Goal: Task Accomplishment & Management: Complete application form

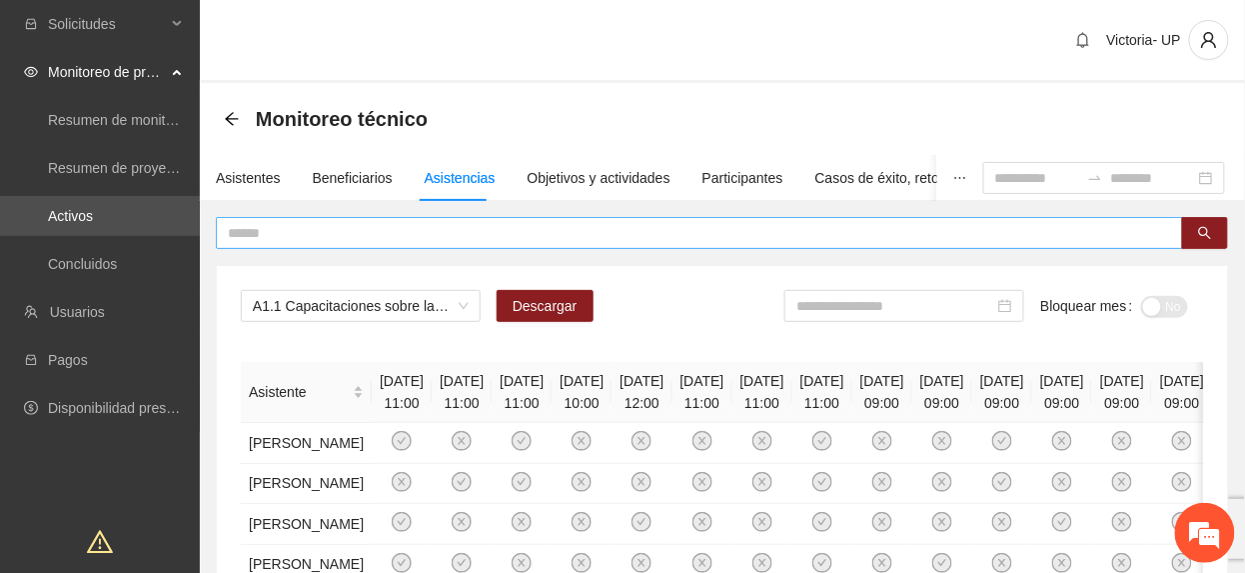
click at [382, 240] on input "text" at bounding box center [692, 233] width 928 height 22
click at [406, 320] on span "A1.1 Capacitaciones sobre la metodología de funcionamiento familiar a promotora…" at bounding box center [361, 306] width 216 height 30
drag, startPoint x: 385, startPoint y: 309, endPoint x: 374, endPoint y: 316, distance: 13.0
click at [376, 314] on span "A1.1 Capacitaciones sobre la metodología de funcionamiento familiar a promotora…" at bounding box center [361, 306] width 216 height 30
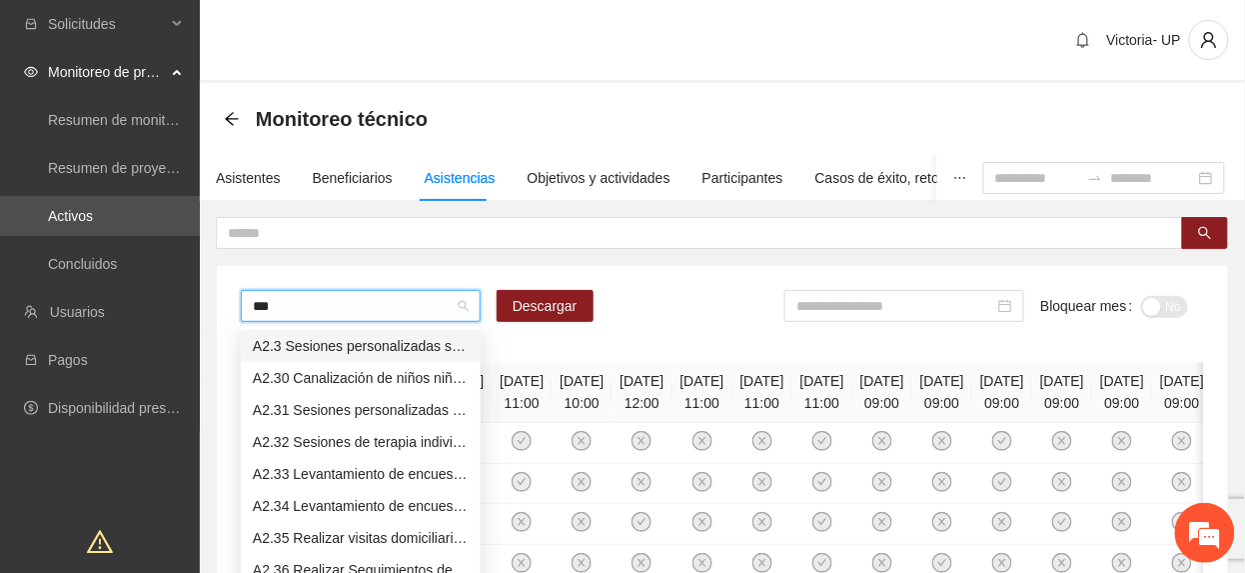
type input "****"
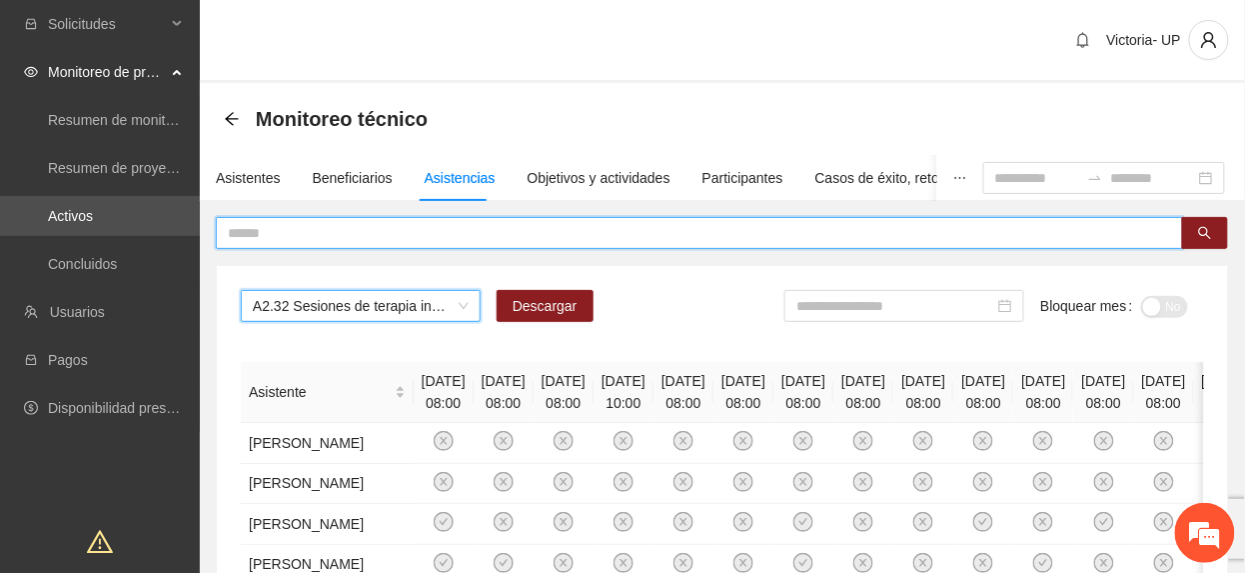
click at [326, 230] on input "text" at bounding box center [692, 233] width 928 height 22
type input "*****"
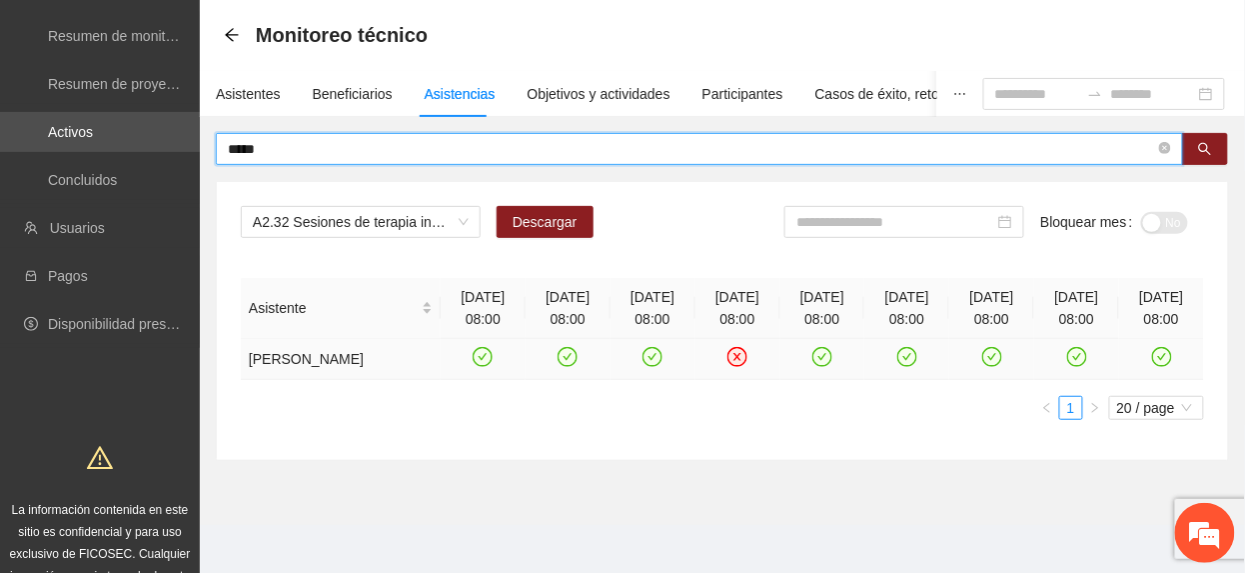
scroll to position [133, 0]
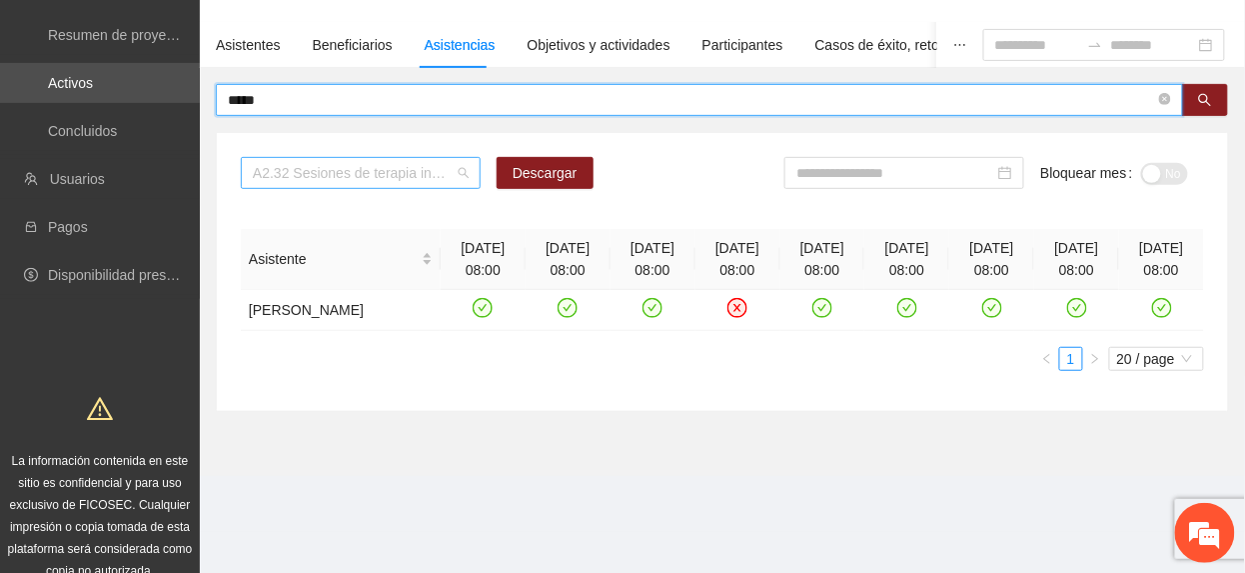
click at [304, 182] on span "A2.32 Sesiones de terapia individual para madres, padres, tutora o tutor de fam…" at bounding box center [361, 173] width 216 height 30
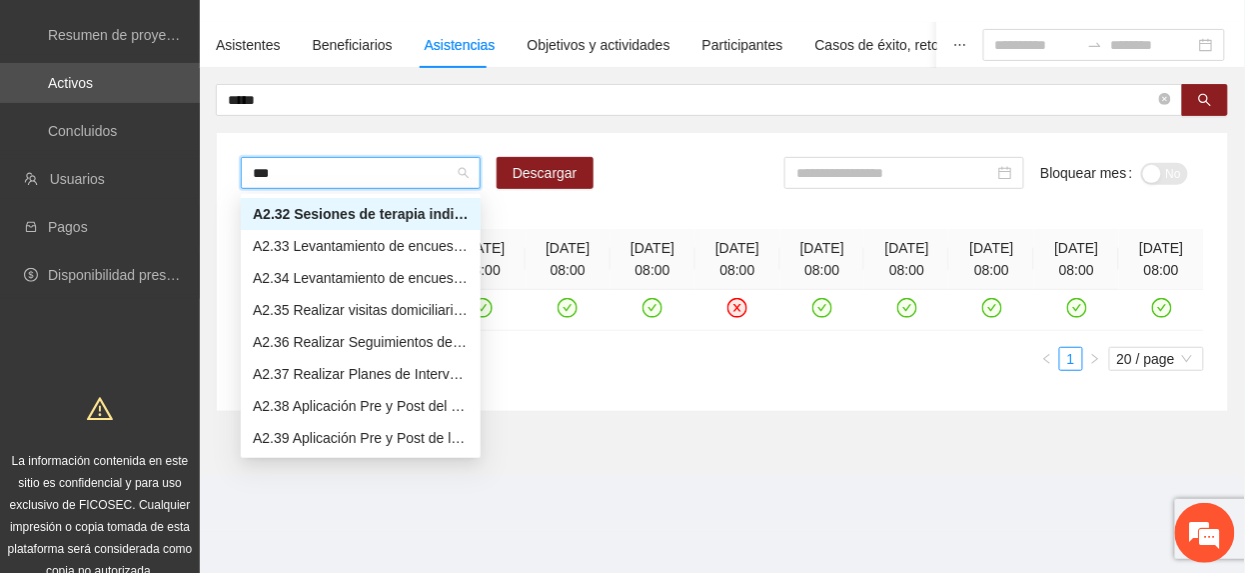
scroll to position [0, 0]
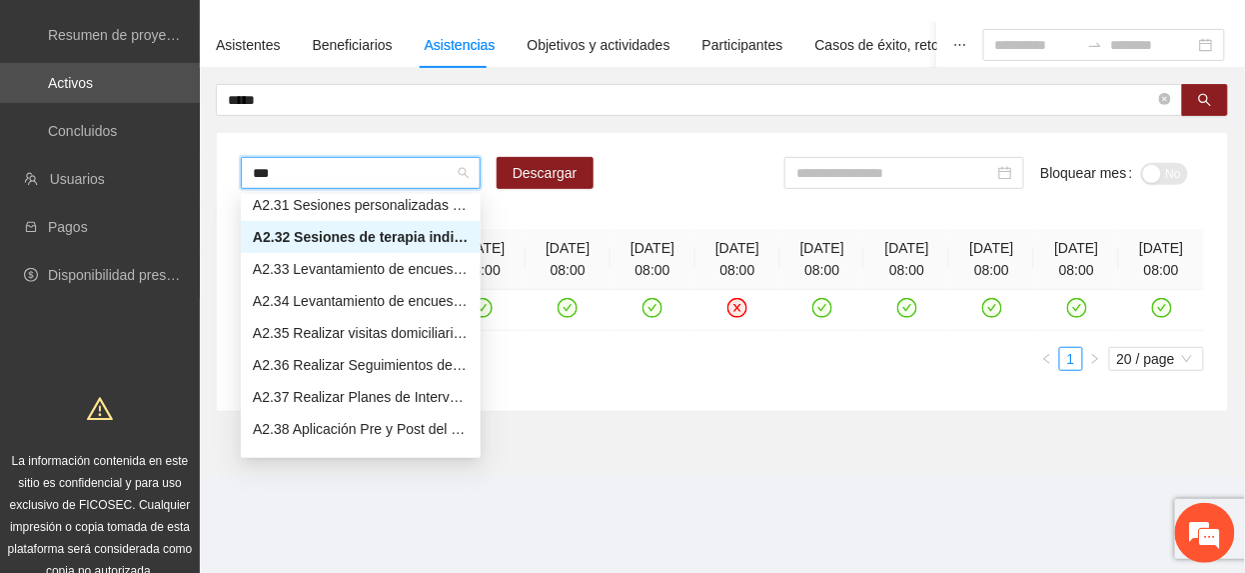
type input "****"
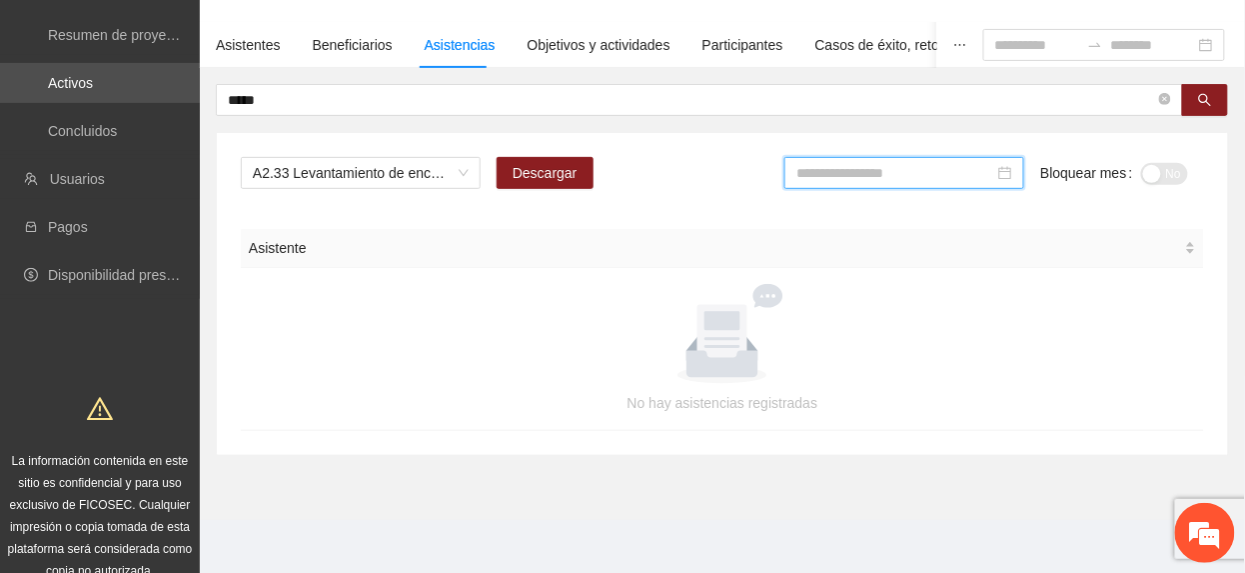
click at [929, 182] on input at bounding box center [896, 173] width 198 height 22
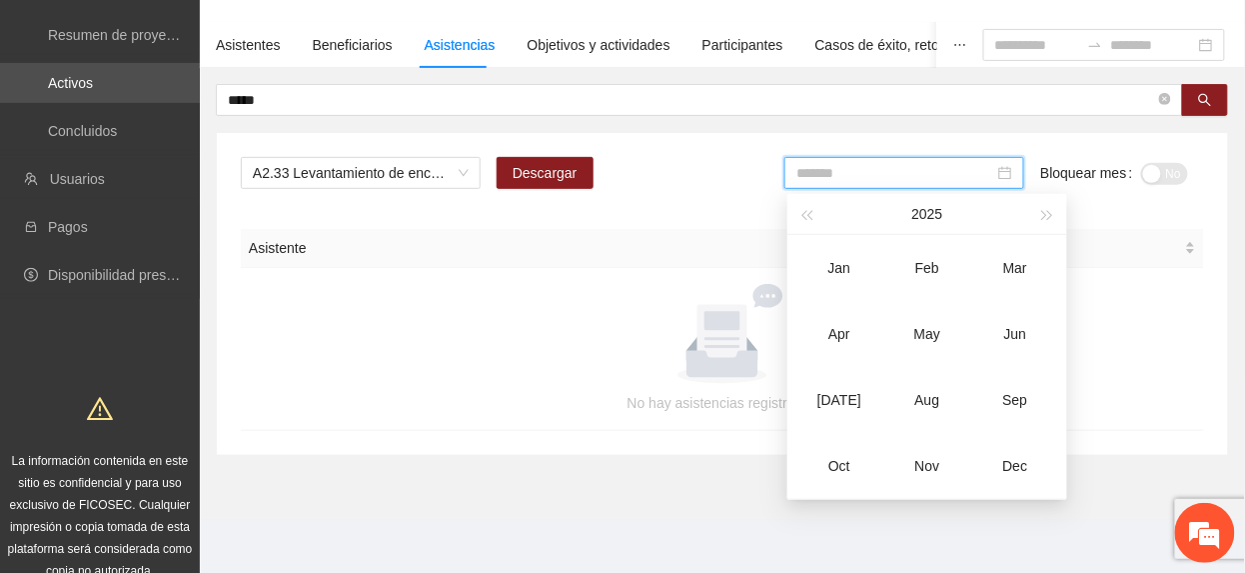
click at [1027, 330] on div "Jun" at bounding box center [1015, 334] width 60 height 24
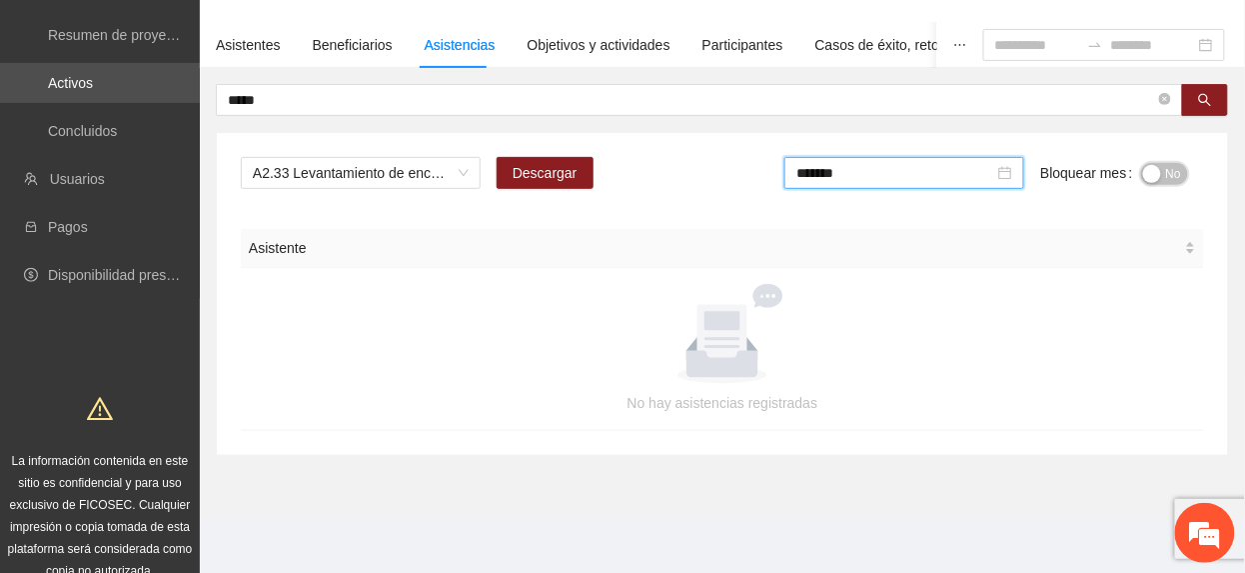
click at [1167, 181] on span "No" at bounding box center [1173, 174] width 15 height 22
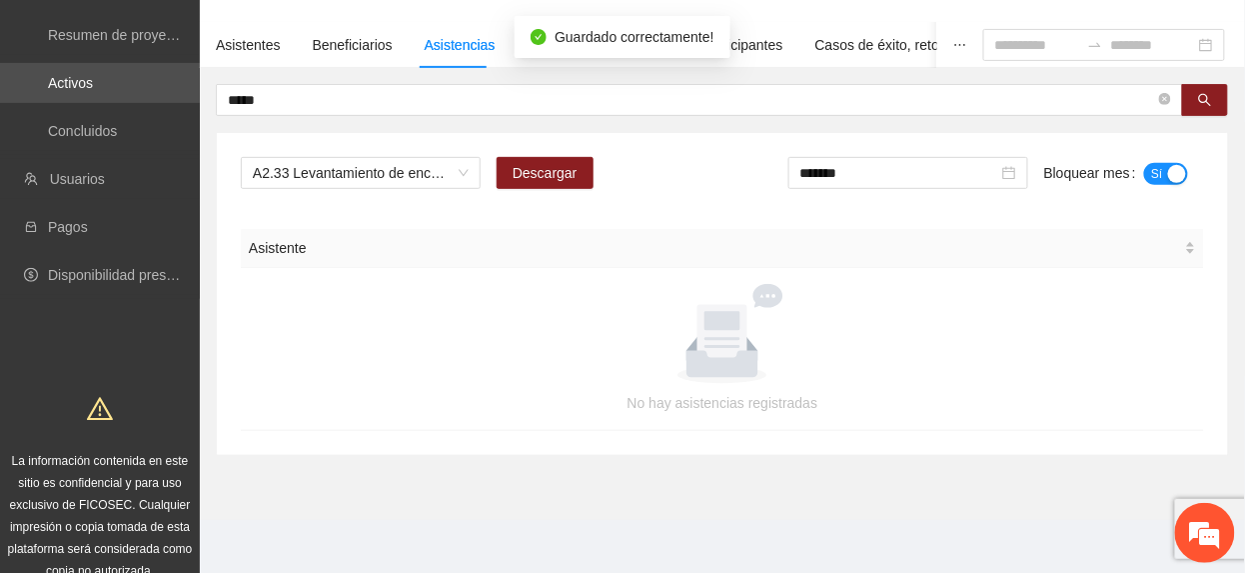
click at [904, 176] on input "*******" at bounding box center [900, 173] width 198 height 22
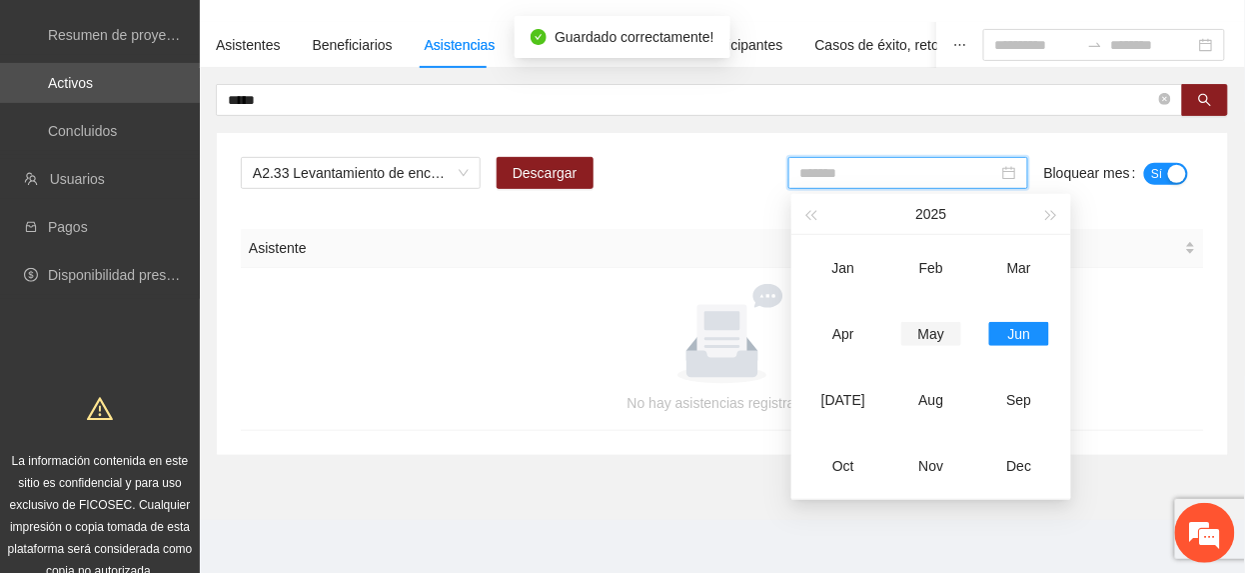
click at [964, 324] on td "May" at bounding box center [932, 334] width 88 height 66
type input "*******"
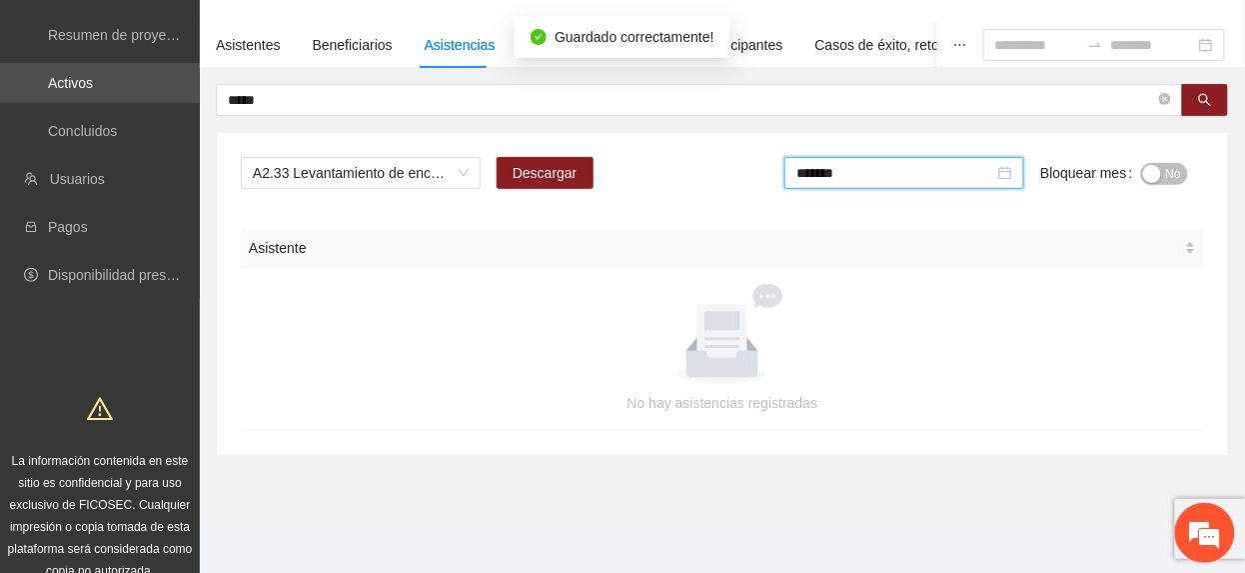
click at [1148, 192] on div "Bloquear mes No" at bounding box center [1114, 181] width 148 height 48
click at [1173, 169] on span "No" at bounding box center [1173, 174] width 15 height 22
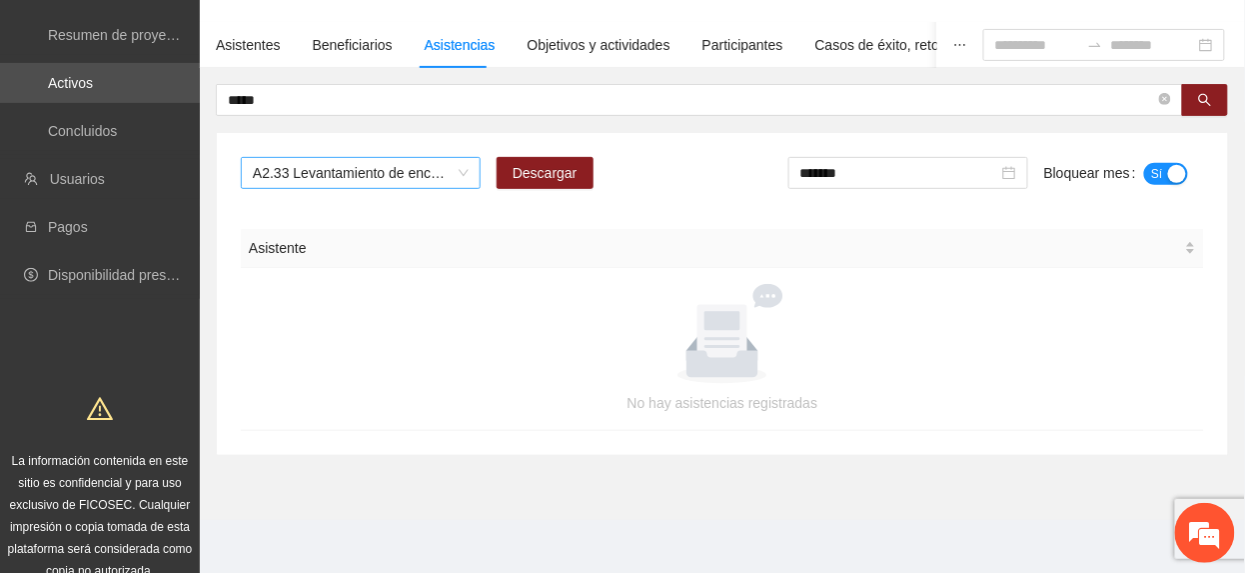
click at [388, 164] on span "A2.33 Levantamiento de encuestas de satisfacción para personas adultas en Riber…" at bounding box center [361, 173] width 216 height 30
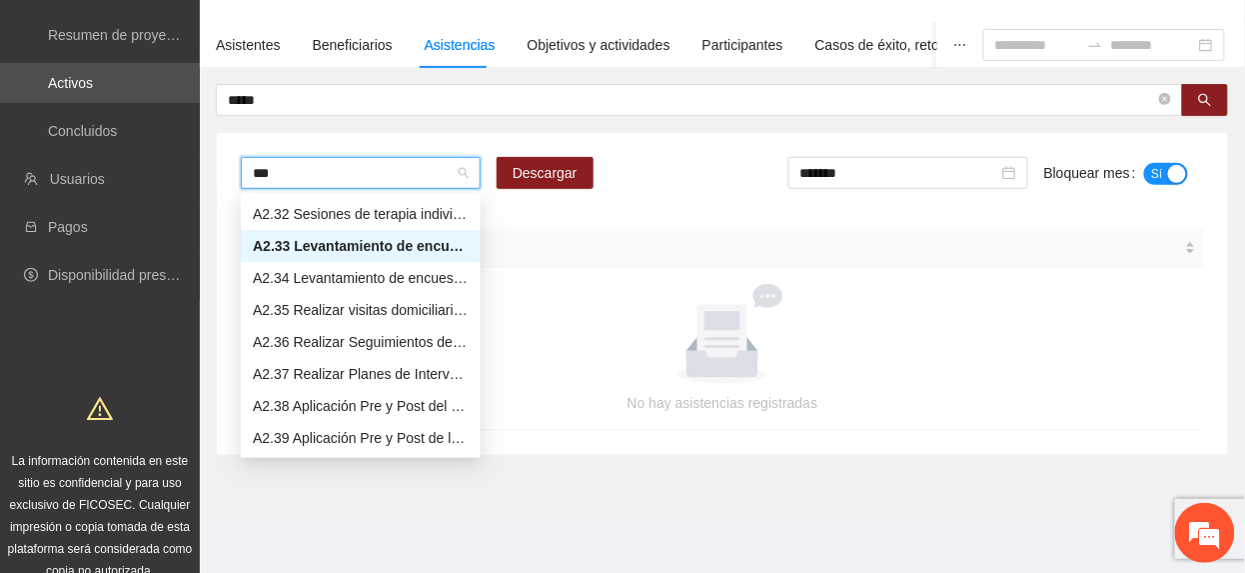
scroll to position [96, 0]
type input "****"
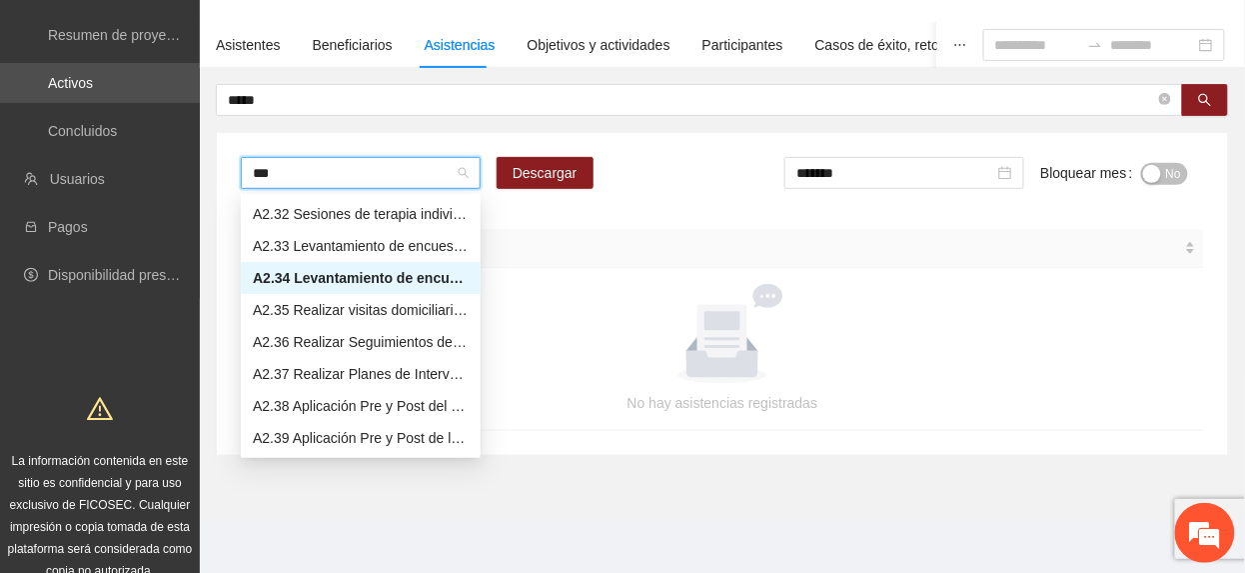
type input "****"
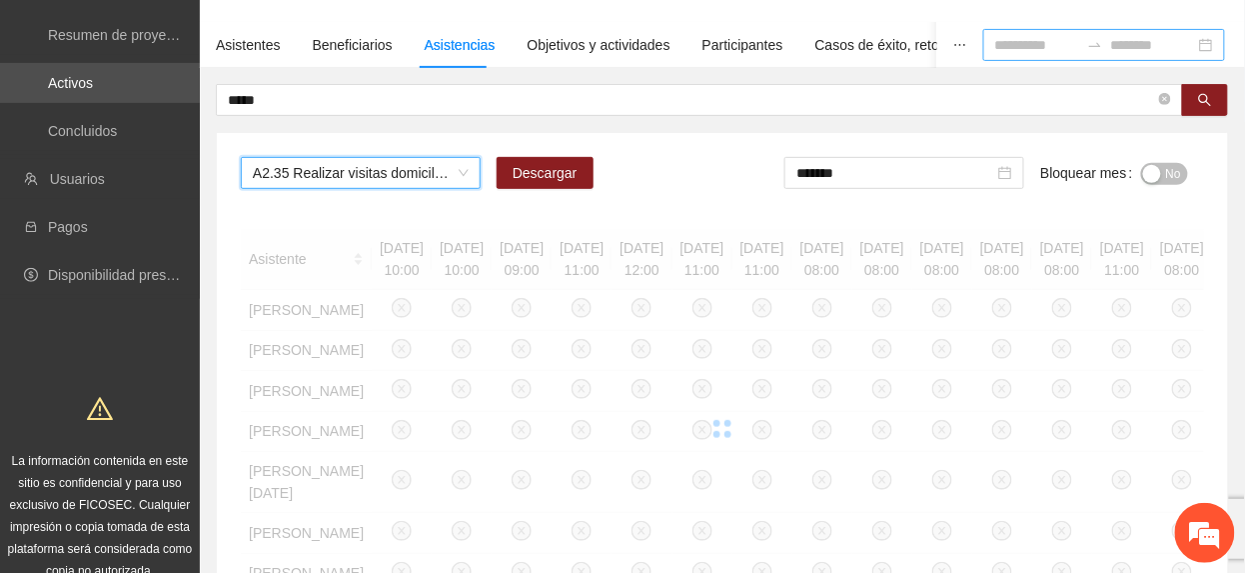
click at [995, 54] on input at bounding box center [1037, 45] width 84 height 22
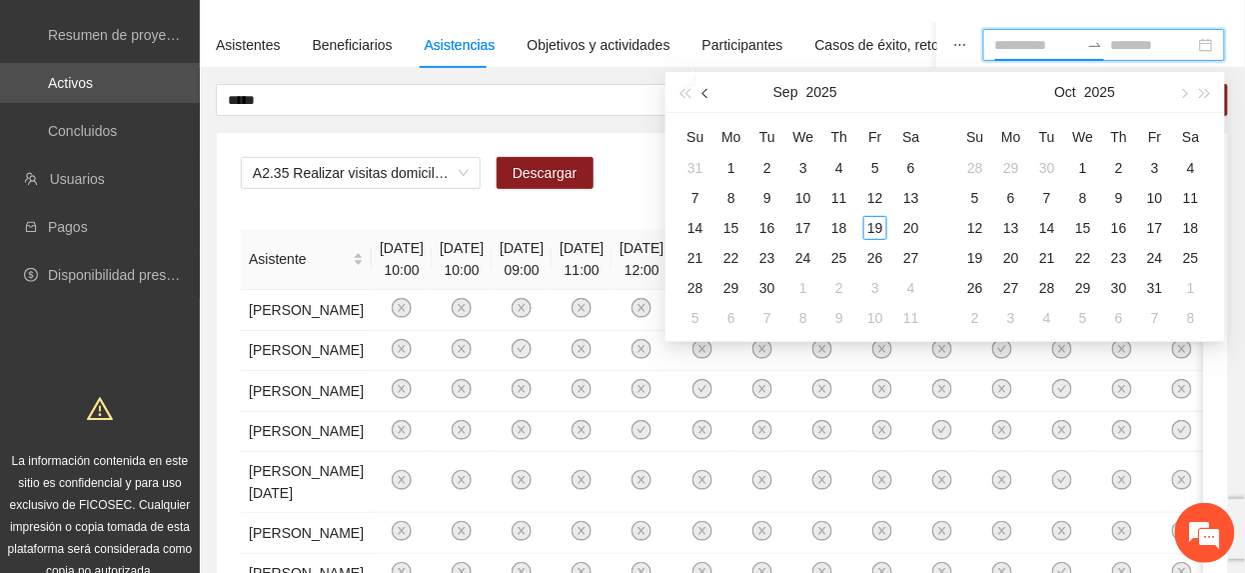
click at [698, 92] on button "button" at bounding box center [707, 92] width 22 height 40
click at [705, 100] on button "button" at bounding box center [707, 92] width 22 height 40
type input "**********"
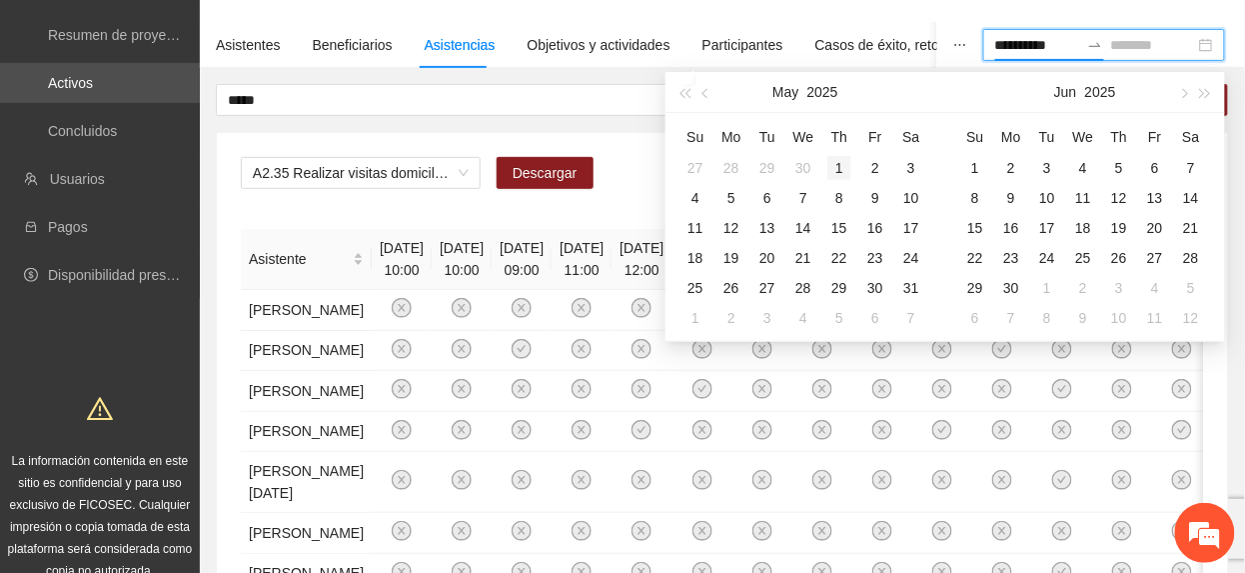
type input "**********"
click at [840, 161] on div "1" at bounding box center [840, 168] width 24 height 24
type input "**********"
click at [1184, 92] on span "button" at bounding box center [1183, 94] width 10 height 10
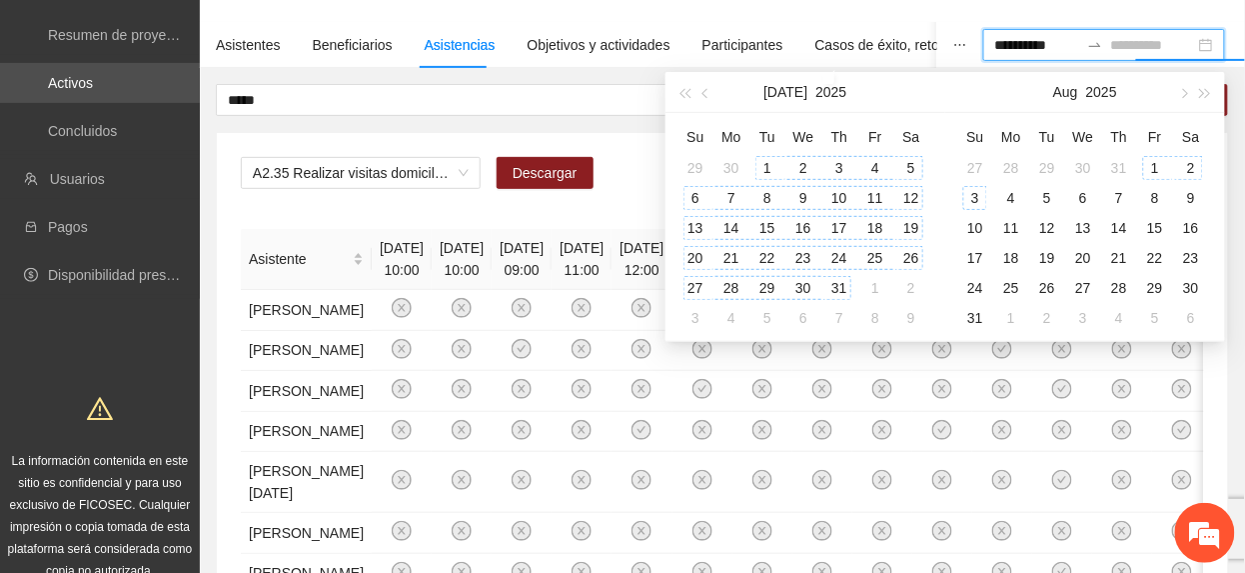
type input "**********"
click at [837, 290] on div "31" at bounding box center [840, 288] width 24 height 24
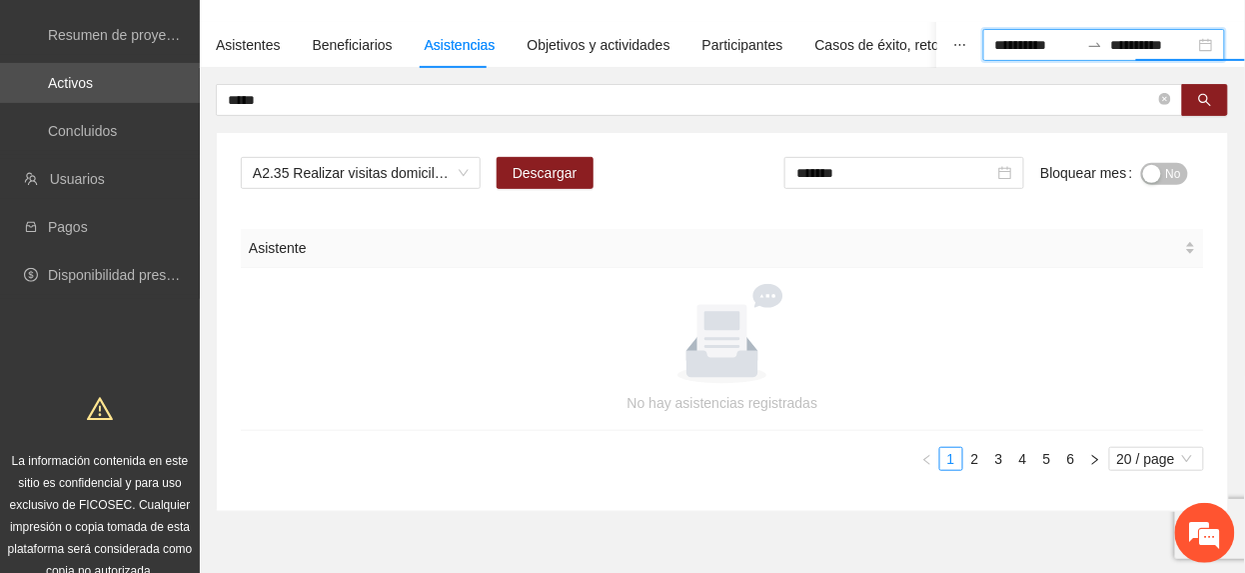
drag, startPoint x: 1125, startPoint y: 454, endPoint x: 1121, endPoint y: 425, distance: 29.3
click at [1125, 456] on span "20 / page" at bounding box center [1156, 459] width 79 height 22
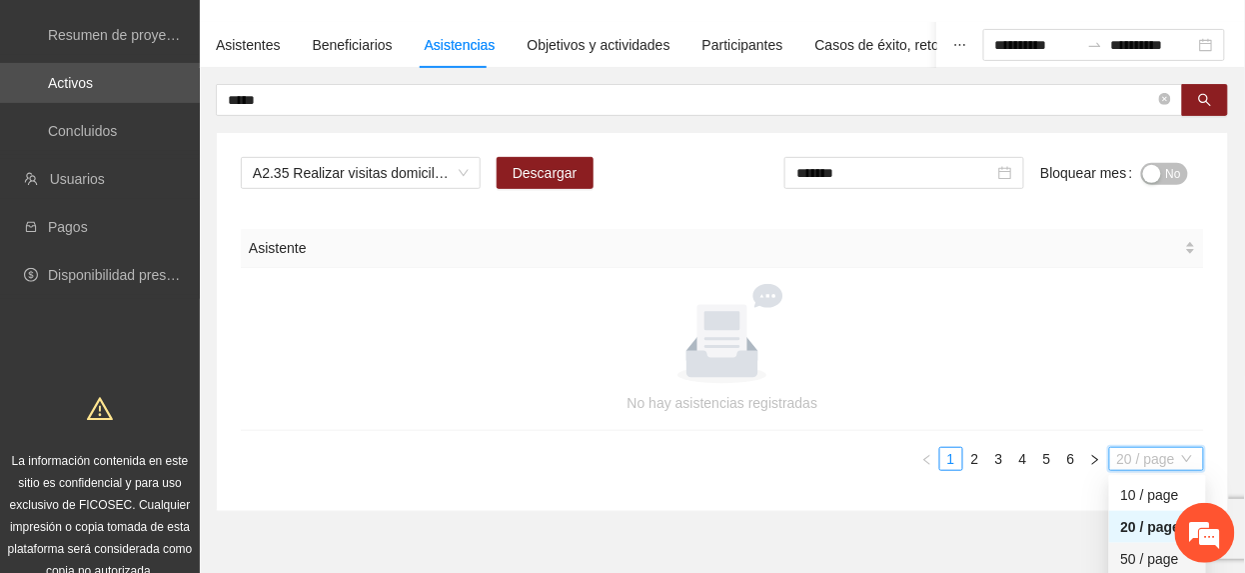
scroll to position [193, 0]
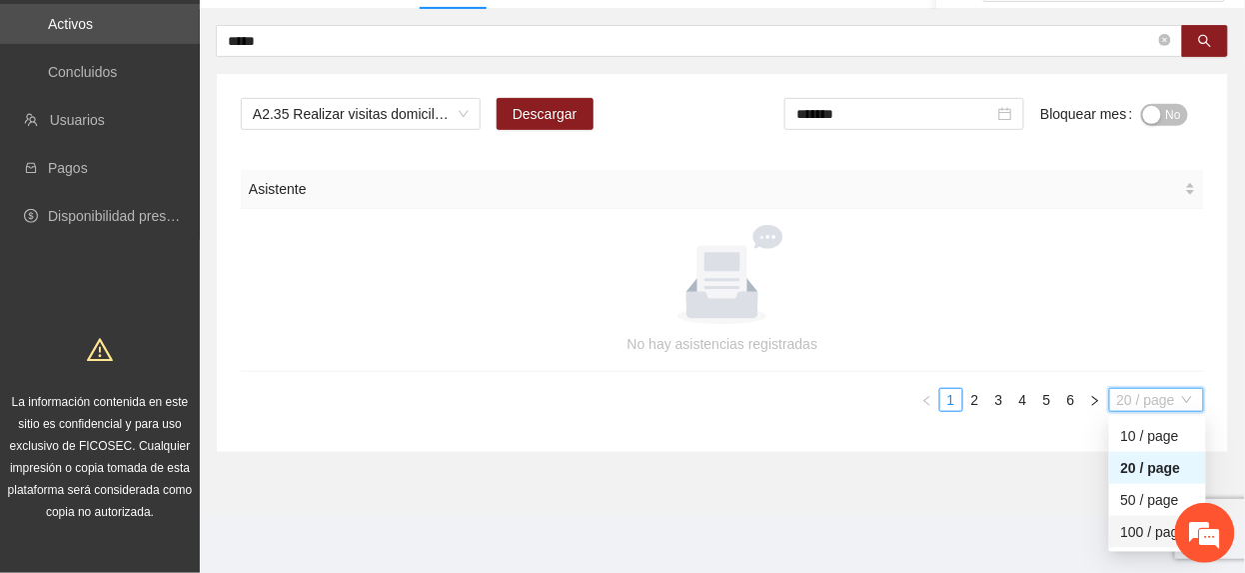
click at [1148, 533] on div "100 / page" at bounding box center [1157, 532] width 73 height 22
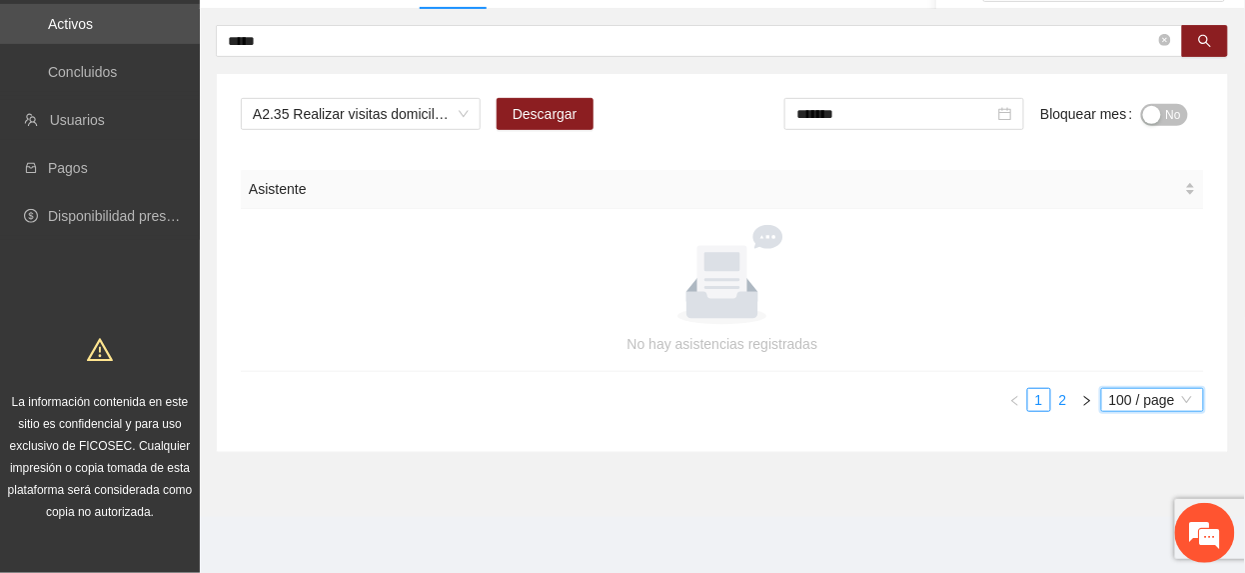
click at [1056, 405] on link "2" at bounding box center [1063, 400] width 22 height 22
click at [378, 118] on span "A2.35 Realizar visitas domiciliarias - Zona Riberas del Sacramento" at bounding box center [361, 114] width 216 height 30
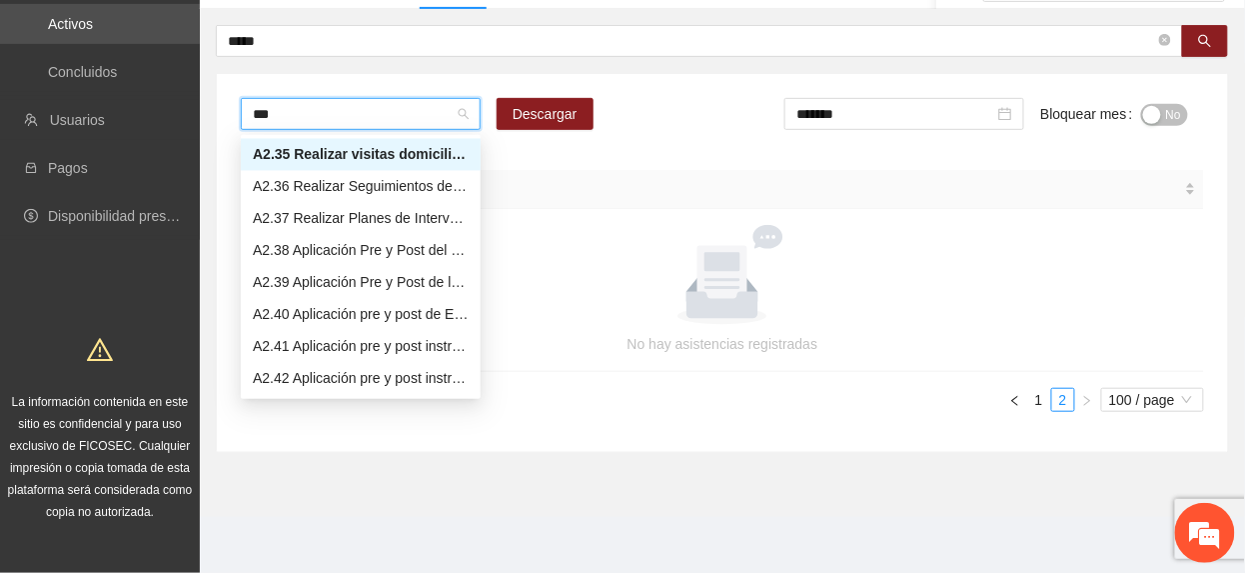
scroll to position [96, 0]
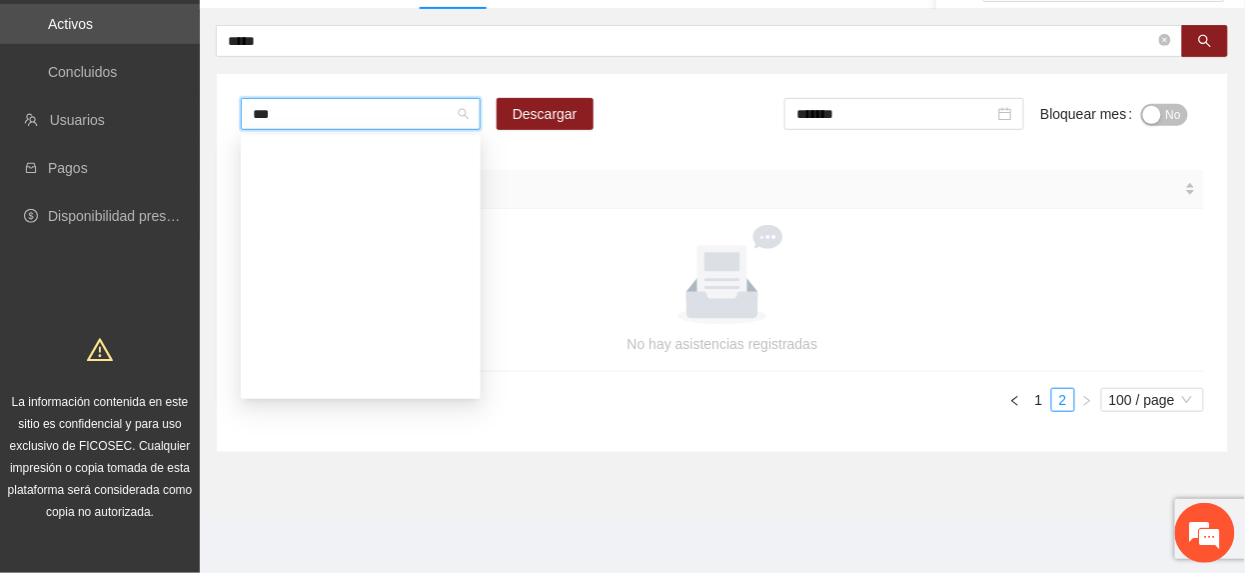
type input "****"
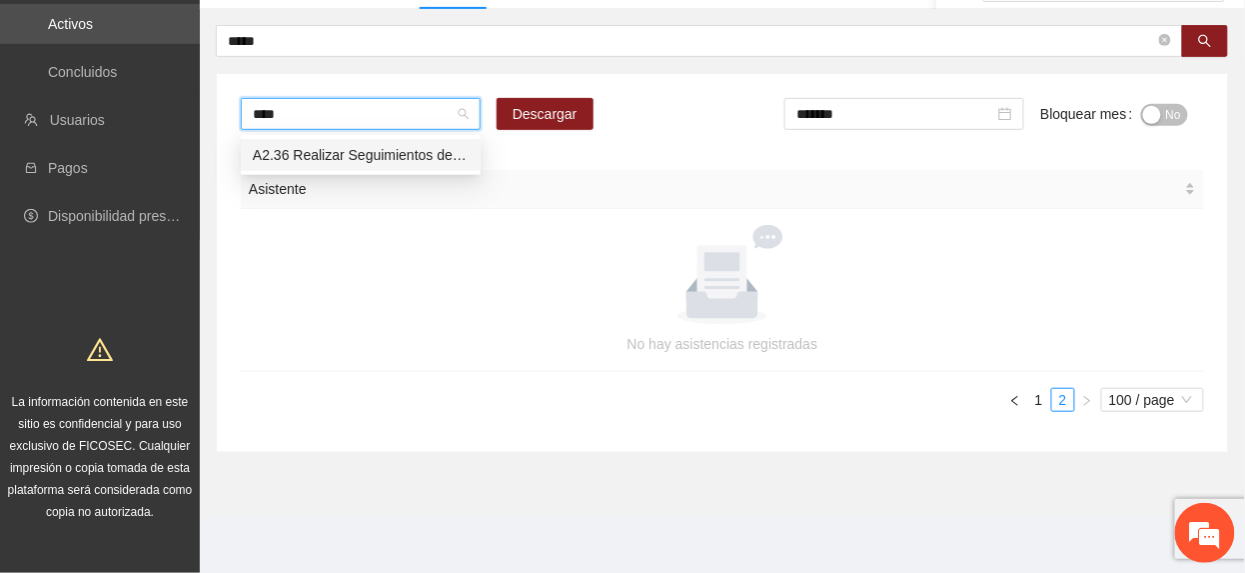
scroll to position [0, 0]
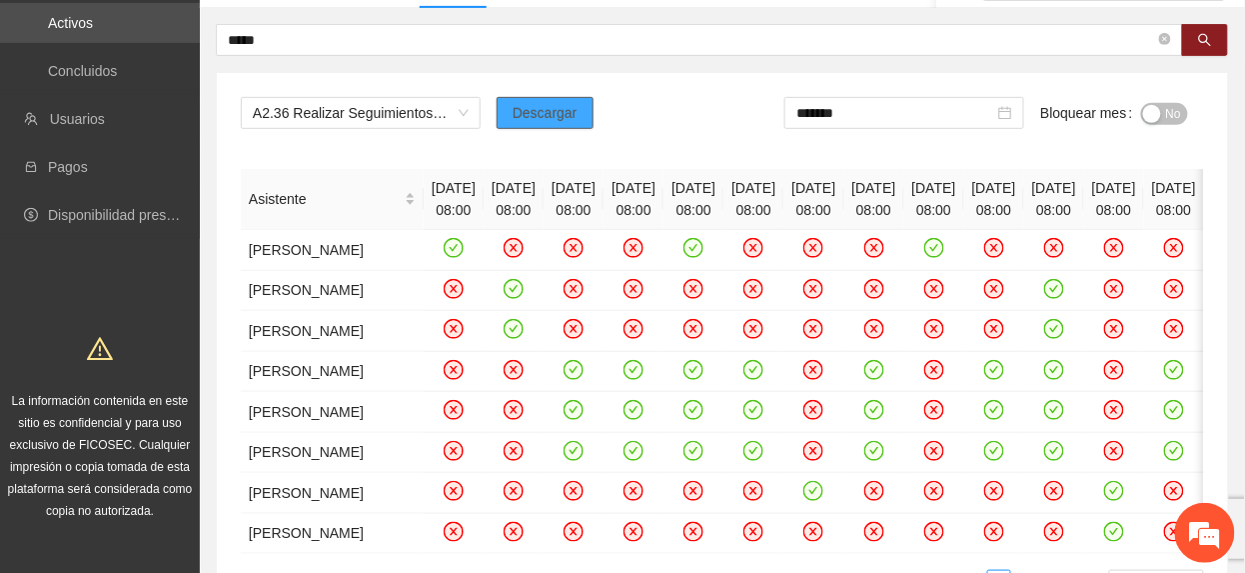
click at [554, 104] on button "Descargar" at bounding box center [545, 113] width 97 height 32
drag, startPoint x: 1164, startPoint y: 102, endPoint x: 1107, endPoint y: 105, distance: 57.0
click at [1166, 104] on span "No" at bounding box center [1173, 114] width 15 height 22
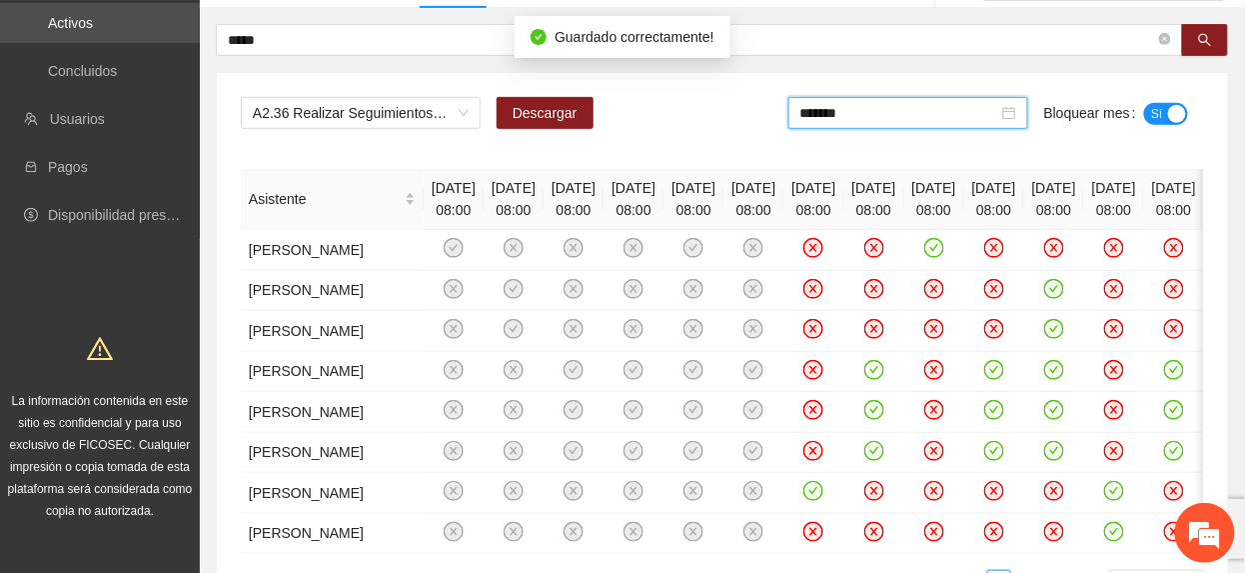
drag, startPoint x: 920, startPoint y: 110, endPoint x: 993, endPoint y: 224, distance: 135.8
click at [920, 116] on input "*******" at bounding box center [900, 113] width 198 height 22
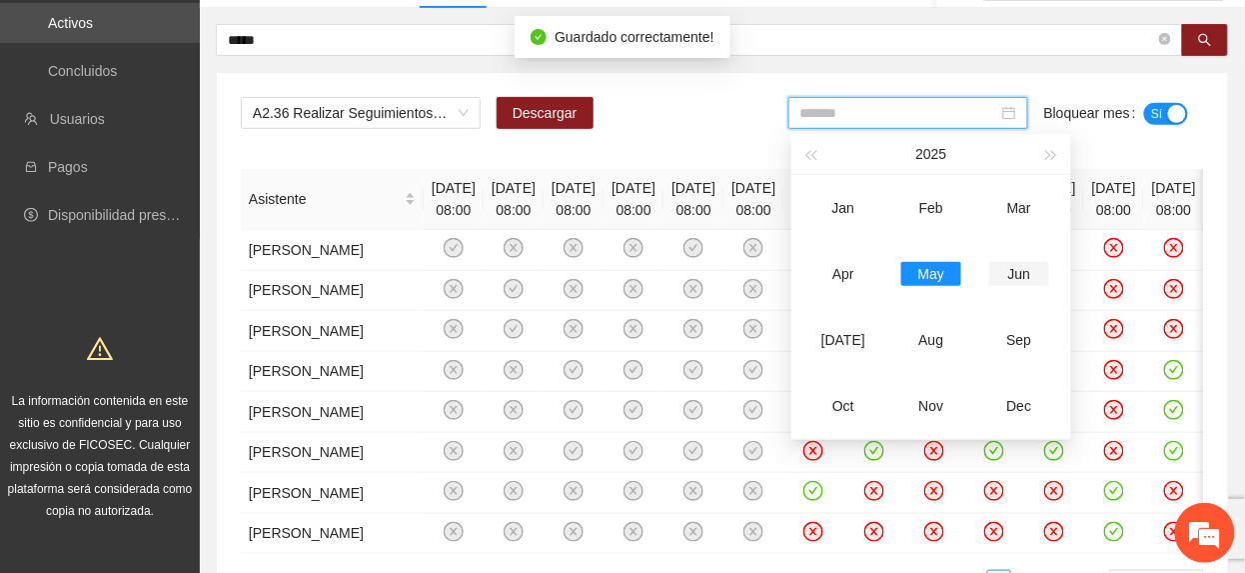
click at [1005, 273] on div "Jun" at bounding box center [1019, 274] width 60 height 24
type input "*******"
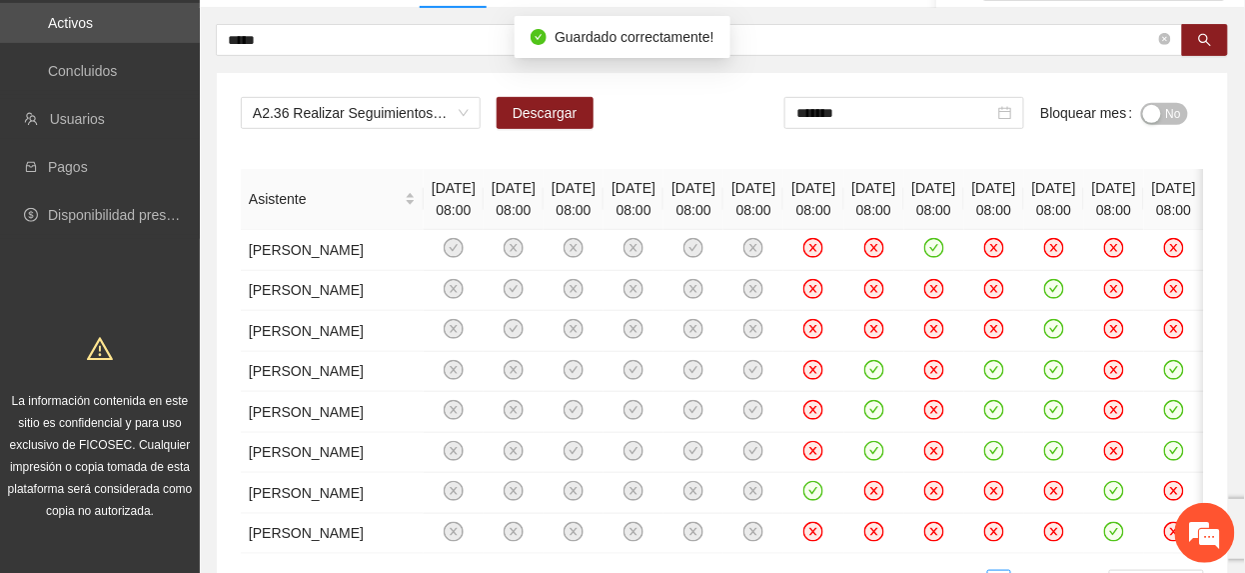
click at [1175, 104] on span "No" at bounding box center [1173, 114] width 15 height 22
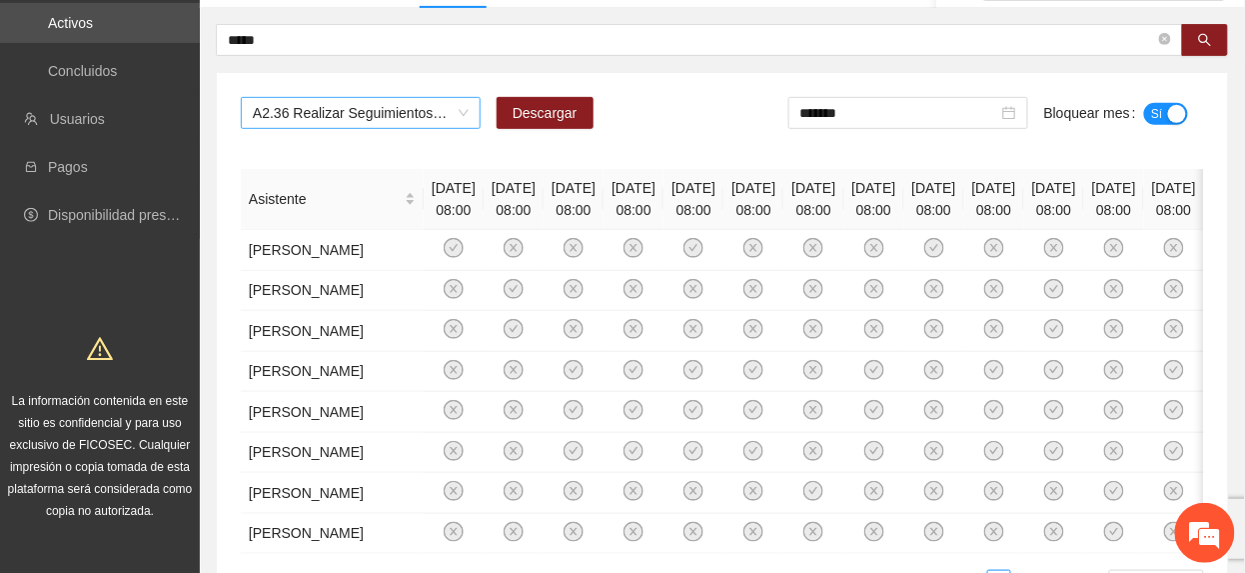
drag, startPoint x: 354, startPoint y: 120, endPoint x: 336, endPoint y: 117, distance: 18.2
click at [338, 116] on span "A2.36 Realizar Seguimientos de Trabajo Social - Zona Riberas del Sacramento" at bounding box center [361, 113] width 216 height 30
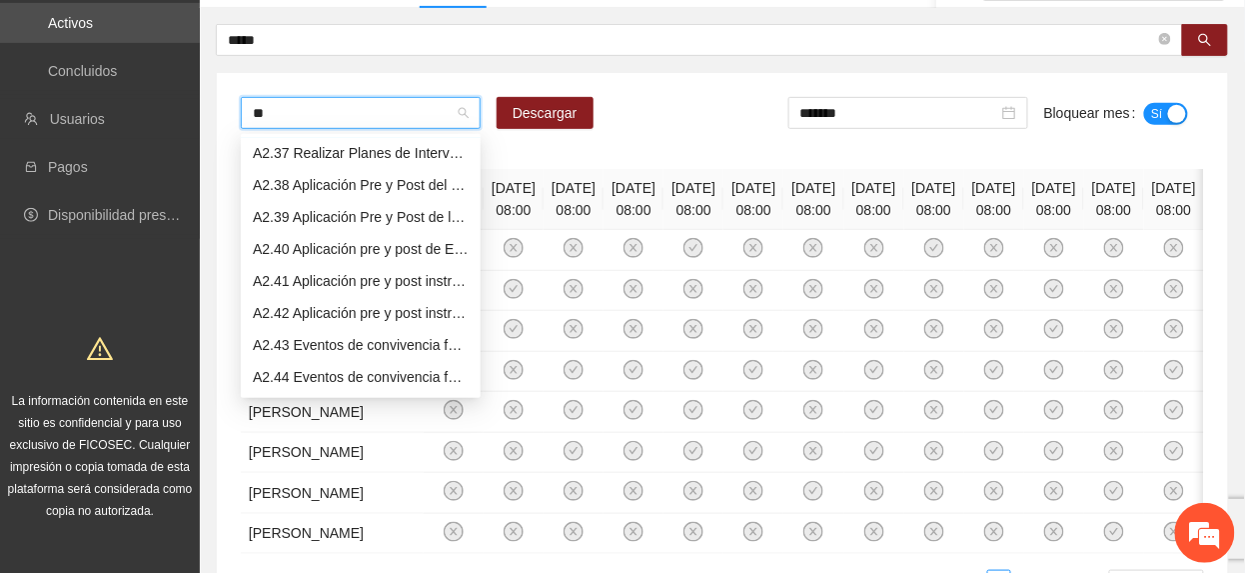
scroll to position [1047, 0]
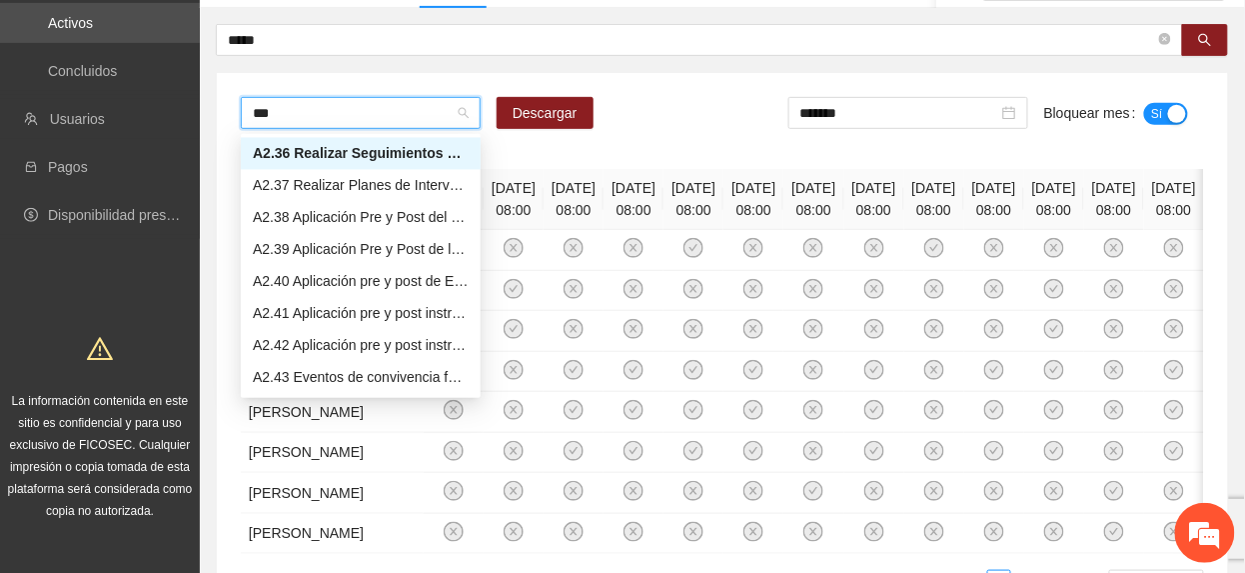
type input "****"
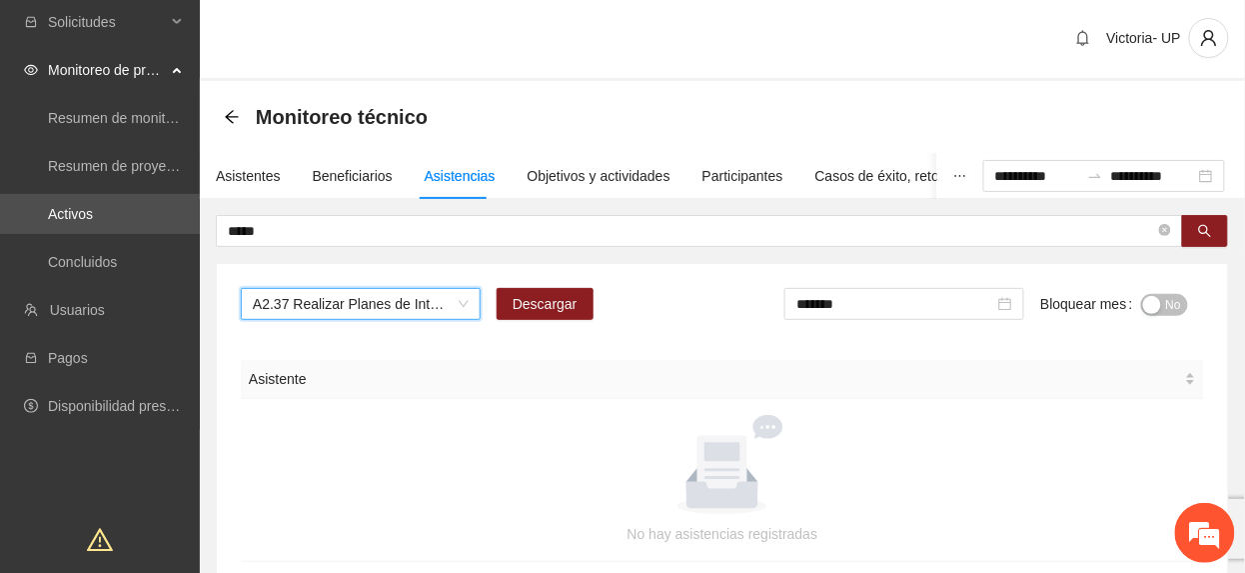
scroll to position [0, 0]
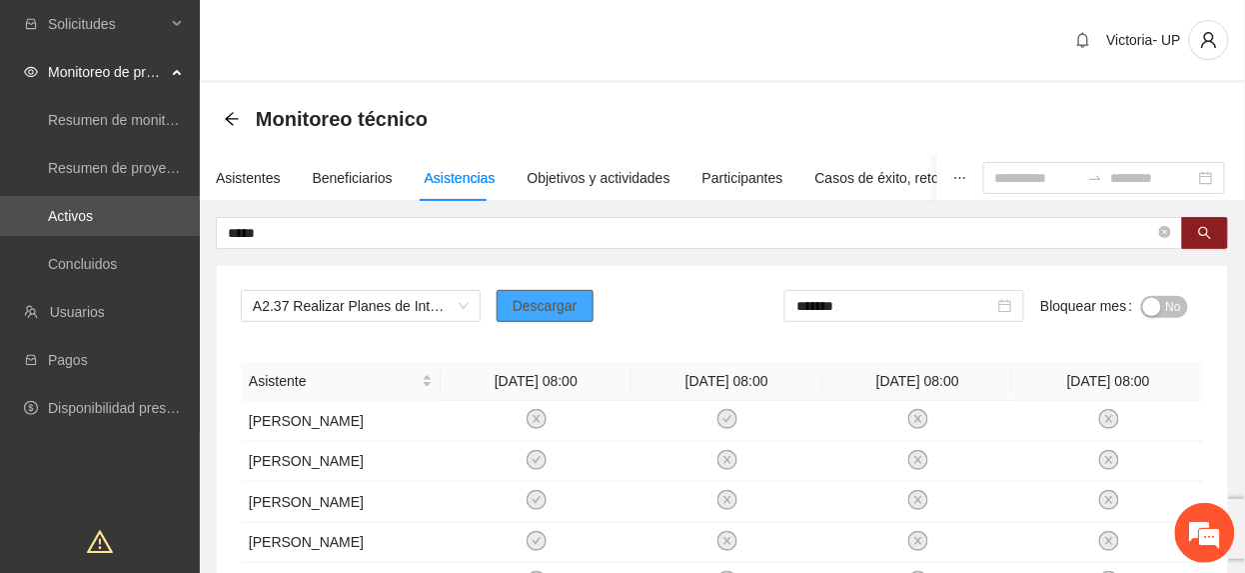
click at [528, 308] on span "Descargar" at bounding box center [545, 306] width 65 height 22
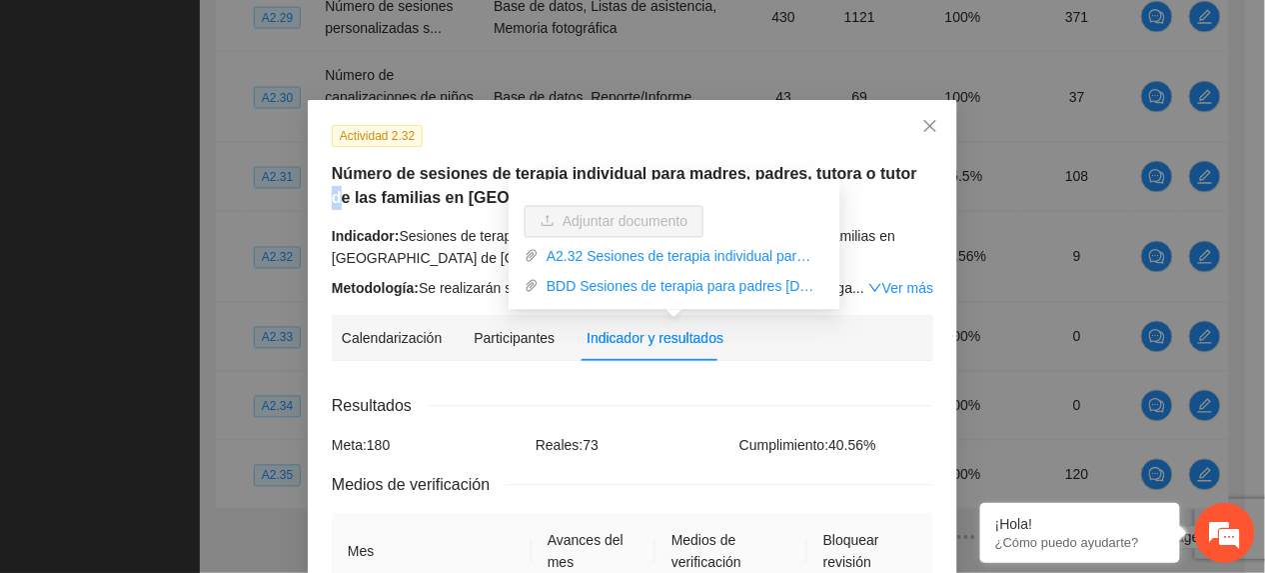
click at [892, 180] on h5 "Número de sesiones de terapia individual para madres, padres, tutora o tutor de…" at bounding box center [633, 186] width 602 height 48
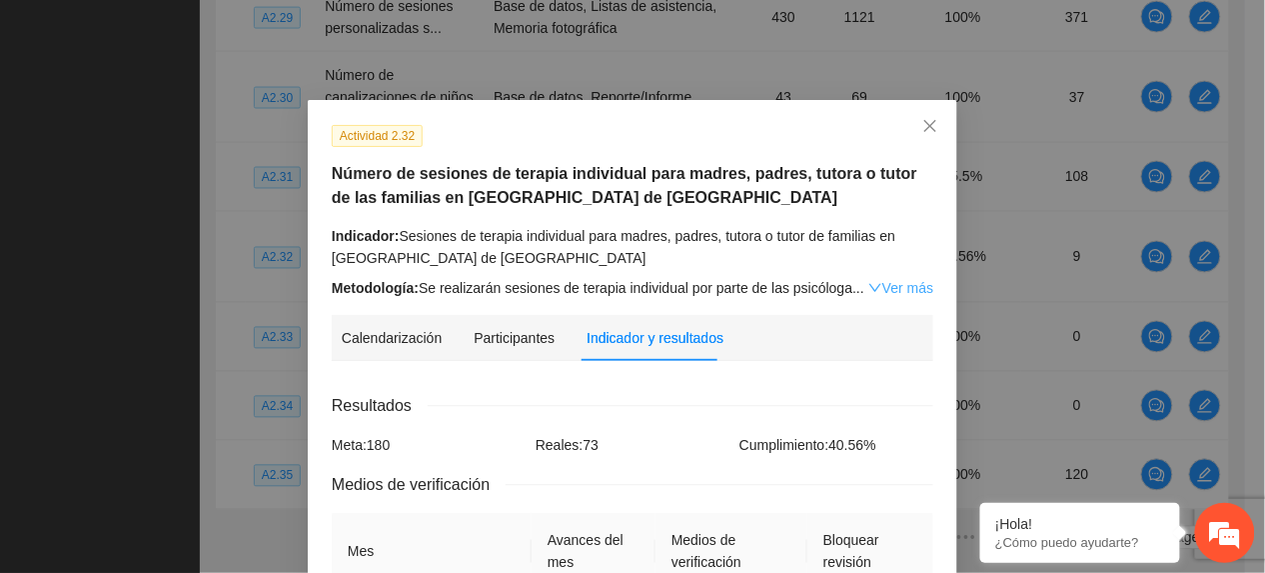
drag, startPoint x: 892, startPoint y: 180, endPoint x: 888, endPoint y: 281, distance: 101.0
click at [888, 281] on link "Ver más" at bounding box center [901, 288] width 65 height 16
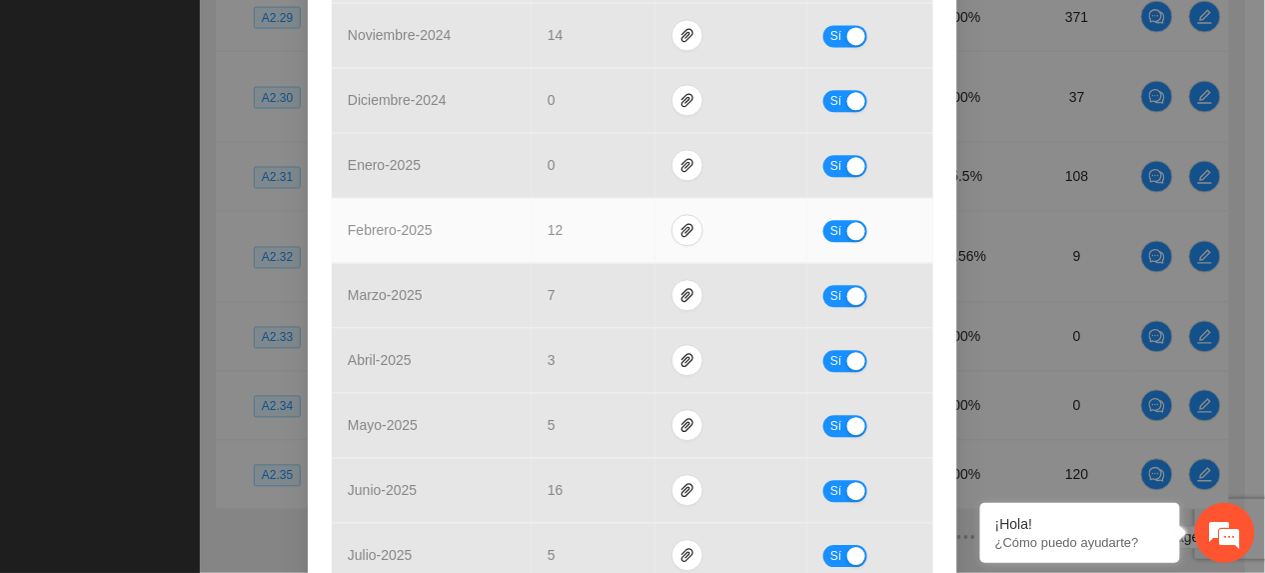
scroll to position [1325, 0]
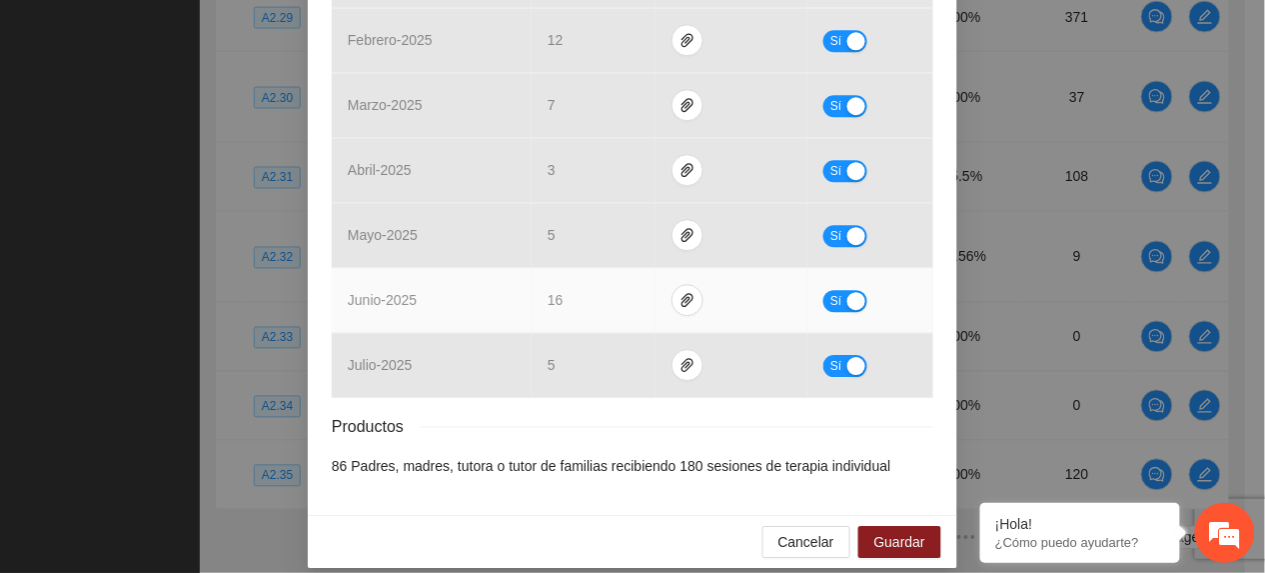
click at [831, 290] on span "Sí" at bounding box center [837, 301] width 12 height 22
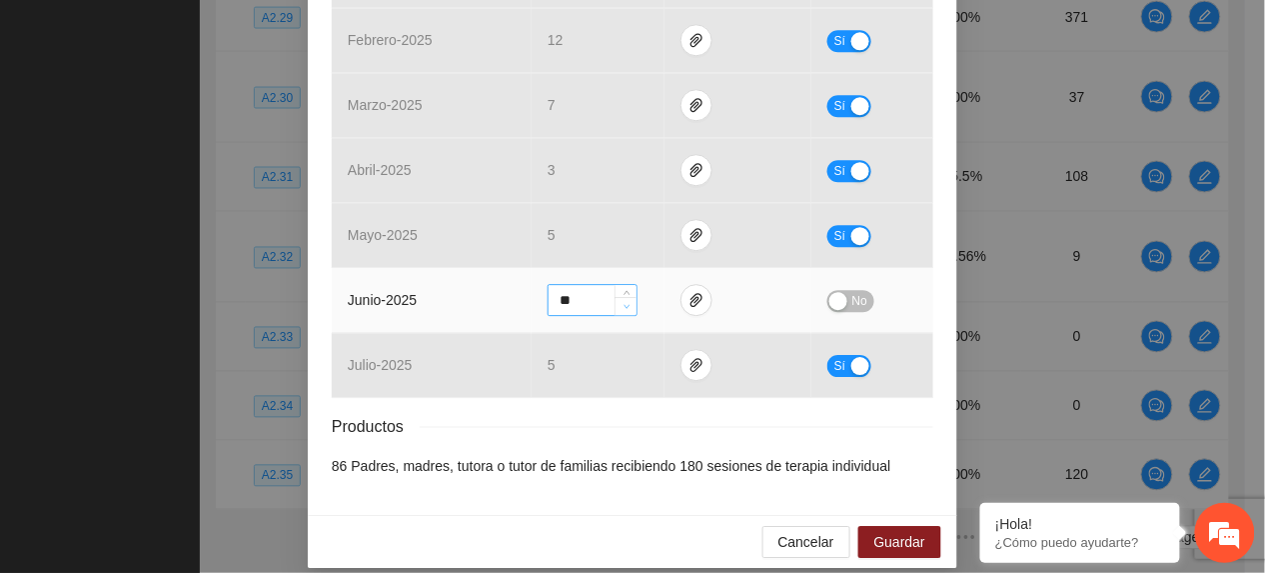
type input "**"
click at [615, 297] on span "Decrease Value" at bounding box center [626, 306] width 22 height 18
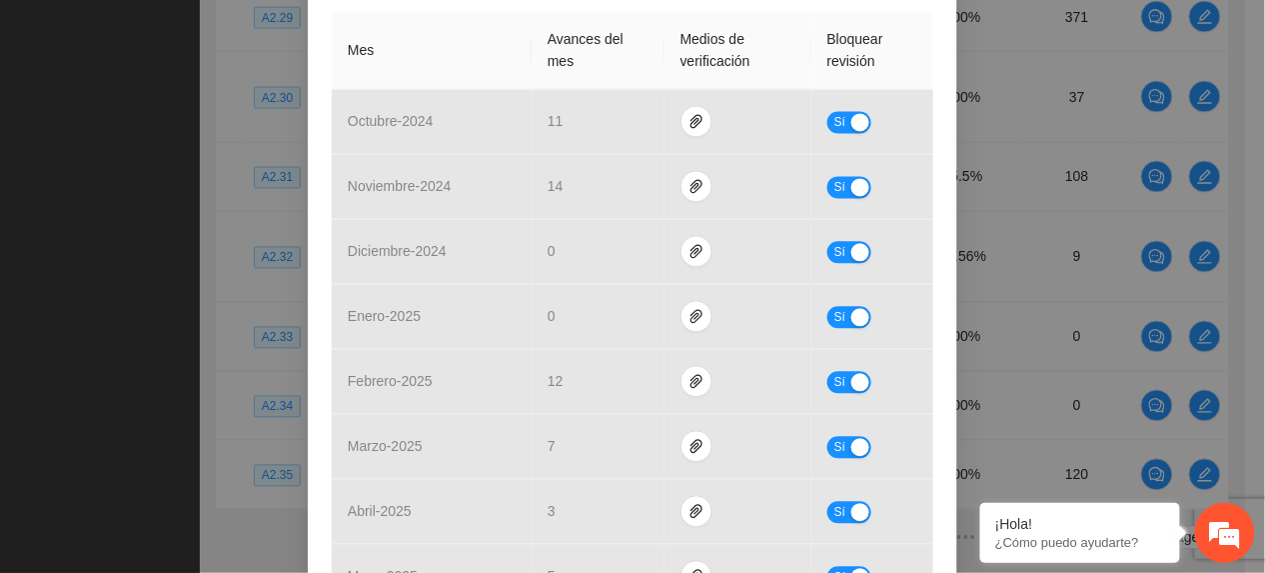
scroll to position [1059, 0]
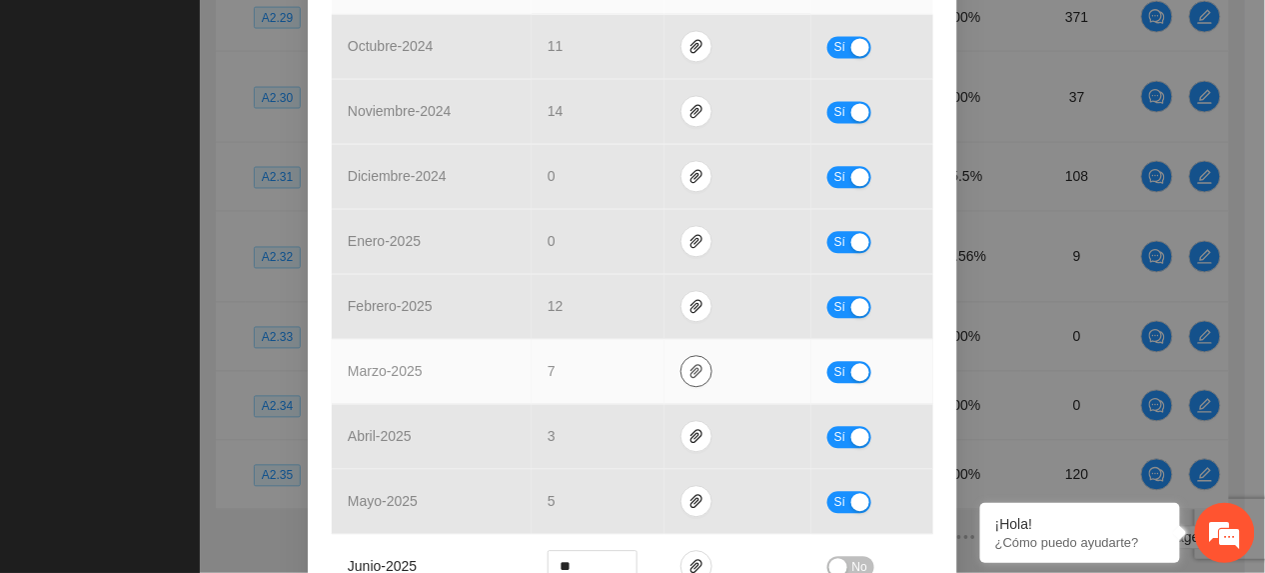
click at [696, 363] on span "paper-clip" at bounding box center [697, 371] width 30 height 16
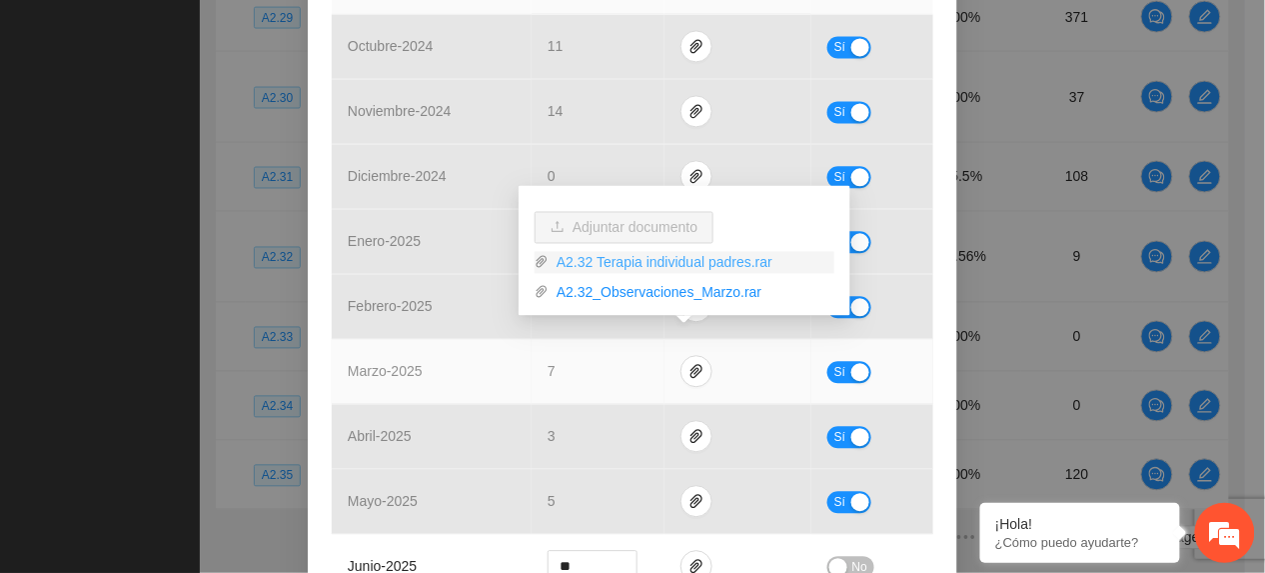
click at [628, 260] on link "A2.32 Terapia individual padres.rar" at bounding box center [692, 263] width 286 height 22
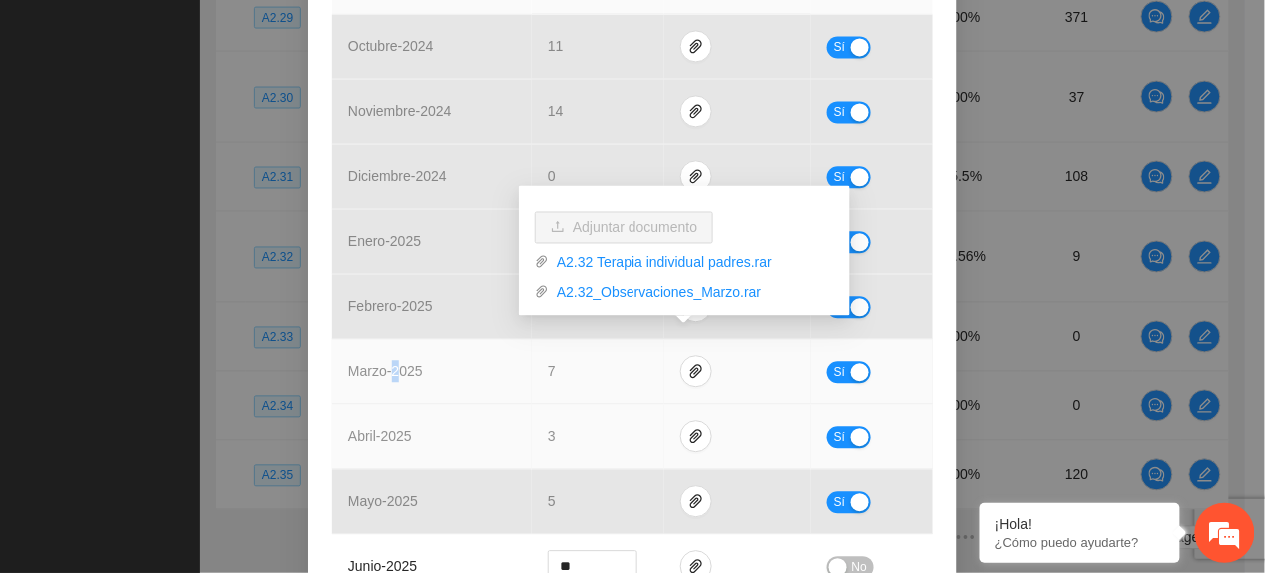
click at [396, 376] on td "marzo - 2025" at bounding box center [432, 371] width 200 height 65
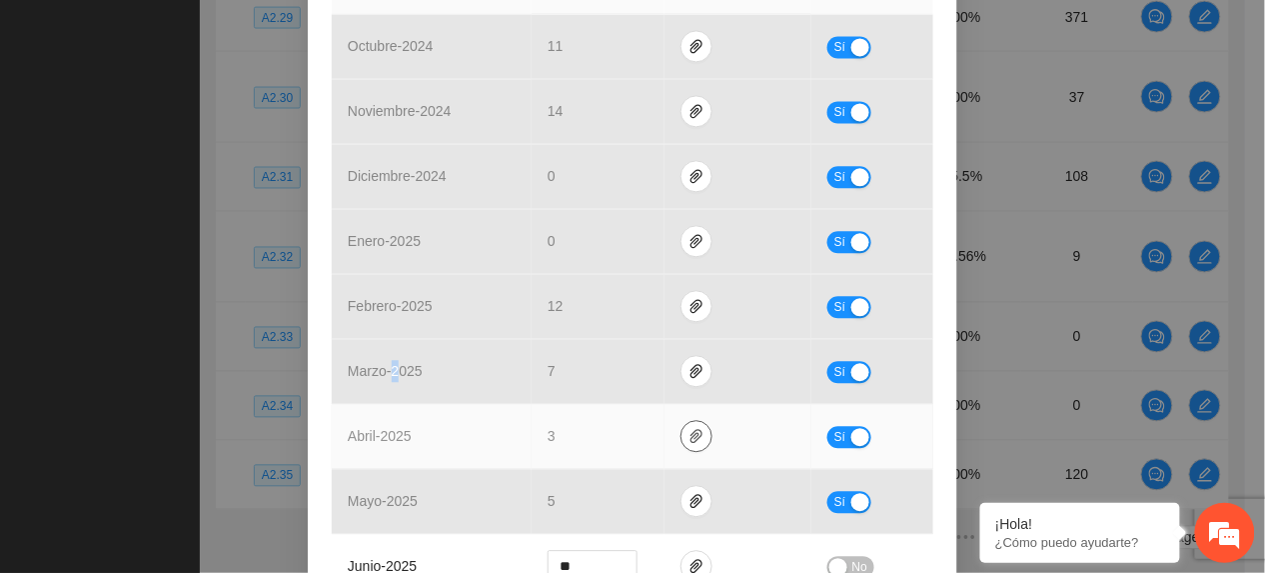
drag, startPoint x: 396, startPoint y: 376, endPoint x: 686, endPoint y: 416, distance: 292.6
click at [691, 429] on icon "paper-clip" at bounding box center [697, 436] width 12 height 14
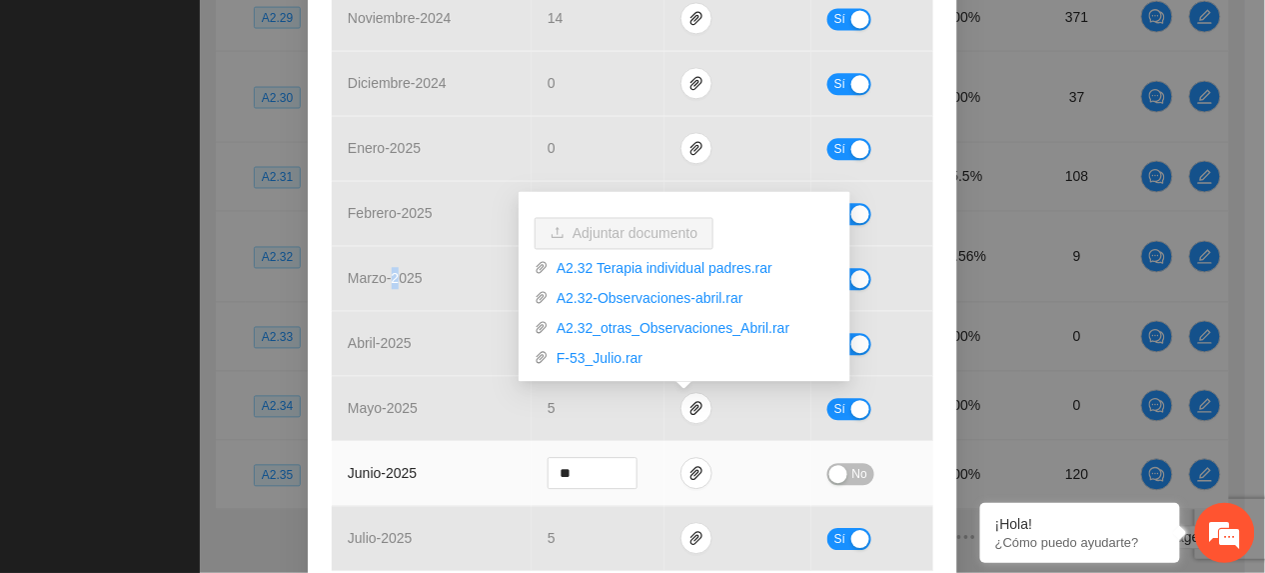
scroll to position [1325, 0]
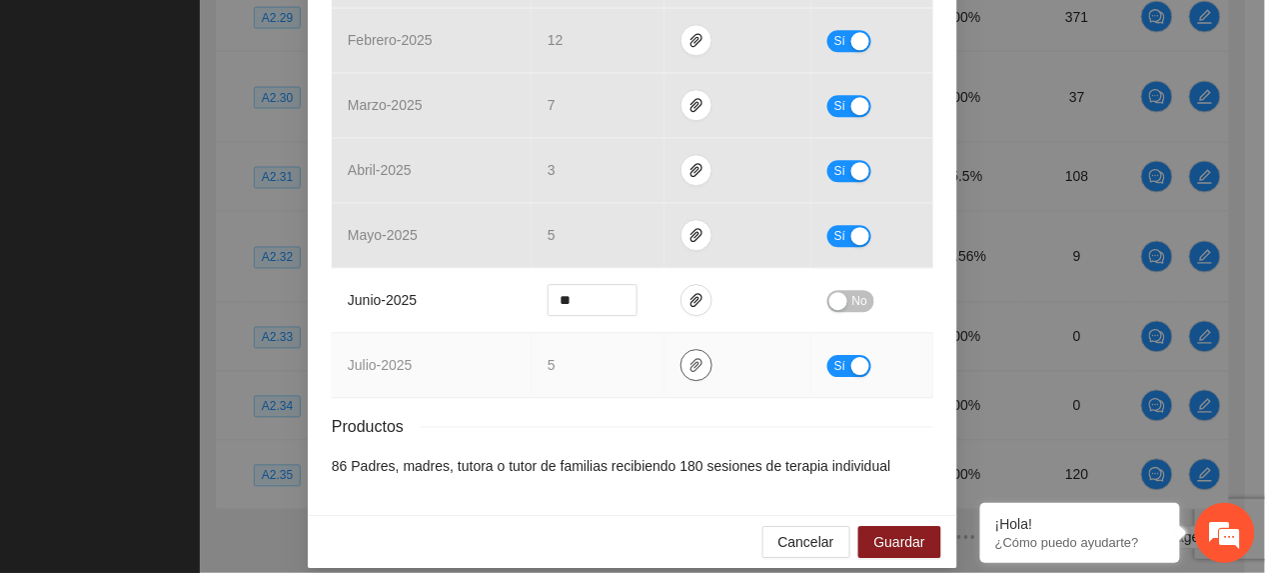
click at [702, 336] on td at bounding box center [738, 365] width 147 height 65
click at [689, 357] on icon "paper-clip" at bounding box center [697, 365] width 16 height 16
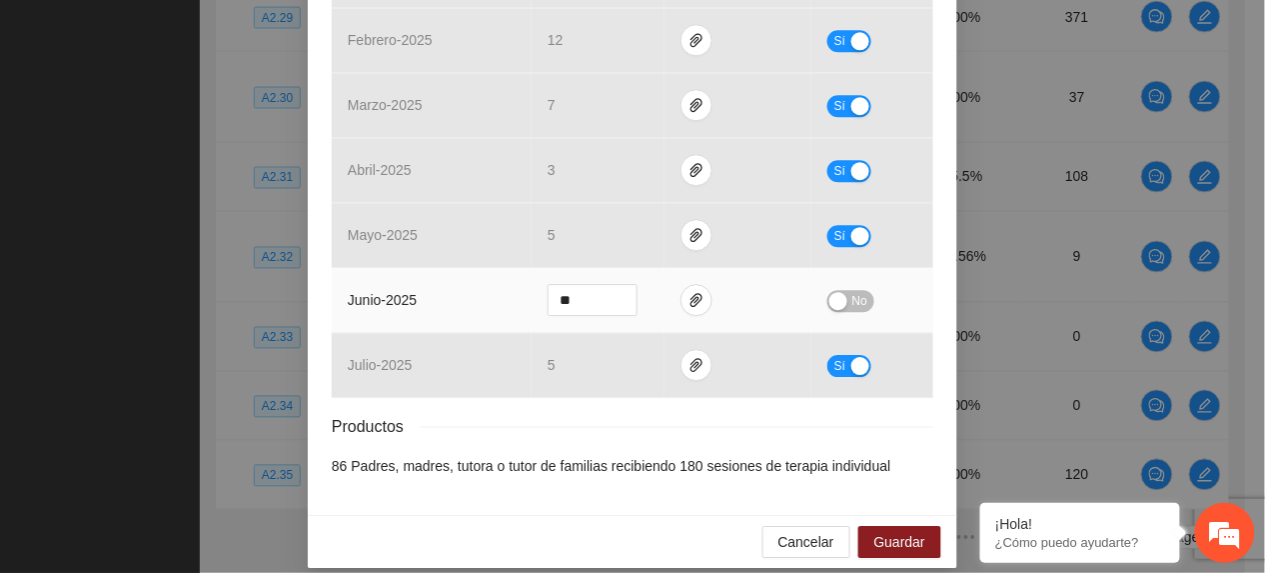
click at [442, 294] on td "junio - 2025" at bounding box center [432, 300] width 200 height 65
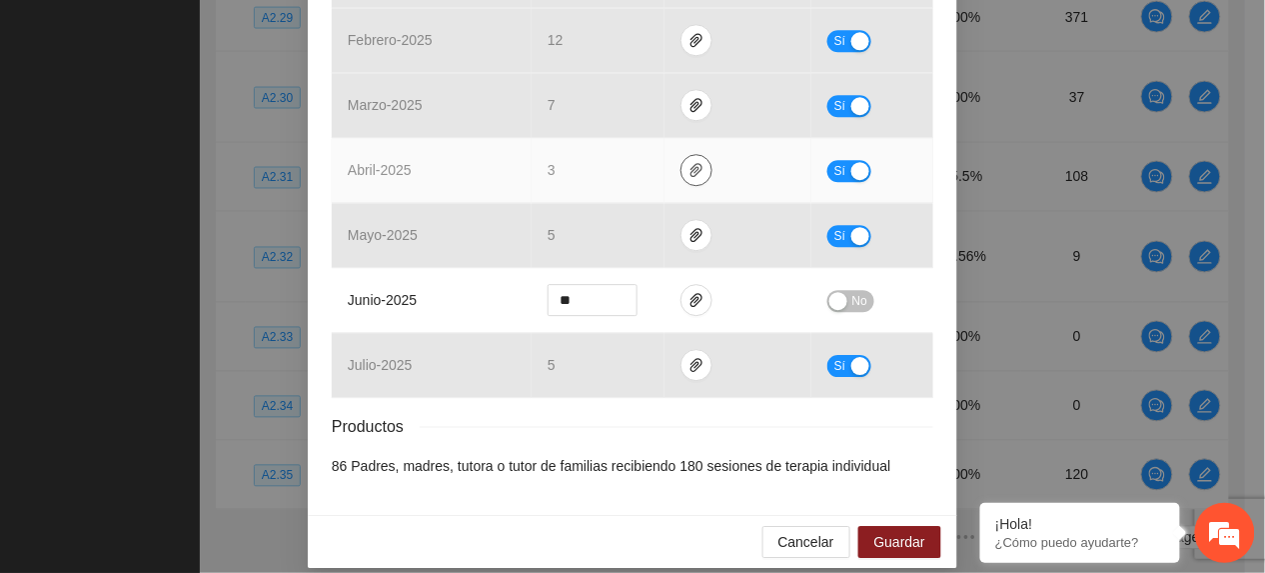
click at [694, 162] on span "paper-clip" at bounding box center [697, 170] width 30 height 16
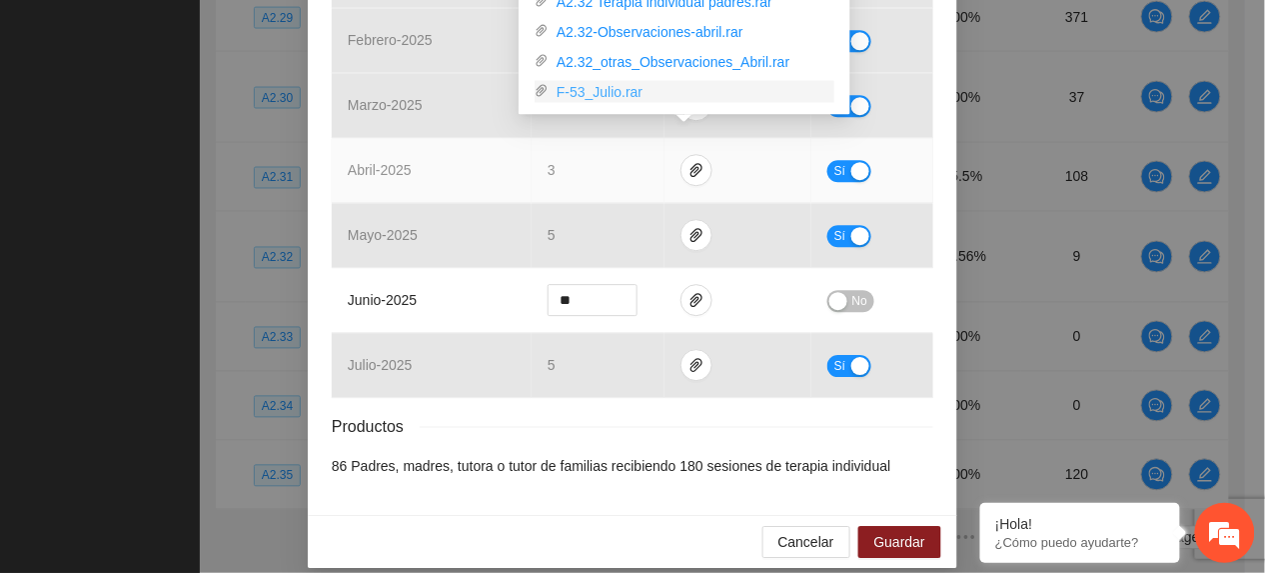
click at [606, 92] on link "F-53_Julio.rar" at bounding box center [692, 92] width 286 height 22
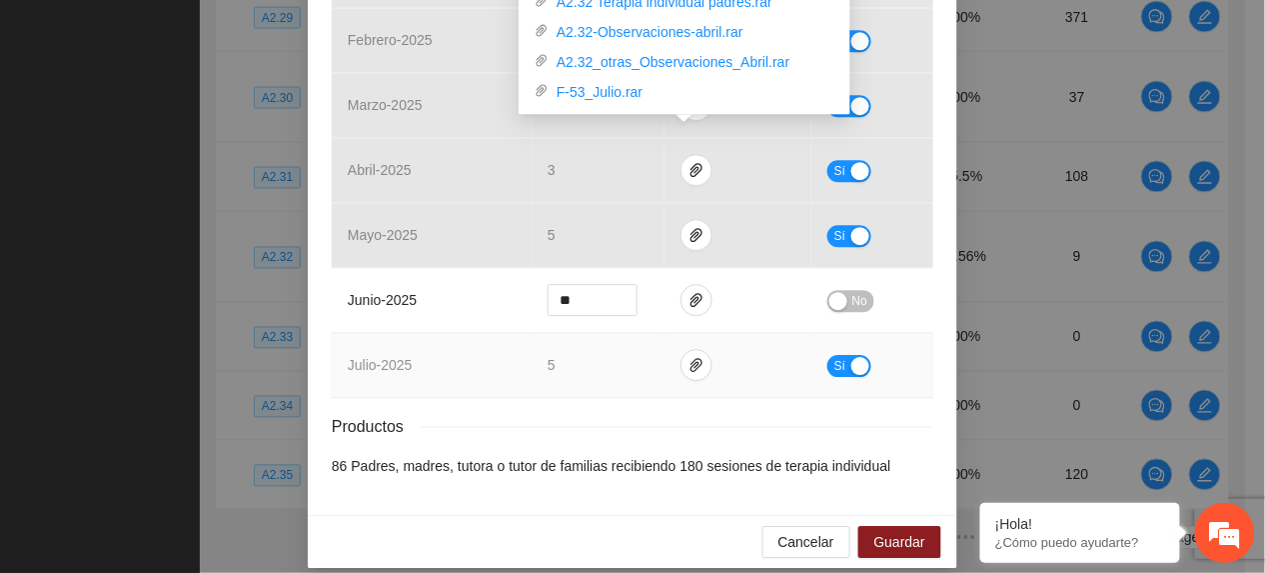
click at [444, 394] on div "Resultados Meta: 180 Reales: 72 Cumplimiento: 40 % Medios de verificación Mes A…" at bounding box center [633, 14] width 602 height 926
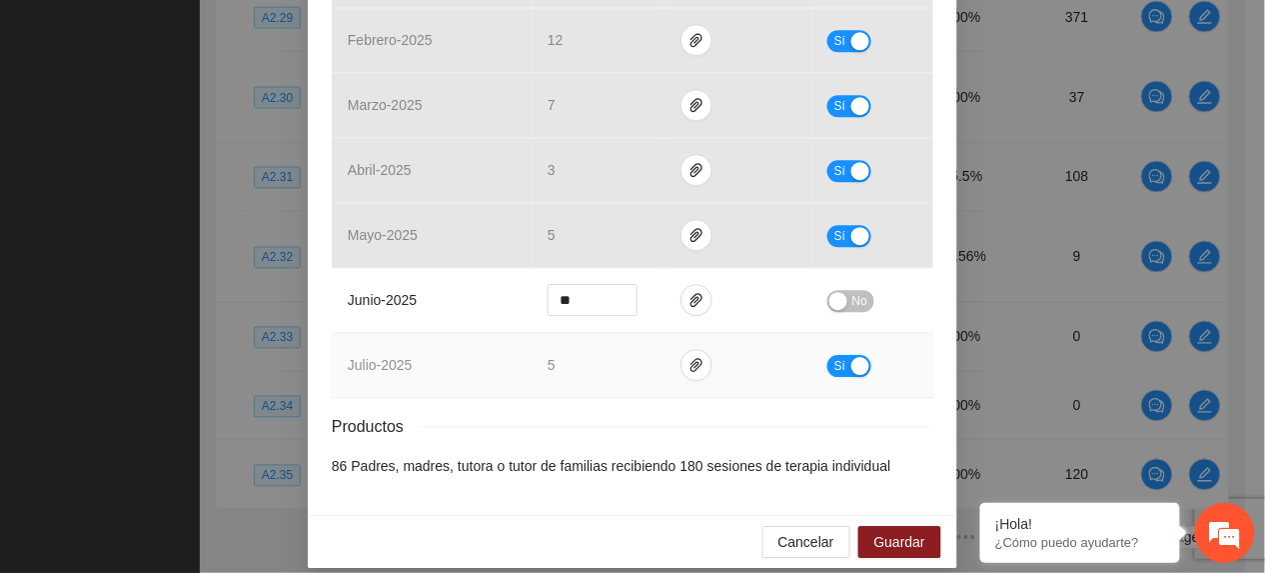
drag, startPoint x: 838, startPoint y: 356, endPoint x: 852, endPoint y: 400, distance: 46.1
click at [838, 356] on button "Sí" at bounding box center [850, 366] width 44 height 22
click at [892, 532] on span "Guardar" at bounding box center [900, 542] width 51 height 22
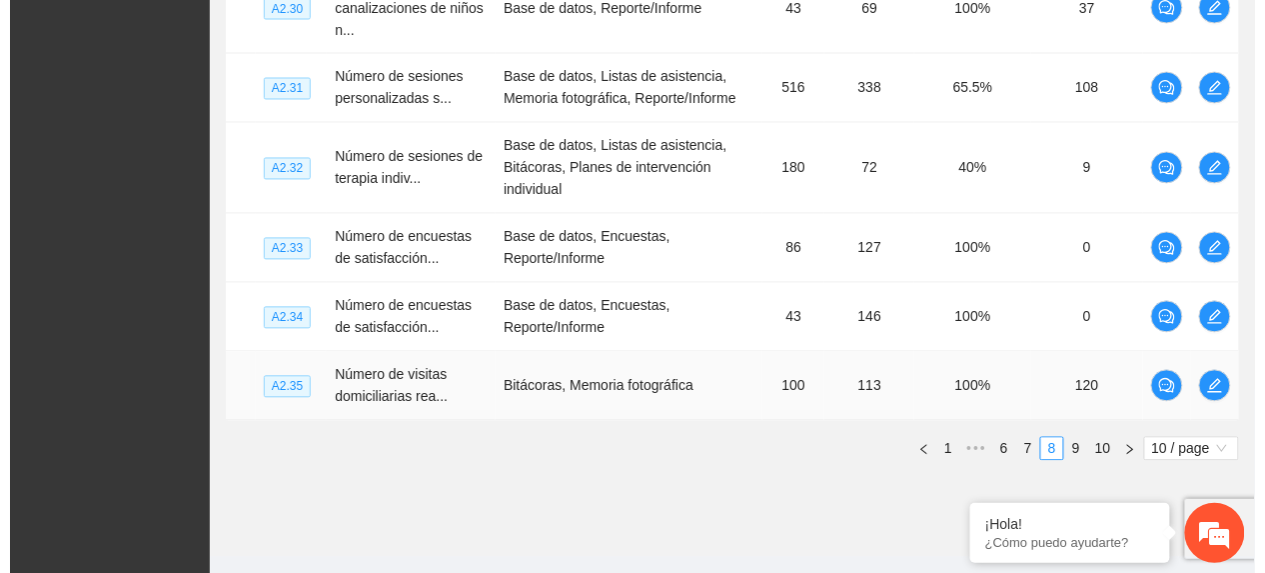
scroll to position [926, 0]
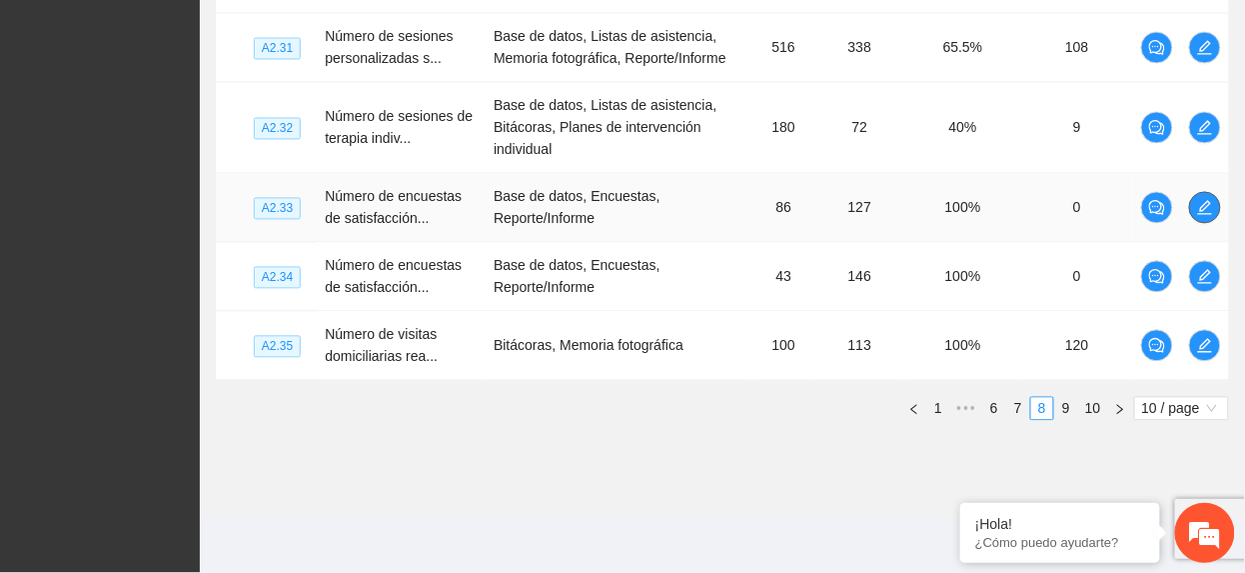
click at [1211, 213] on icon "edit" at bounding box center [1205, 208] width 14 height 14
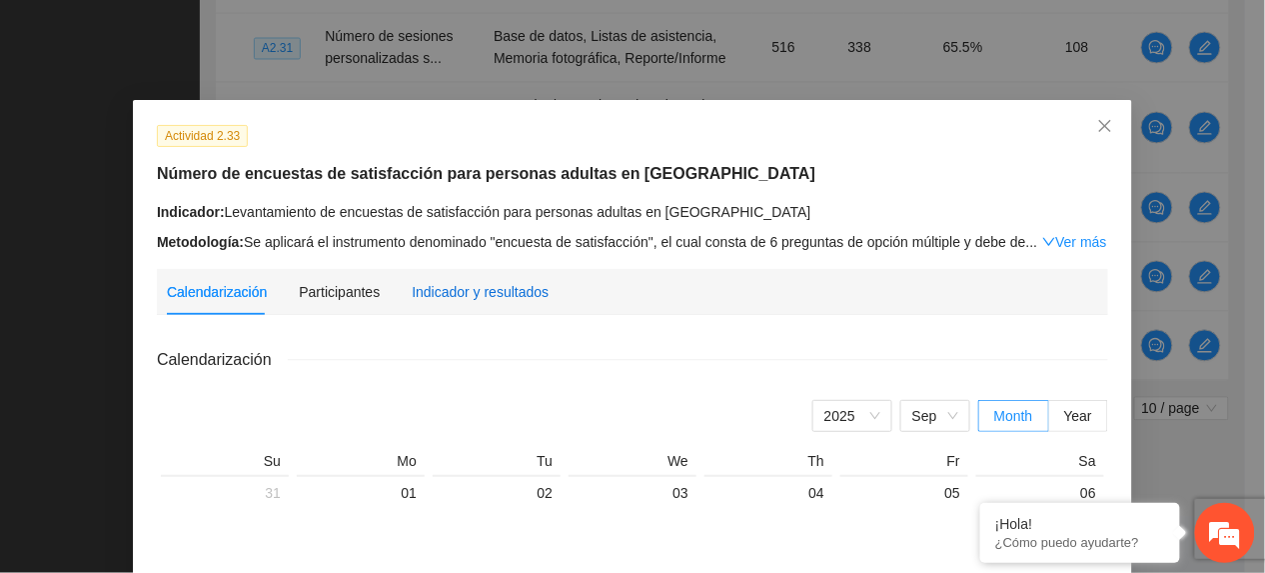
click at [490, 285] on div "Indicador y resultados" at bounding box center [480, 292] width 137 height 22
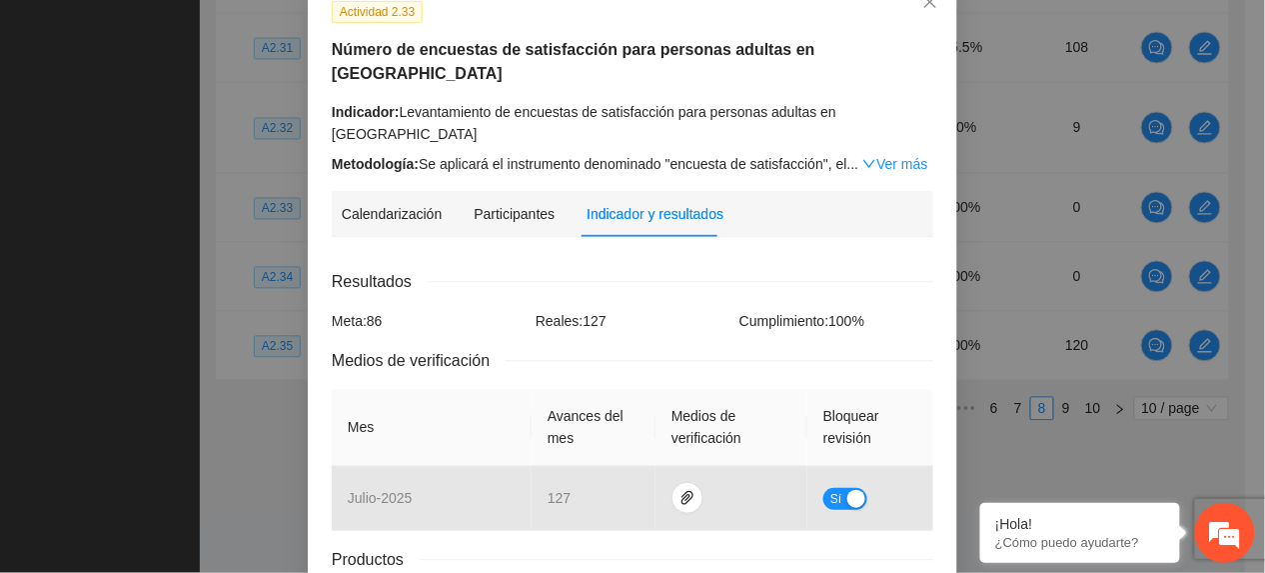
scroll to position [277, 0]
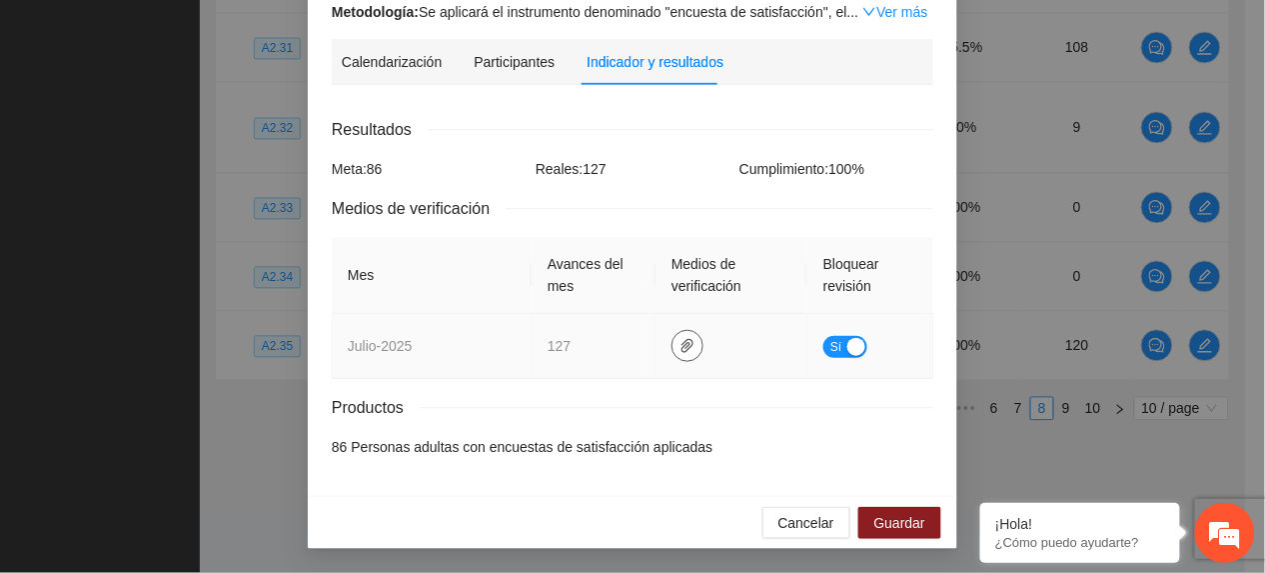
click at [682, 348] on icon "paper-clip" at bounding box center [688, 346] width 12 height 14
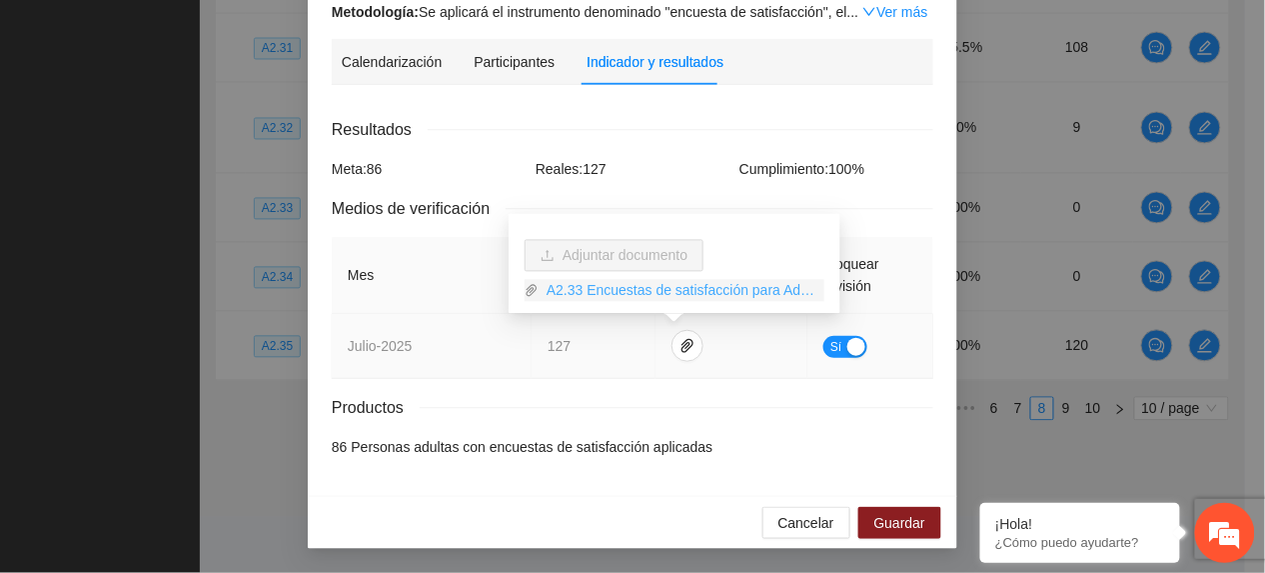
click at [628, 288] on link "A2.33 Encuestas de satisfacción para Adultos.rar" at bounding box center [682, 291] width 286 height 22
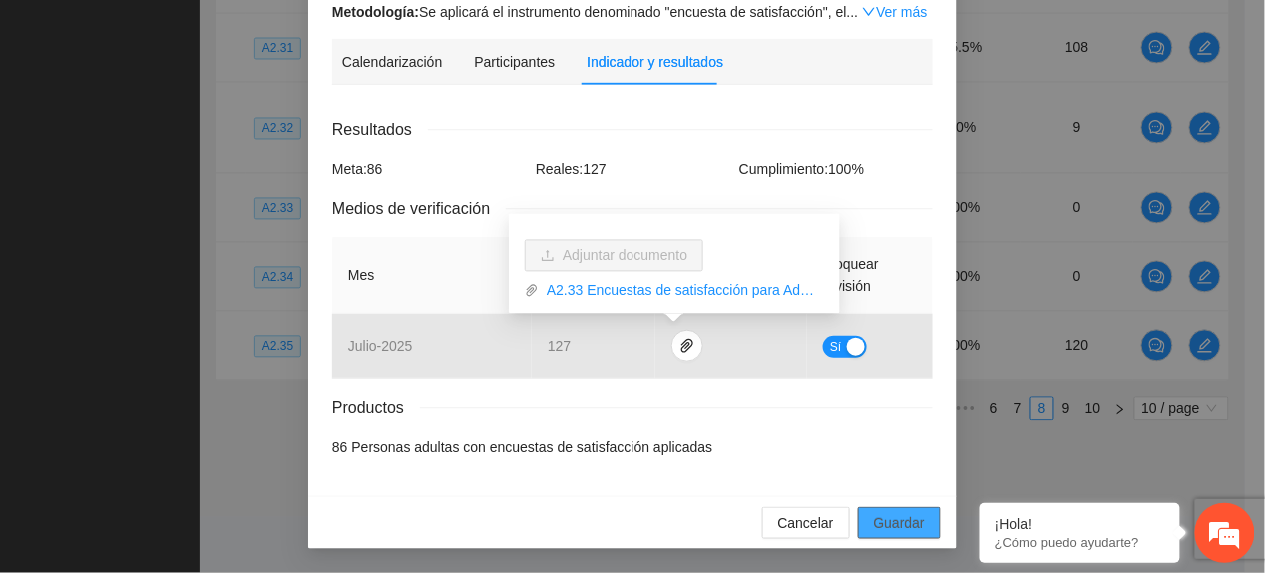
drag, startPoint x: 890, startPoint y: 508, endPoint x: 908, endPoint y: 214, distance: 294.4
click at [890, 508] on button "Guardar" at bounding box center [900, 523] width 83 height 32
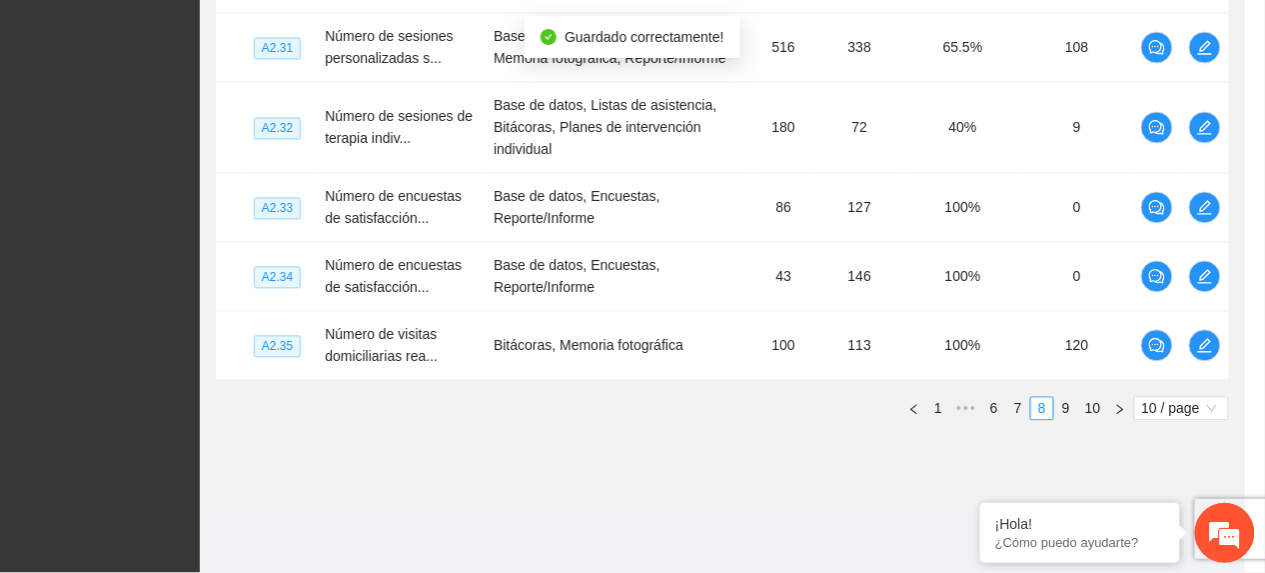
scroll to position [177, 0]
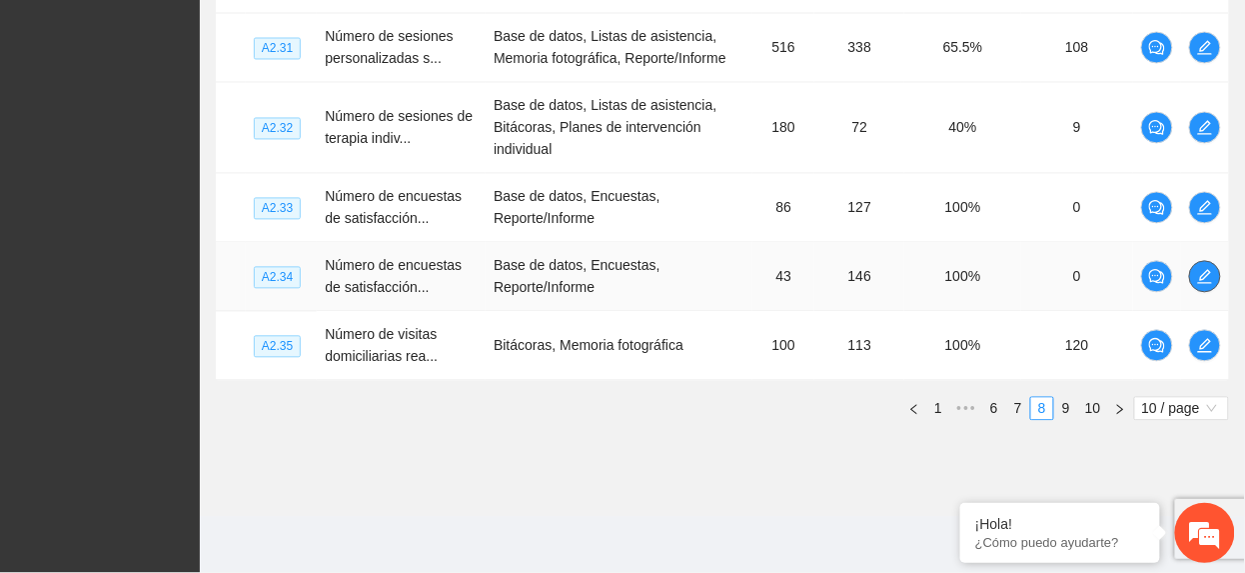
click at [1209, 276] on icon "edit" at bounding box center [1205, 277] width 16 height 16
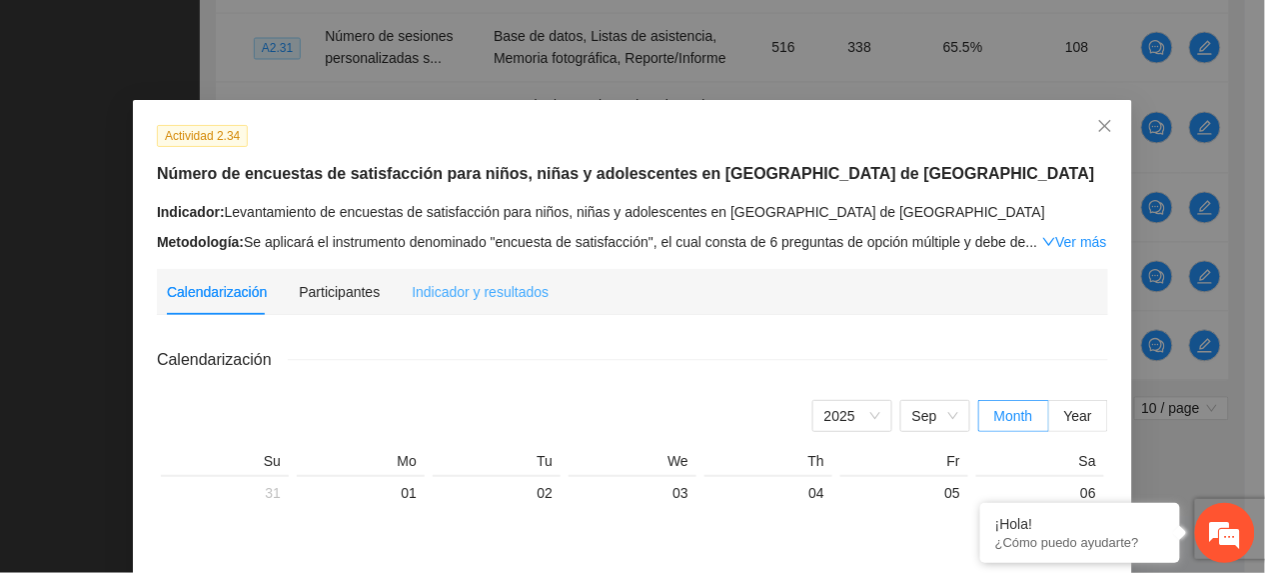
click at [460, 304] on div "Indicador y resultados" at bounding box center [480, 292] width 137 height 46
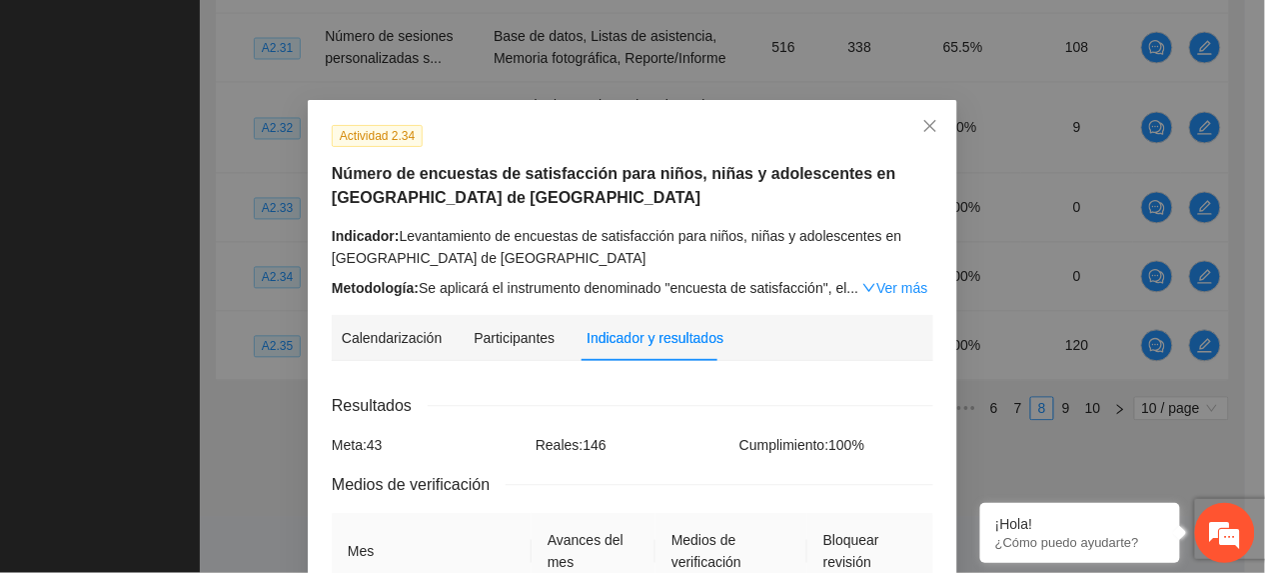
scroll to position [277, 0]
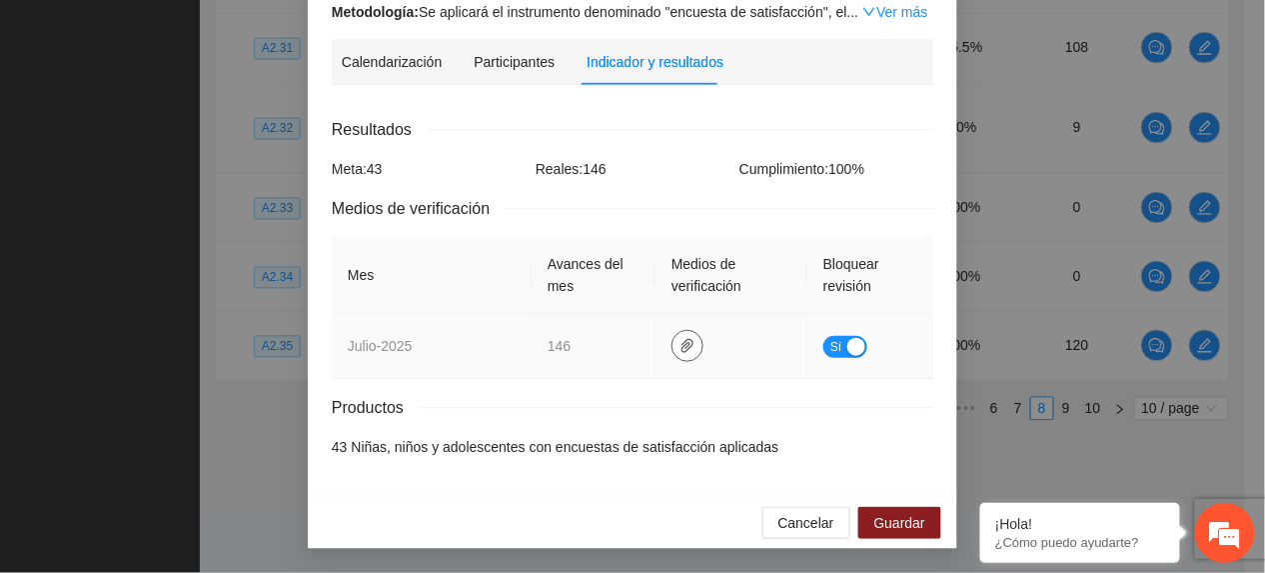
click at [678, 354] on button "button" at bounding box center [688, 346] width 32 height 32
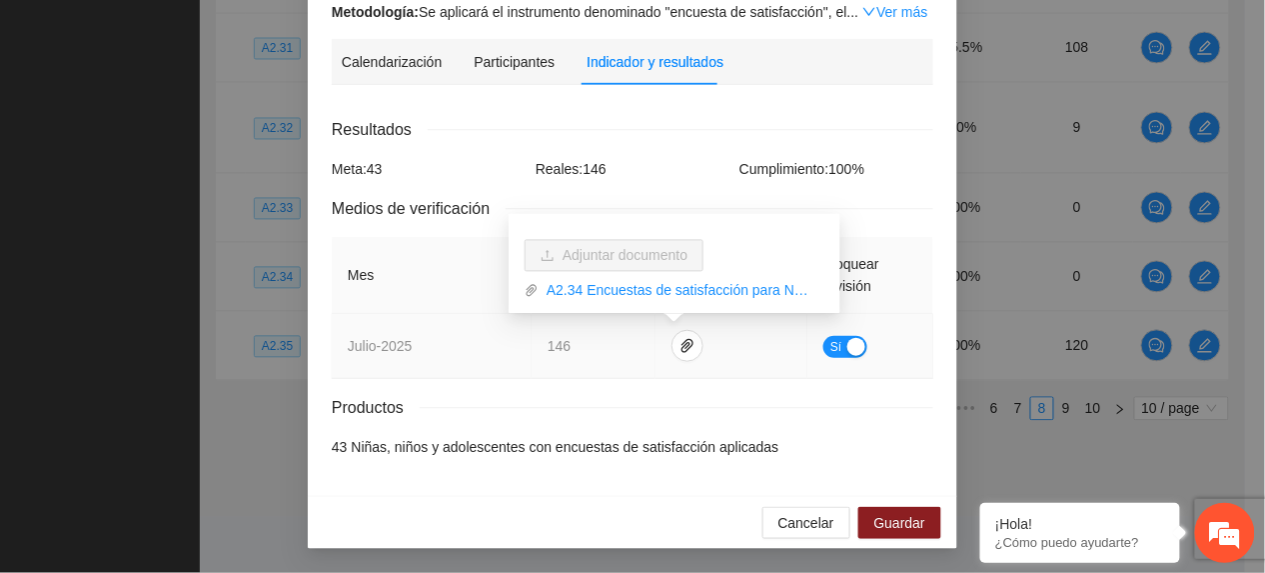
drag, startPoint x: 610, startPoint y: 289, endPoint x: 620, endPoint y: 302, distance: 16.4
click at [610, 289] on link "A2.34 Encuestas de satisfacción para NNA.rar" at bounding box center [682, 291] width 286 height 22
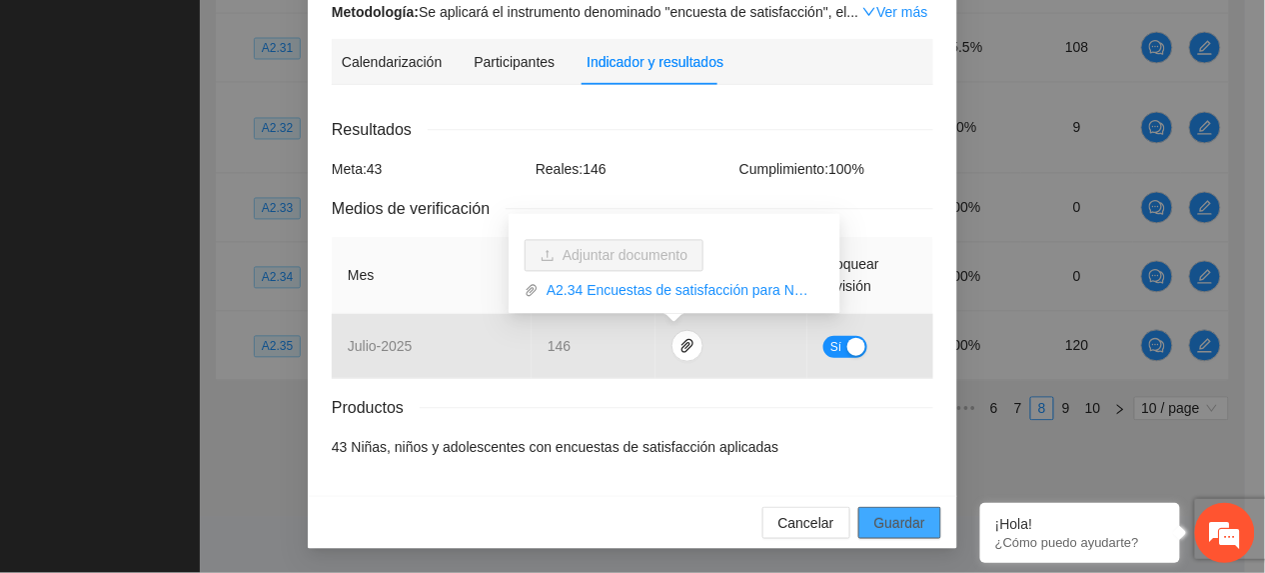
drag, startPoint x: 884, startPoint y: 517, endPoint x: 902, endPoint y: 533, distance: 24.1
click at [886, 517] on span "Guardar" at bounding box center [900, 523] width 51 height 22
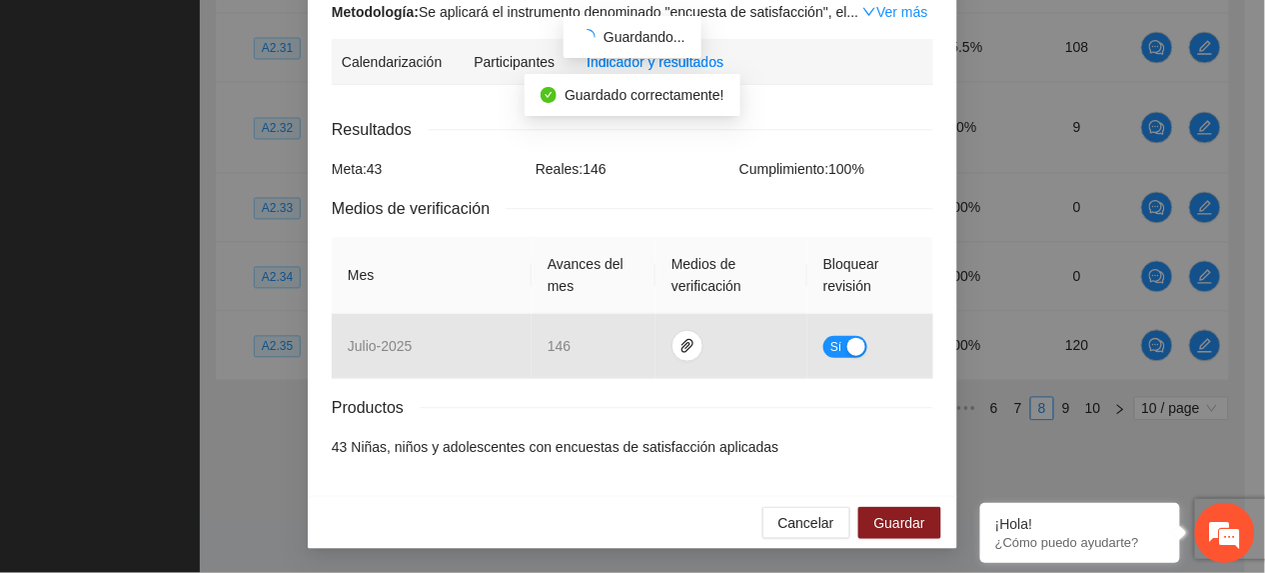
scroll to position [177, 0]
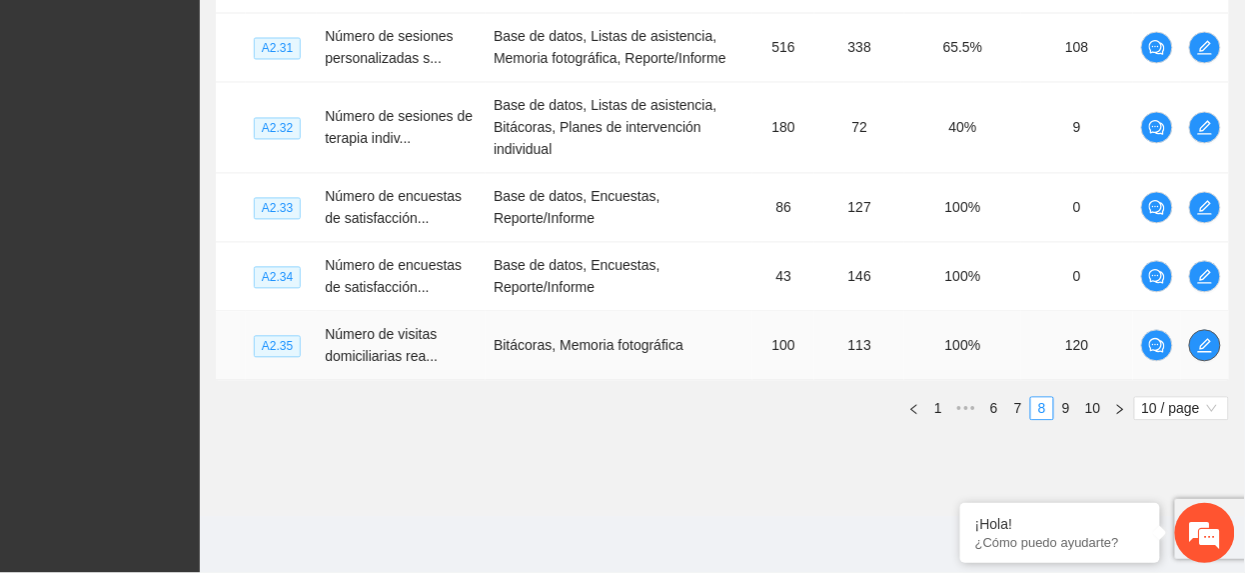
click at [1205, 342] on icon "edit" at bounding box center [1205, 346] width 14 height 14
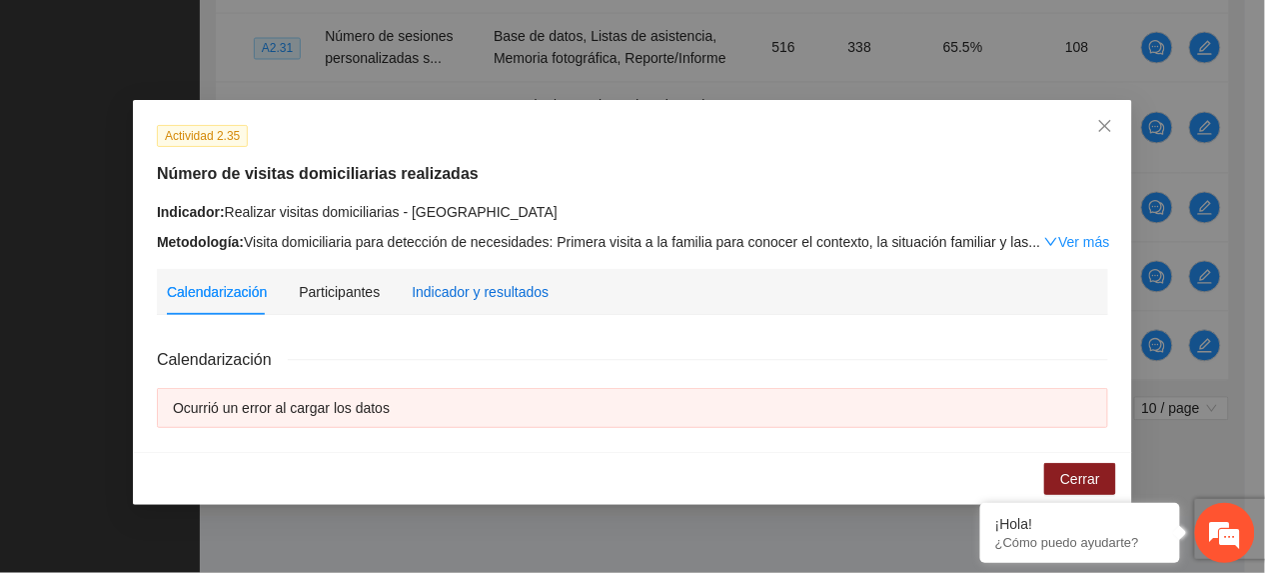
click at [500, 285] on div "Indicador y resultados" at bounding box center [480, 292] width 137 height 22
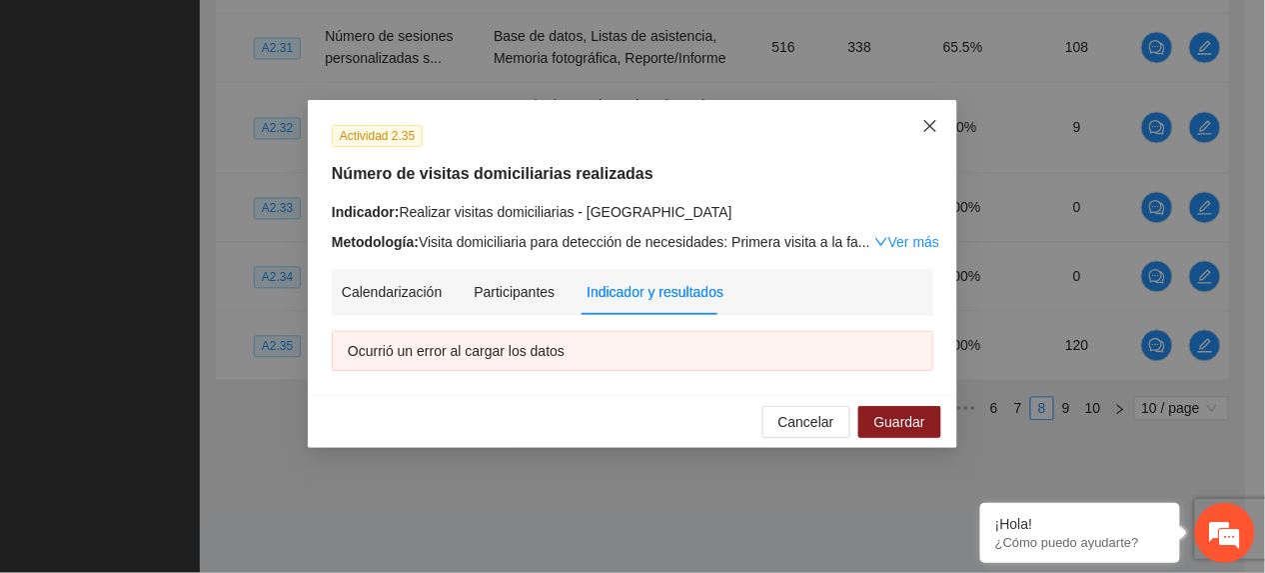
click at [938, 126] on icon "close" at bounding box center [931, 126] width 16 height 16
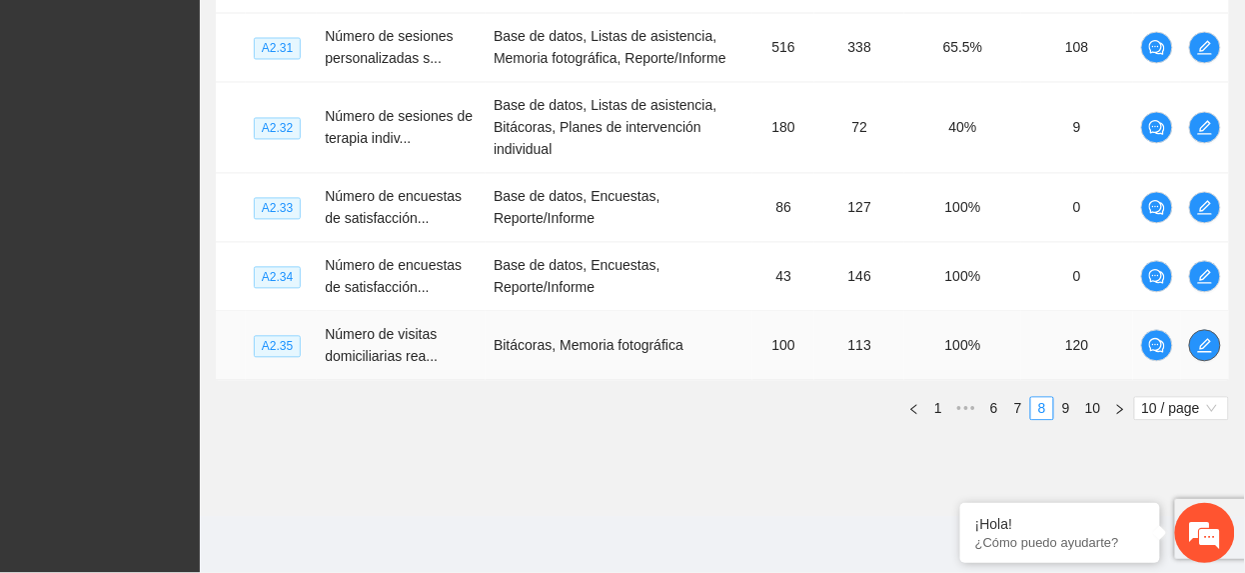
click at [1203, 345] on icon "edit" at bounding box center [1205, 346] width 14 height 14
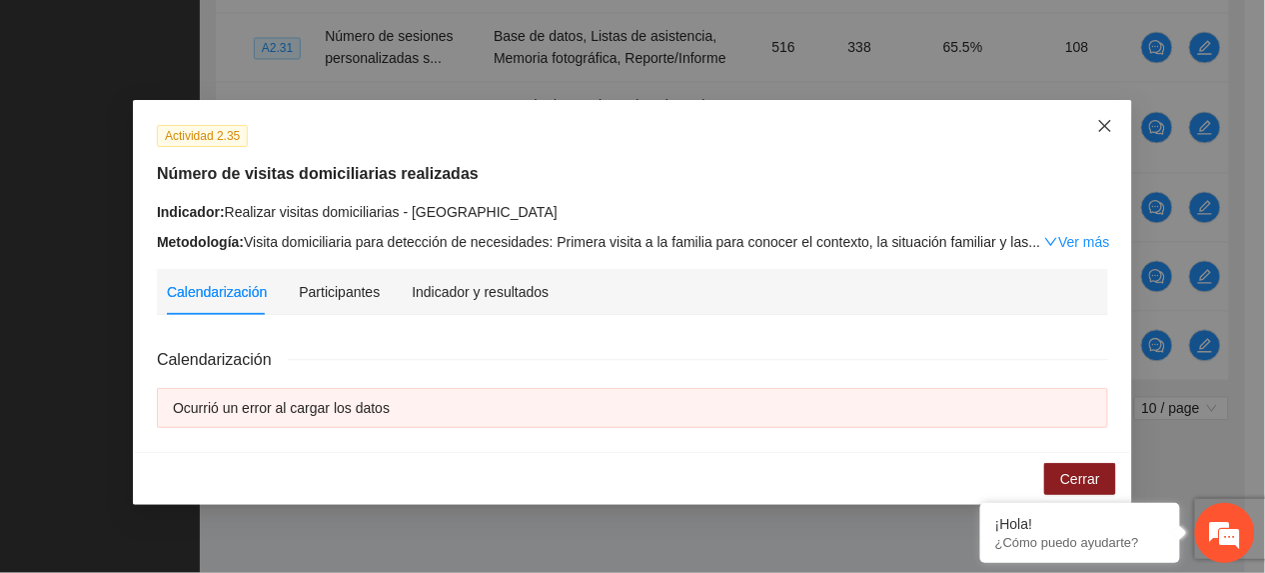
drag, startPoint x: 1109, startPoint y: 126, endPoint x: 1019, endPoint y: 214, distance: 125.8
click at [1109, 126] on icon "close" at bounding box center [1105, 126] width 16 height 16
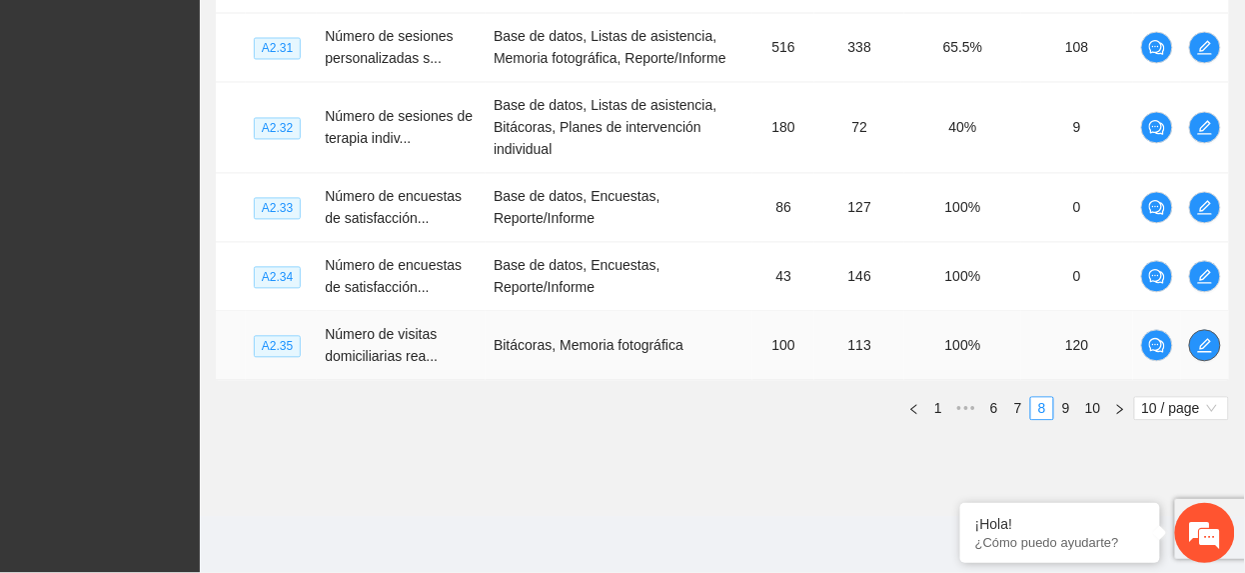
click at [1212, 341] on icon "edit" at bounding box center [1205, 346] width 16 height 16
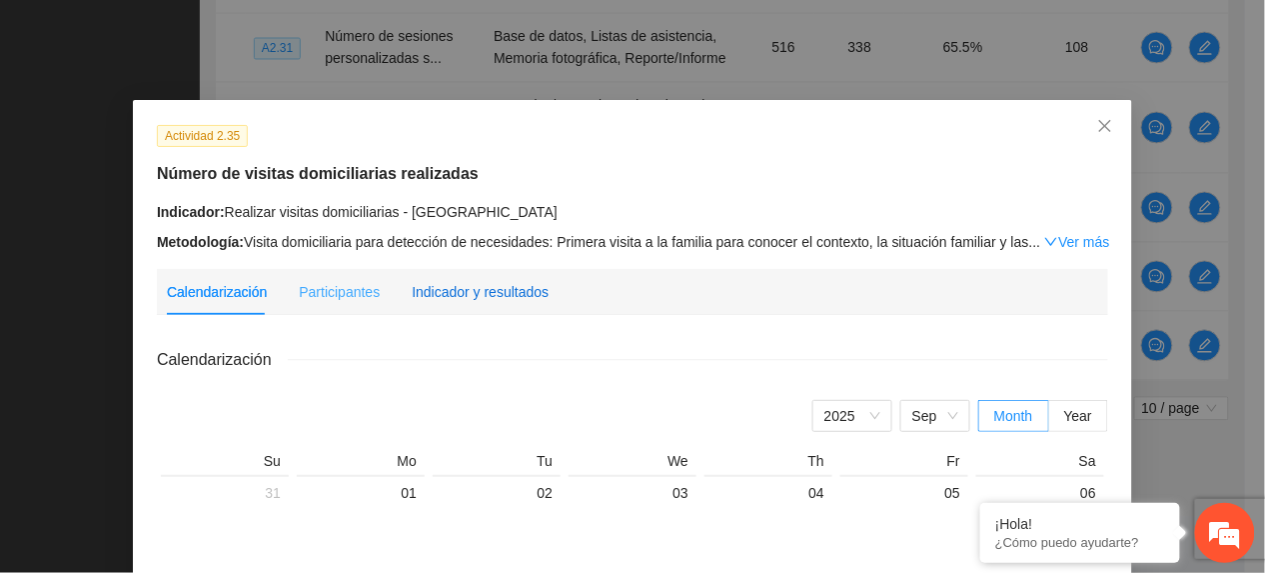
click at [506, 289] on div "Indicador y resultados" at bounding box center [480, 292] width 137 height 22
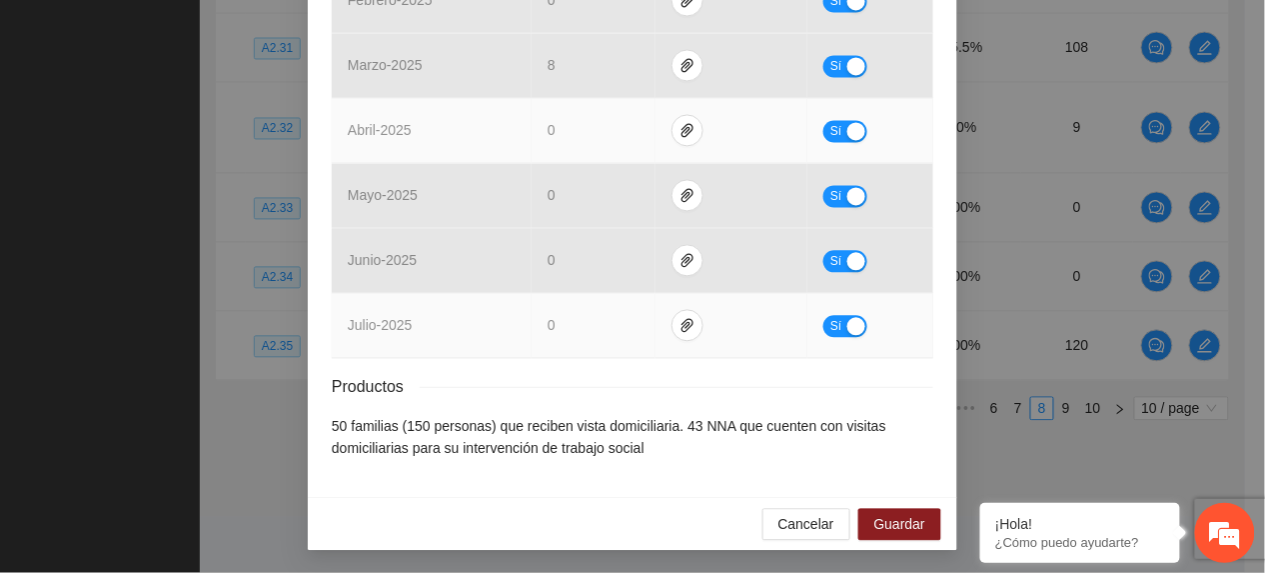
scroll to position [971, 0]
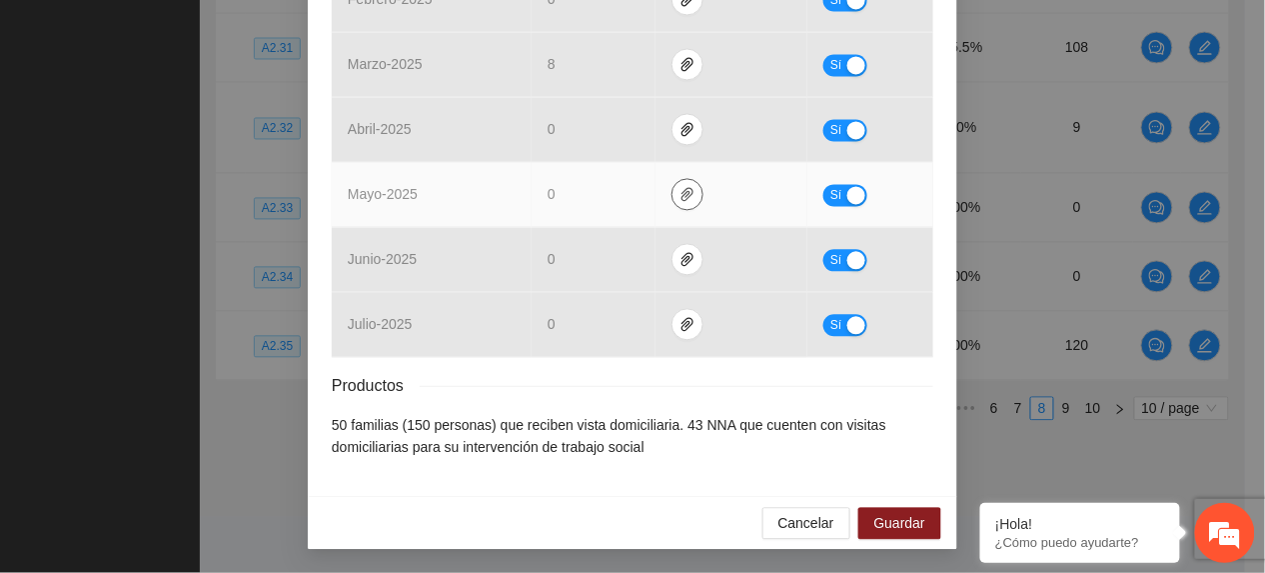
drag, startPoint x: 681, startPoint y: 182, endPoint x: 681, endPoint y: 217, distance: 35.0
click at [681, 185] on button "button" at bounding box center [688, 194] width 32 height 32
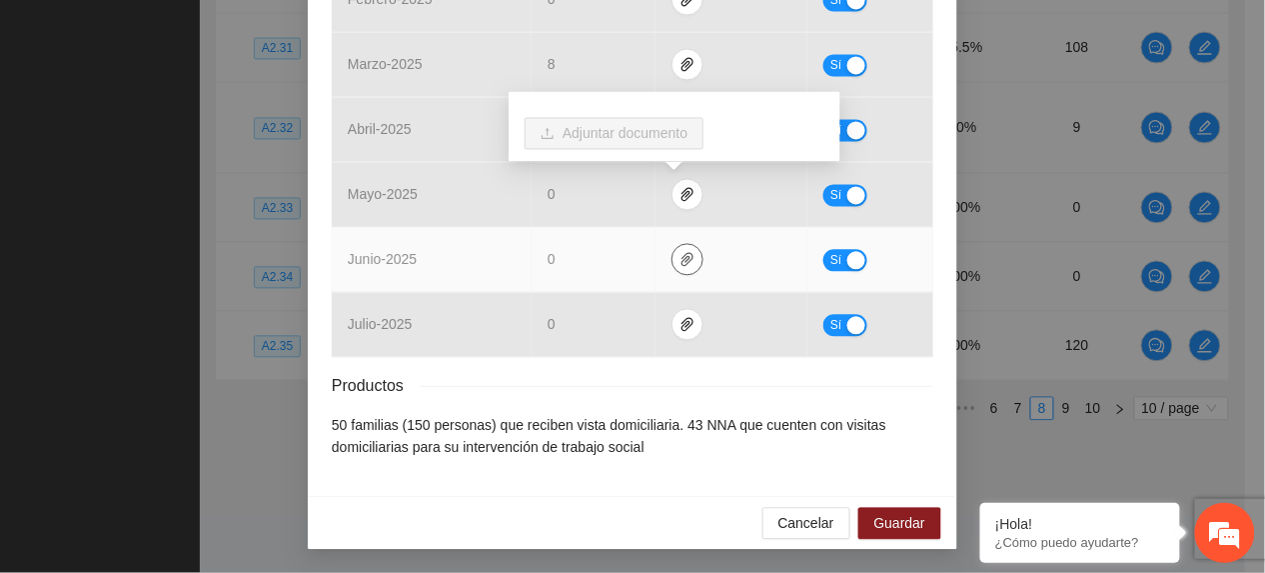
drag, startPoint x: 669, startPoint y: 253, endPoint x: 677, endPoint y: 270, distance: 18.8
click at [680, 256] on icon "paper-clip" at bounding box center [688, 259] width 16 height 16
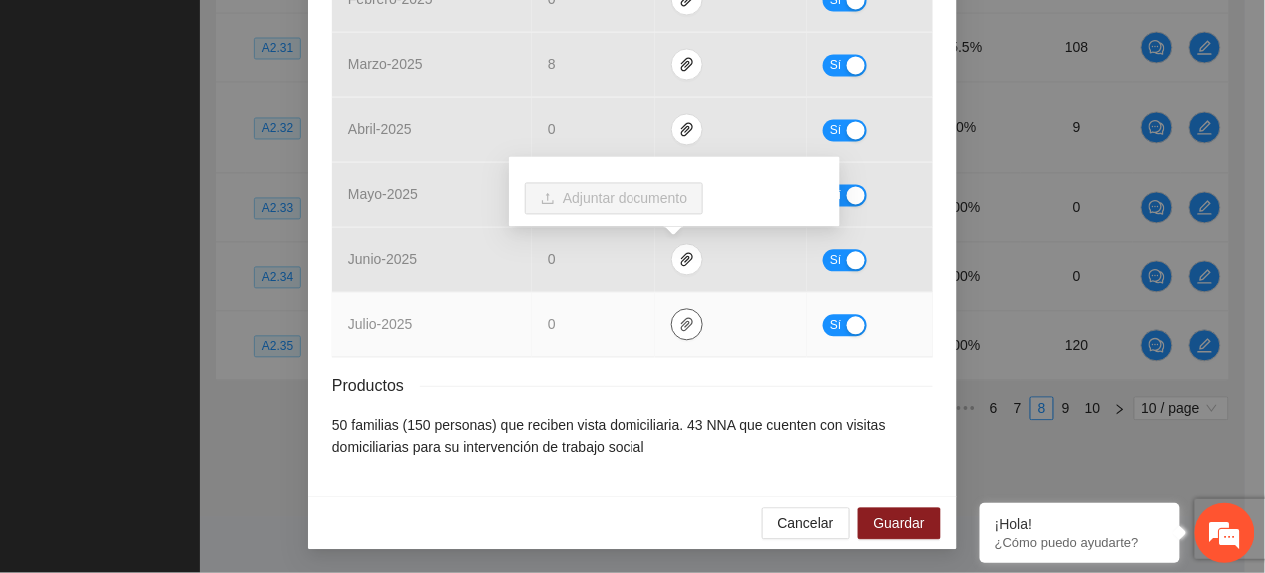
click at [673, 318] on span "paper-clip" at bounding box center [688, 324] width 30 height 16
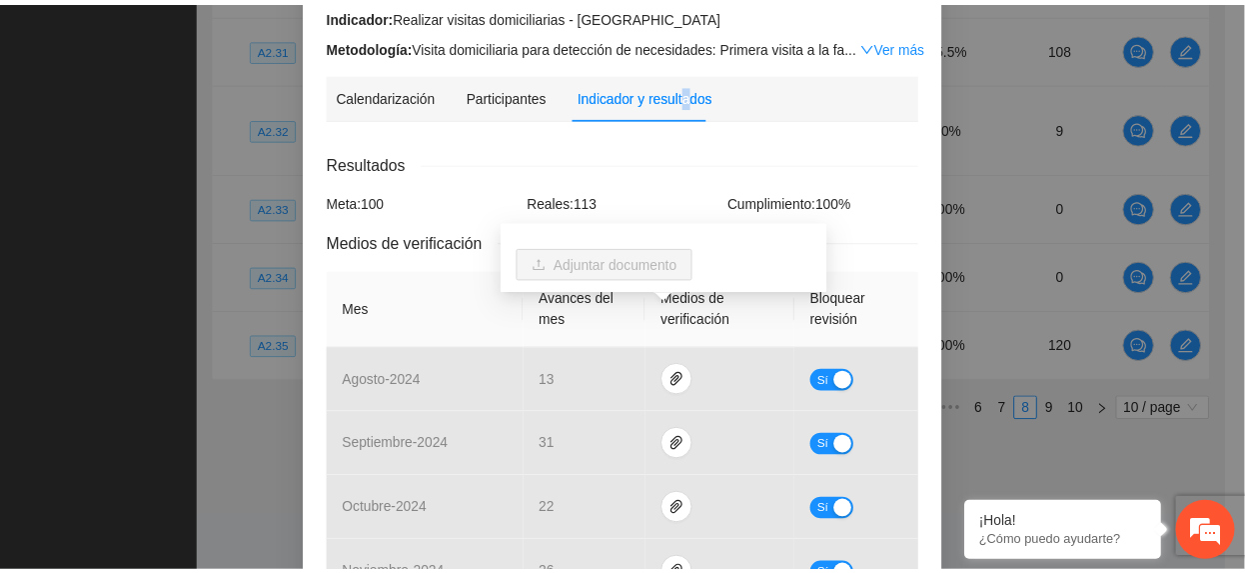
scroll to position [0, 0]
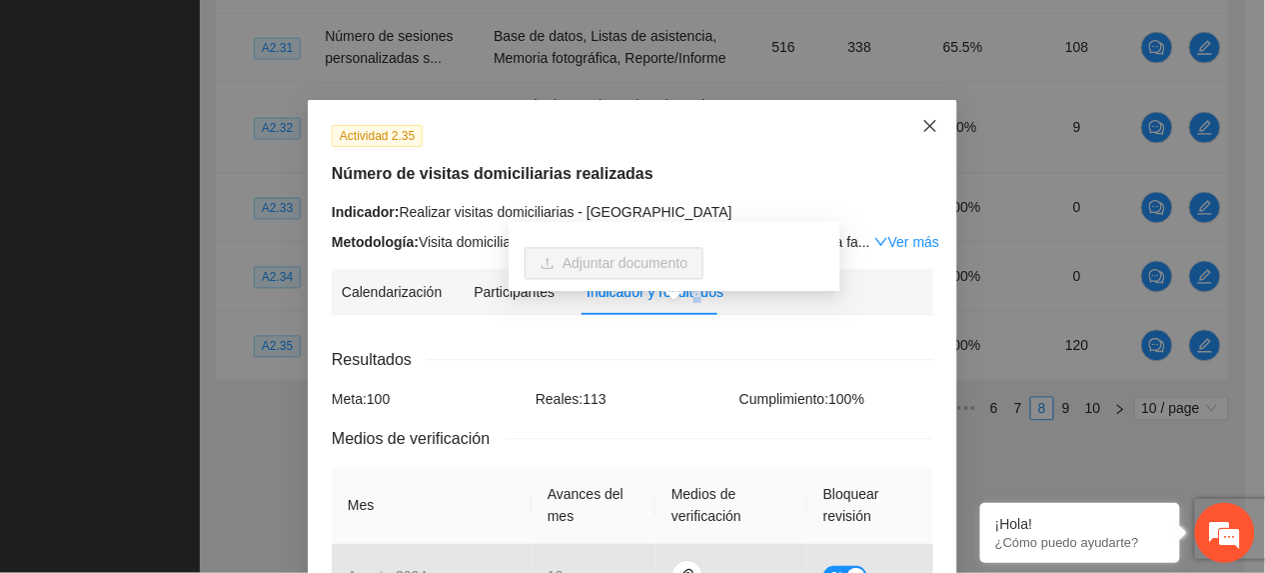
click at [923, 128] on icon "close" at bounding box center [931, 126] width 16 height 16
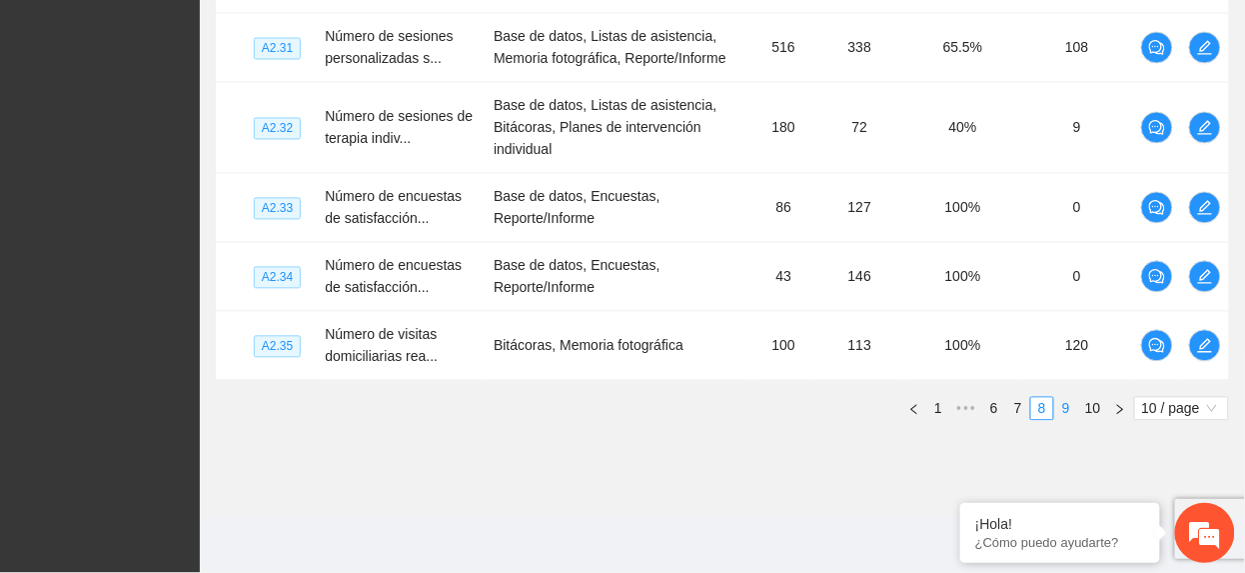
click at [1067, 412] on link "9" at bounding box center [1066, 409] width 22 height 22
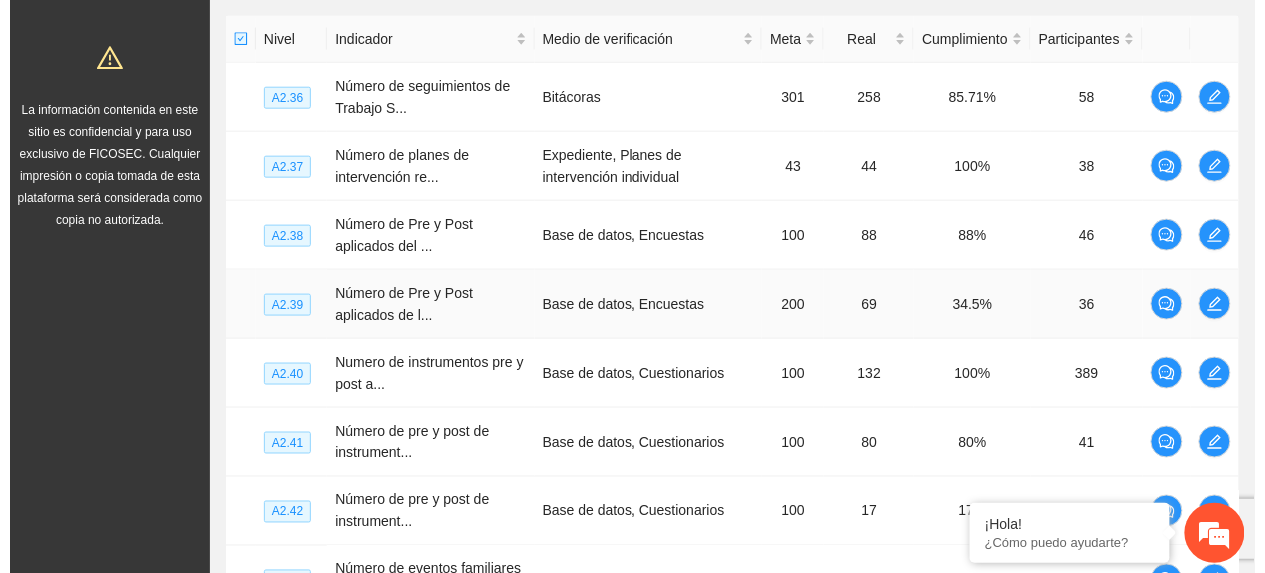
scroll to position [460, 0]
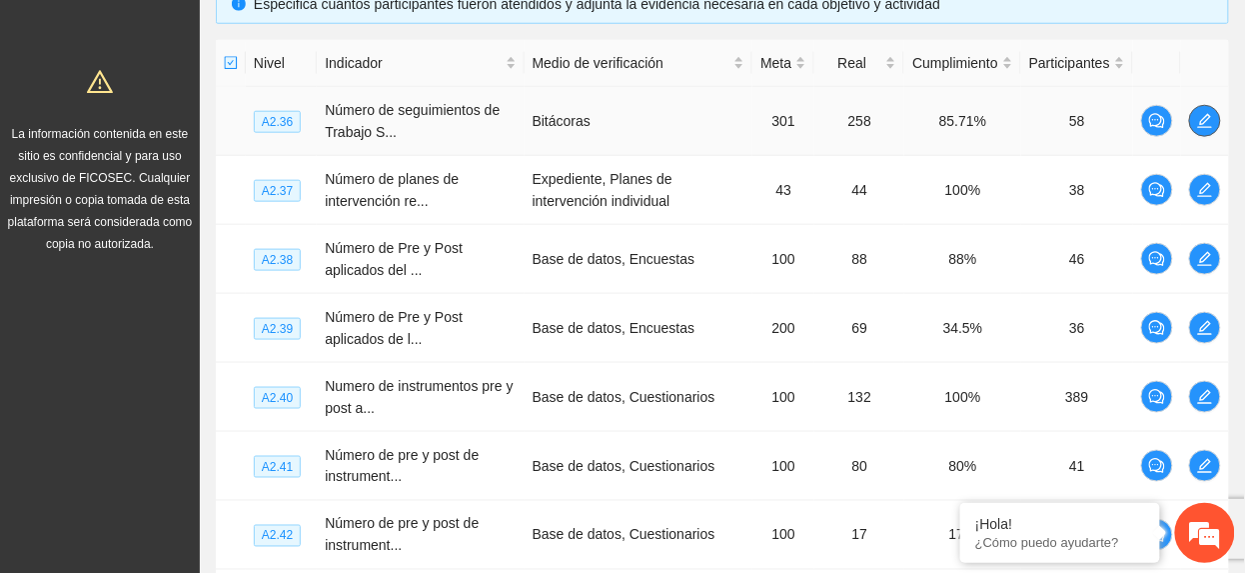
click at [1200, 117] on icon "edit" at bounding box center [1205, 121] width 16 height 16
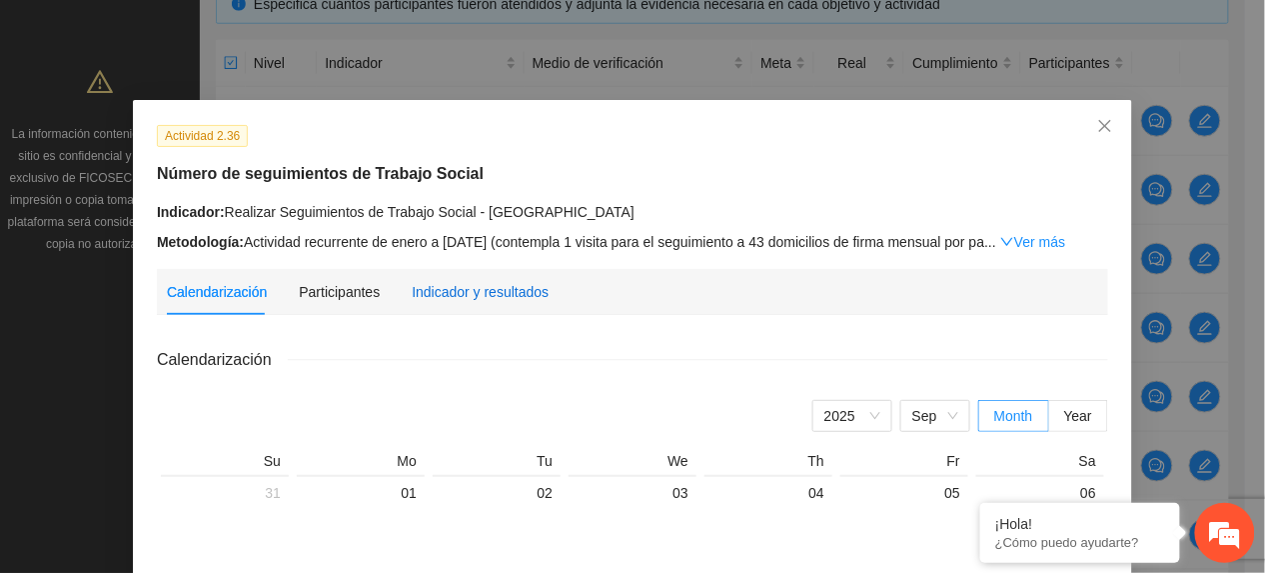
click at [472, 297] on div "Indicador y resultados" at bounding box center [480, 292] width 137 height 22
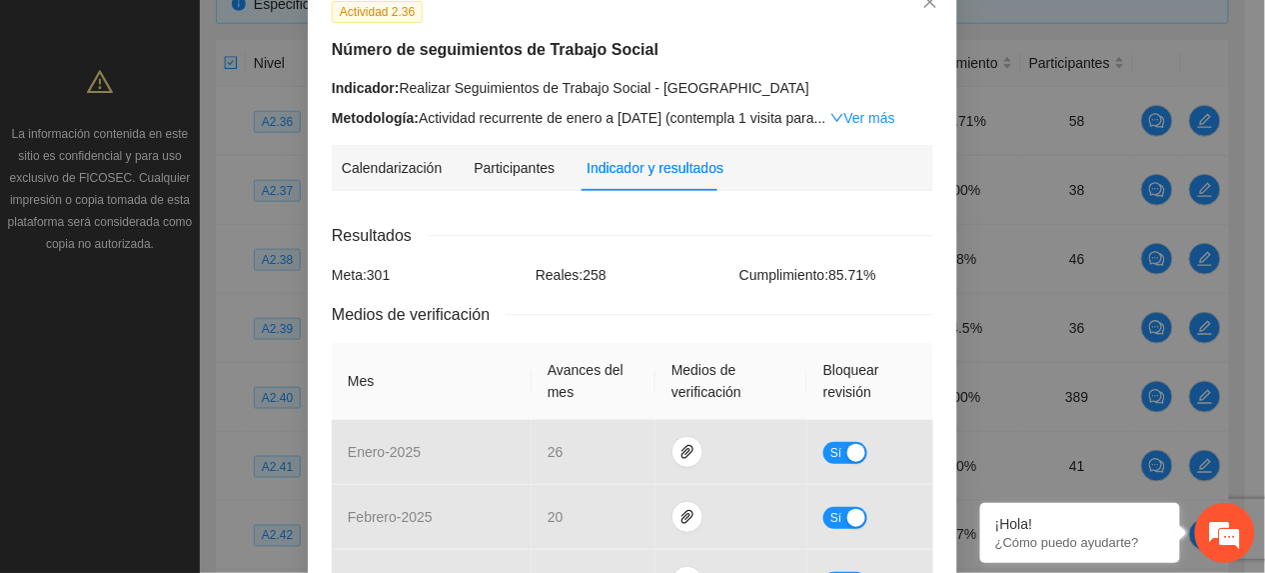
scroll to position [622, 0]
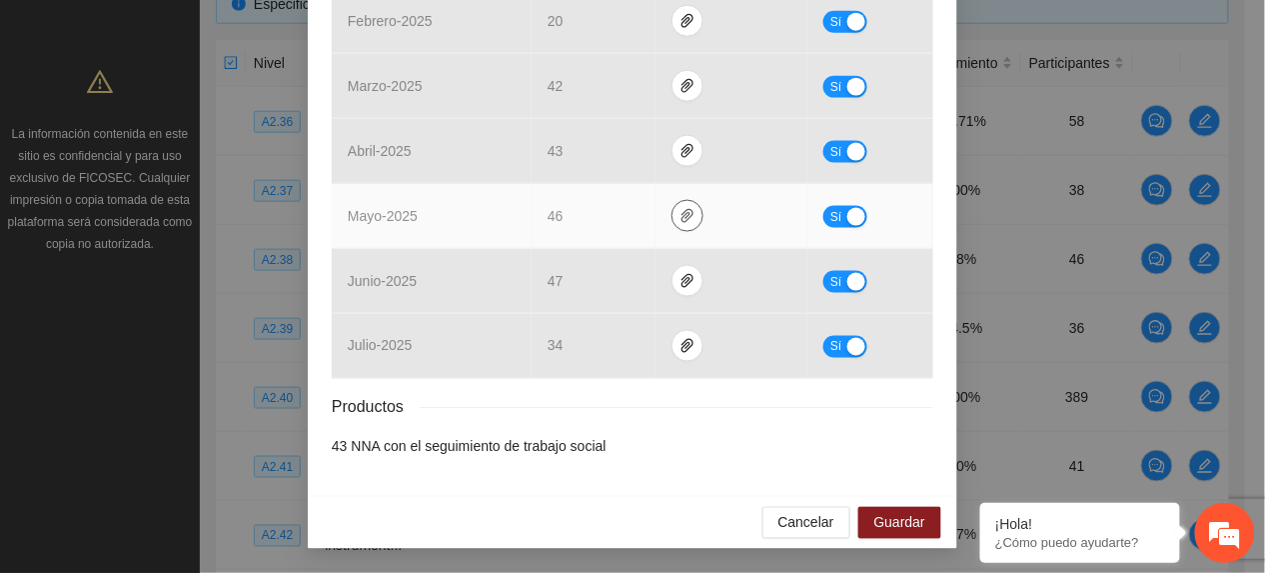
drag, startPoint x: 684, startPoint y: 210, endPoint x: 666, endPoint y: 206, distance: 18.4
click at [684, 212] on span "paper-clip" at bounding box center [688, 216] width 30 height 16
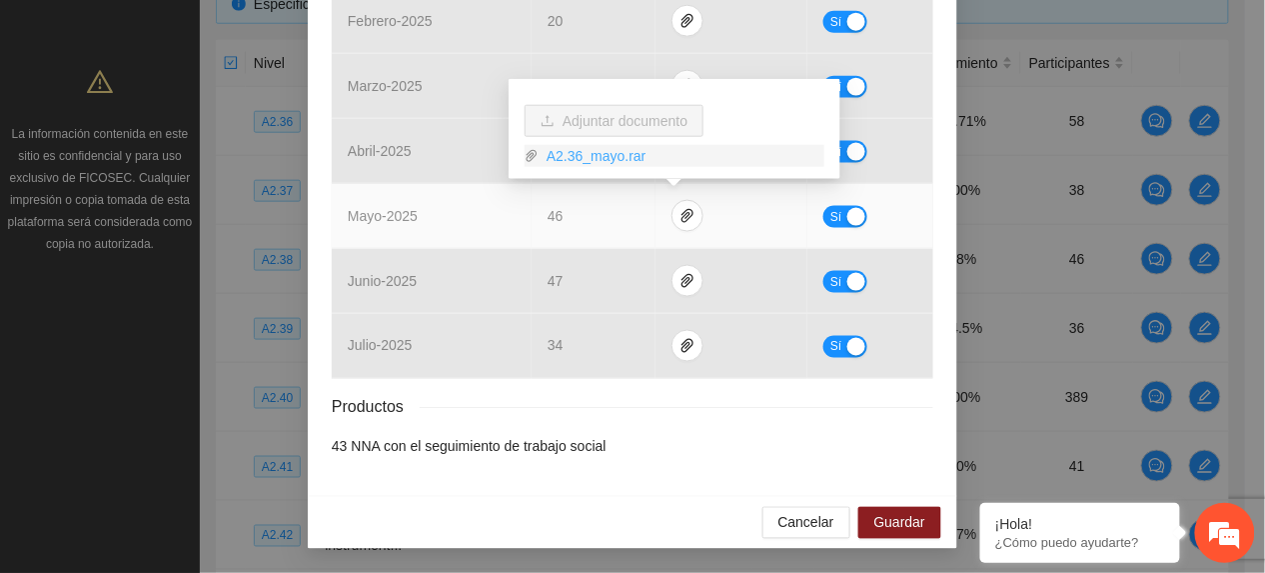
click at [588, 165] on link "A2.36_mayo.rar" at bounding box center [682, 156] width 286 height 22
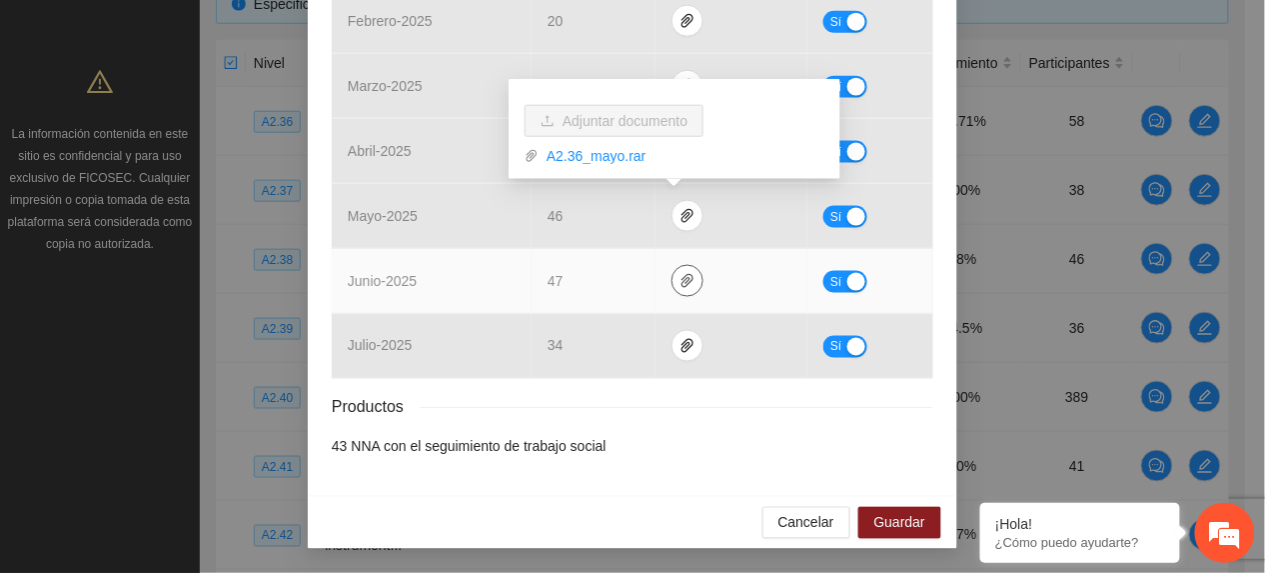
click at [680, 280] on icon "paper-clip" at bounding box center [688, 281] width 16 height 16
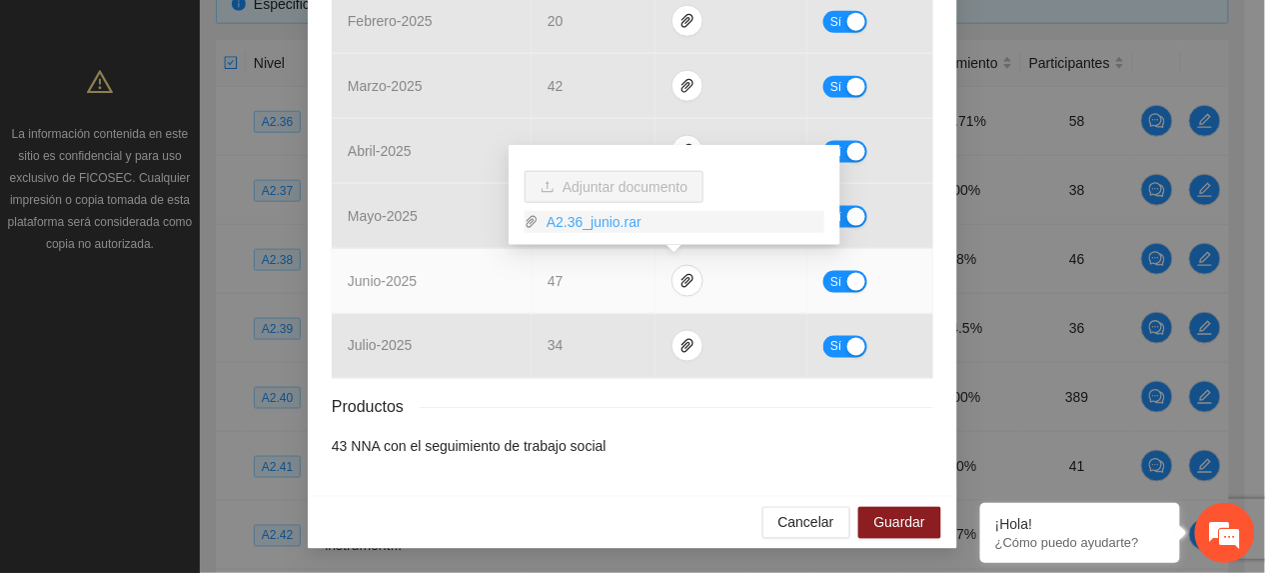
click at [573, 218] on link "A2.36_junio.rar" at bounding box center [682, 222] width 286 height 22
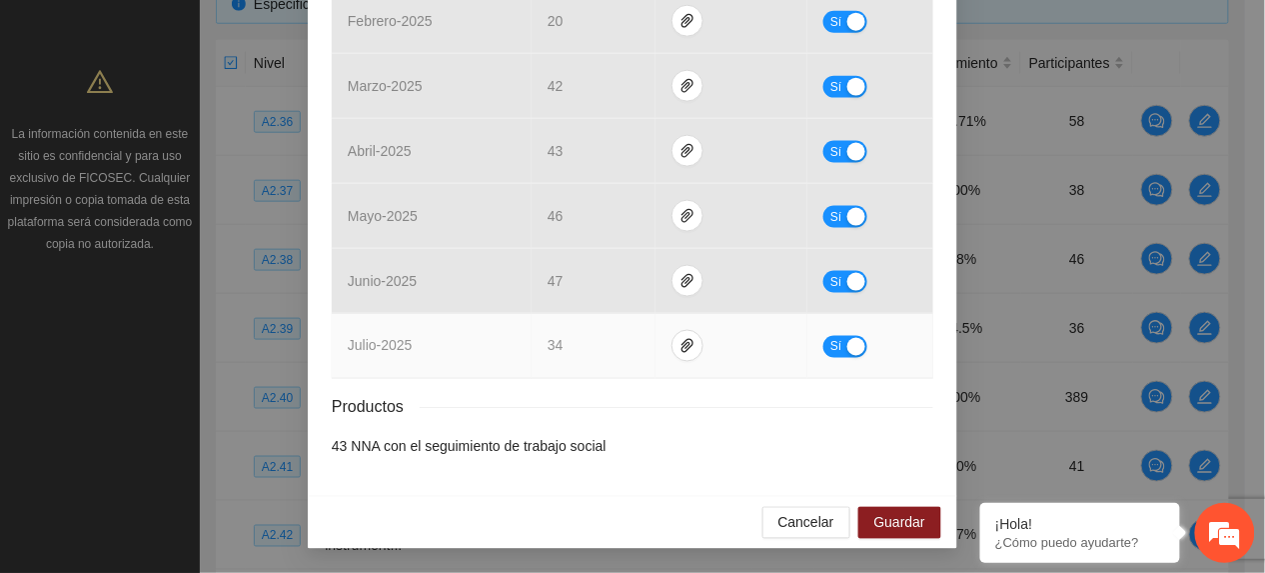
click at [589, 345] on td "34" at bounding box center [594, 346] width 124 height 65
click at [680, 338] on icon "paper-clip" at bounding box center [688, 346] width 16 height 16
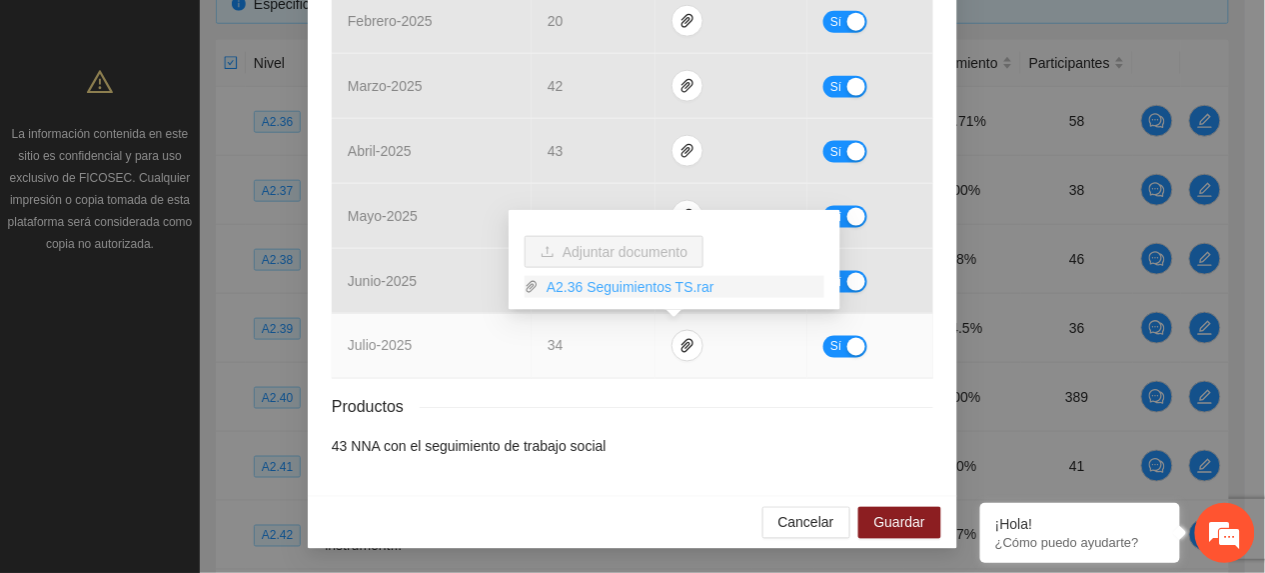
click at [606, 285] on link "A2.36 Seguimientos TS.rar" at bounding box center [682, 287] width 286 height 22
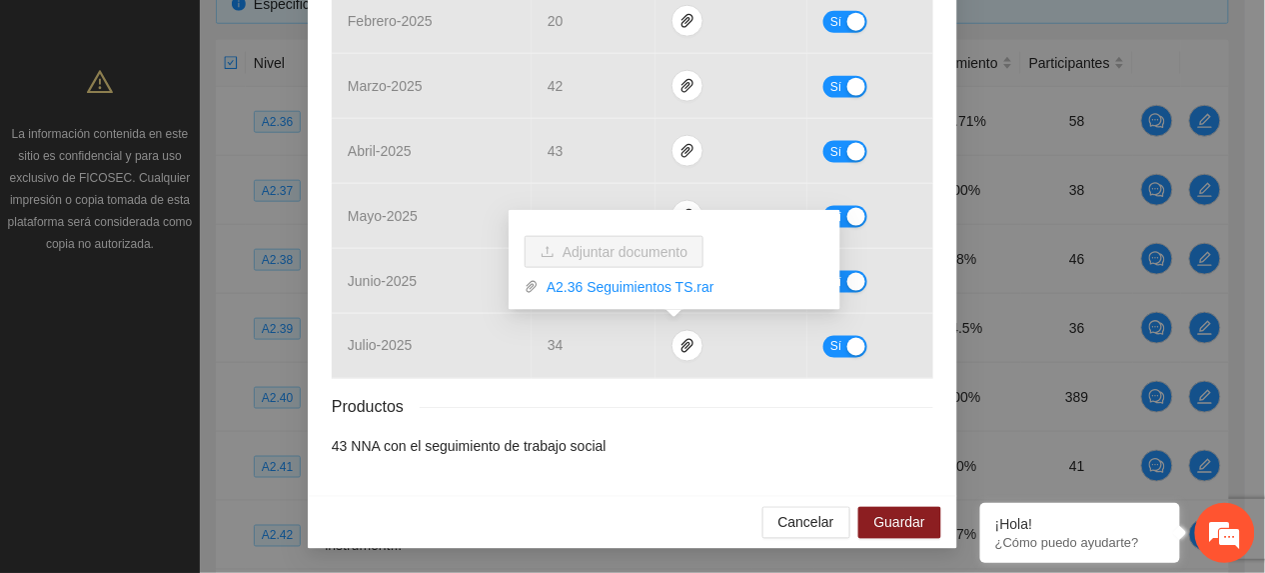
drag, startPoint x: 514, startPoint y: 393, endPoint x: 541, endPoint y: 384, distance: 28.4
click at [516, 394] on div "Resultados Meta: 301 Reales: 258 Cumplimiento: 85.71 % Medios de verificación M…" at bounding box center [633, 92] width 602 height 731
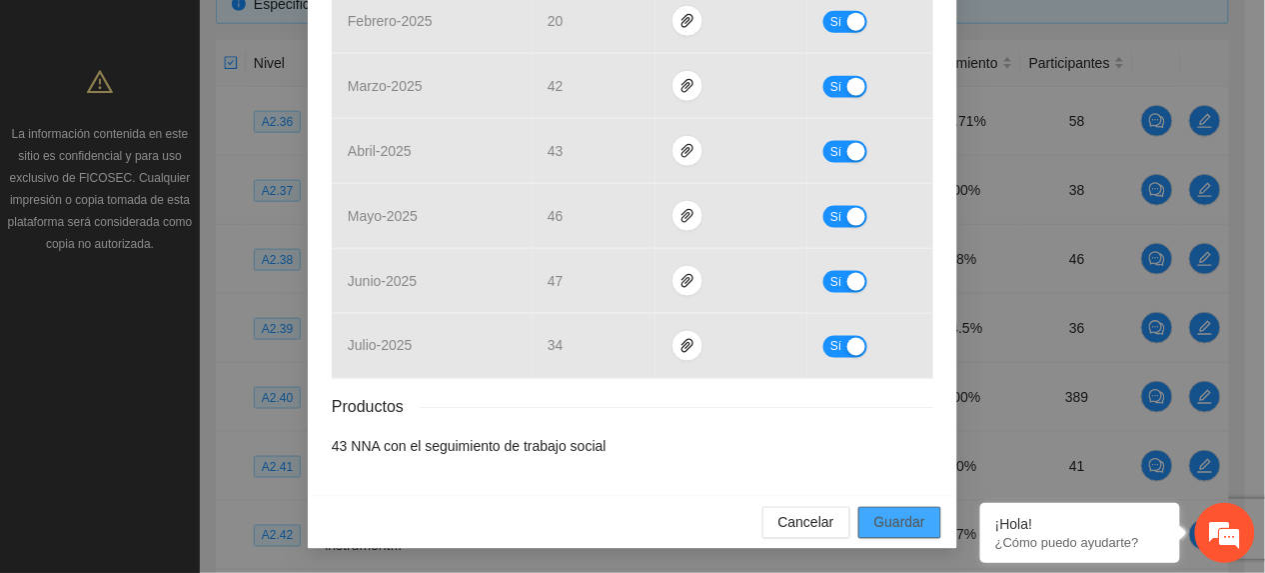
drag, startPoint x: 884, startPoint y: 524, endPoint x: 1243, endPoint y: 350, distance: 399.6
click at [897, 522] on span "Guardar" at bounding box center [900, 523] width 51 height 22
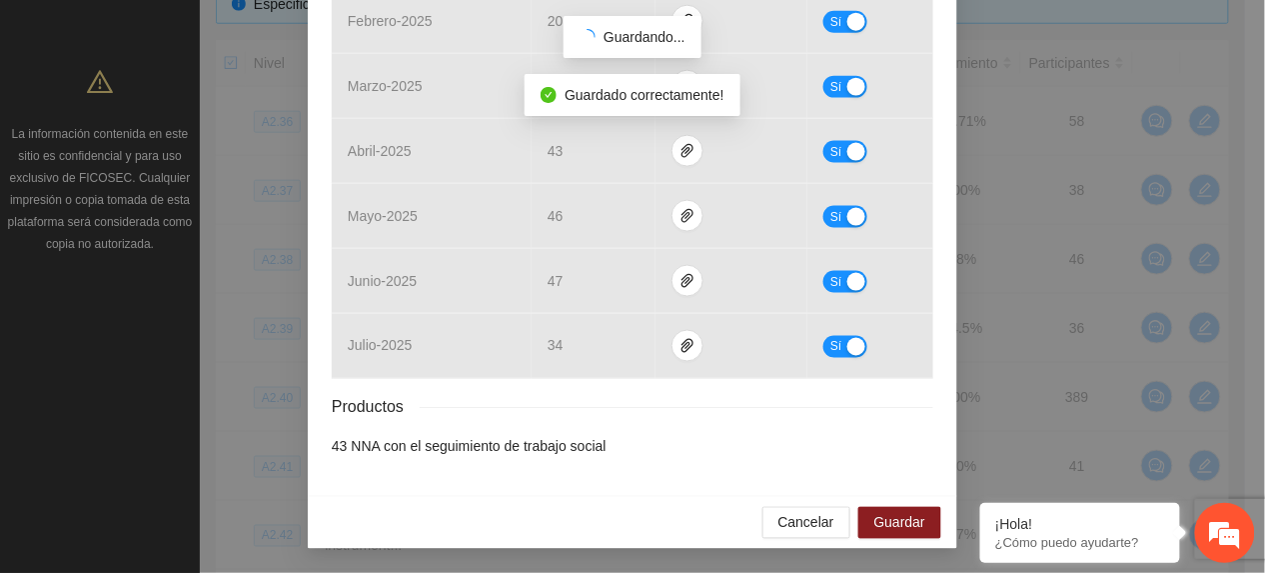
scroll to position [522, 0]
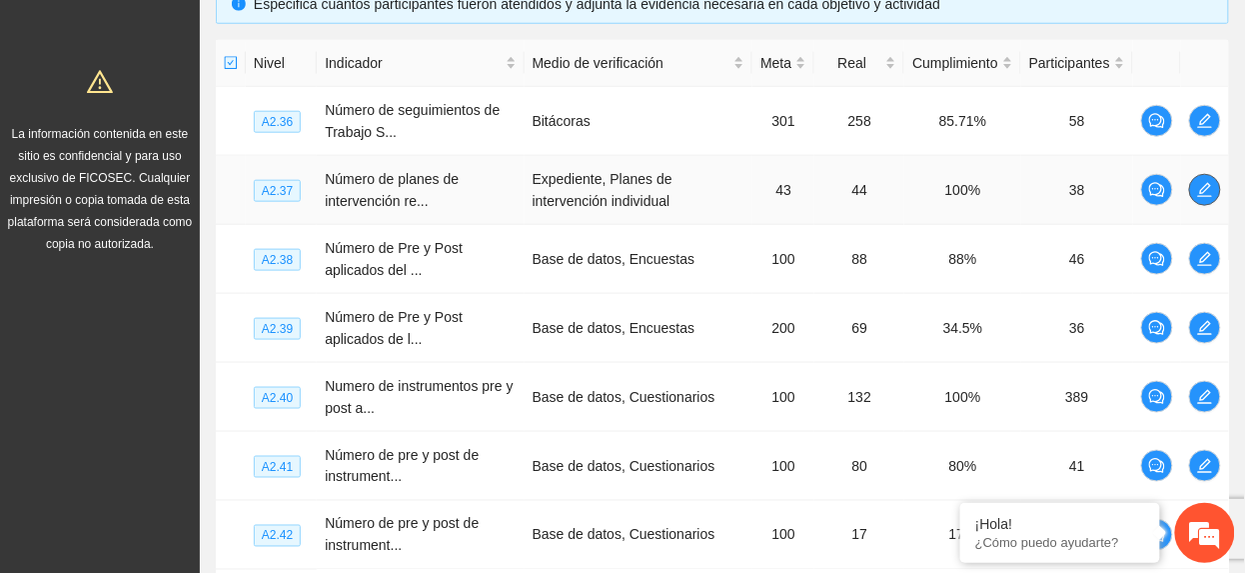
click at [1211, 189] on icon "edit" at bounding box center [1205, 190] width 16 height 16
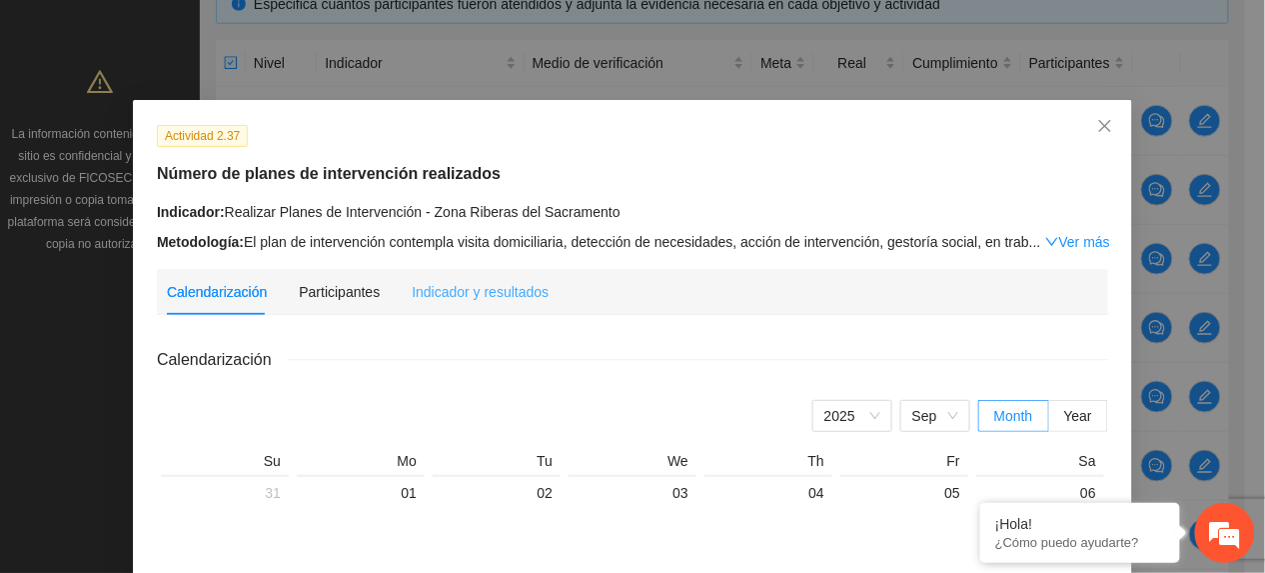
click at [434, 302] on div "Indicador y resultados" at bounding box center [480, 292] width 137 height 46
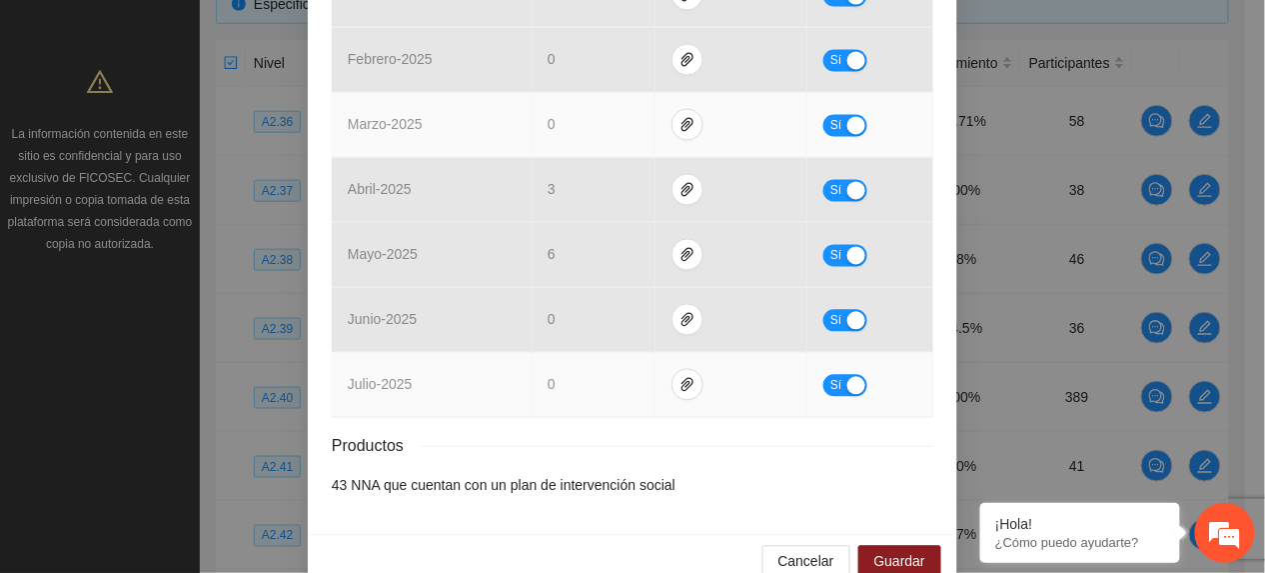
scroll to position [948, 0]
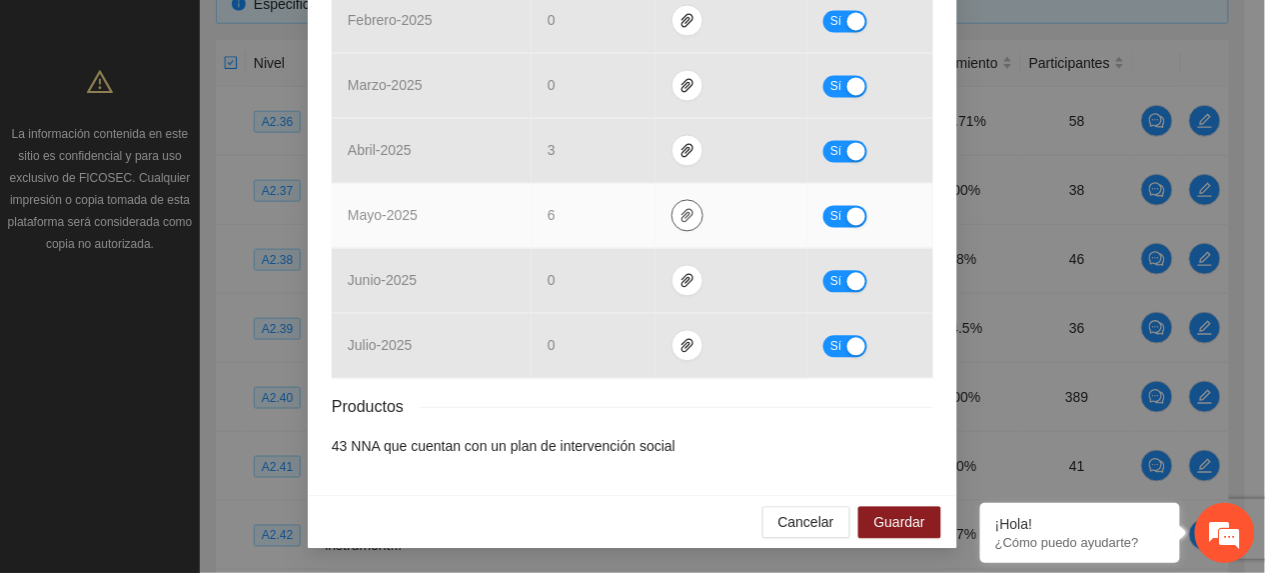
click at [684, 221] on span "paper-clip" at bounding box center [688, 216] width 30 height 16
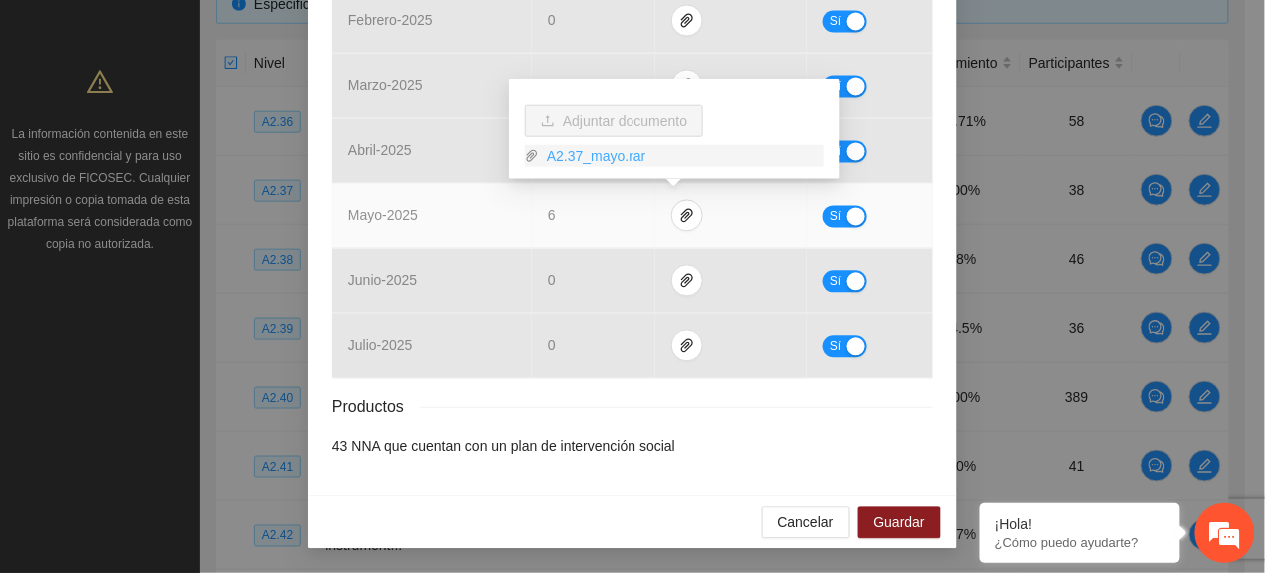
drag, startPoint x: 614, startPoint y: 162, endPoint x: 649, endPoint y: 217, distance: 65.2
click at [614, 164] on link "A2.37_mayo.rar" at bounding box center [682, 156] width 286 height 22
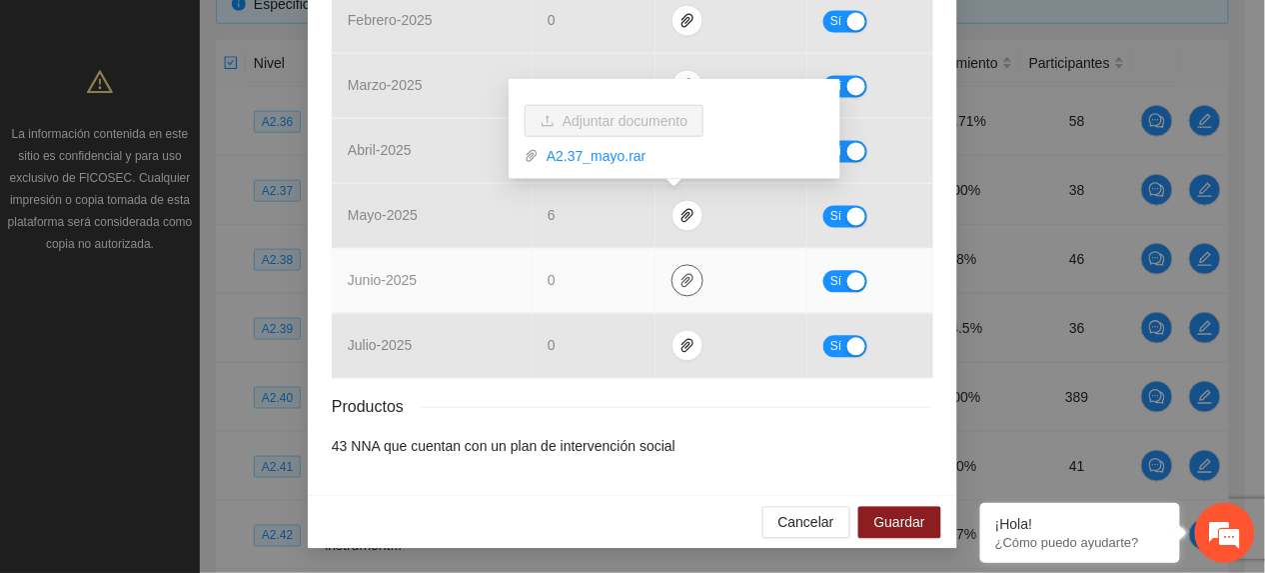
click at [680, 277] on icon "paper-clip" at bounding box center [688, 281] width 16 height 16
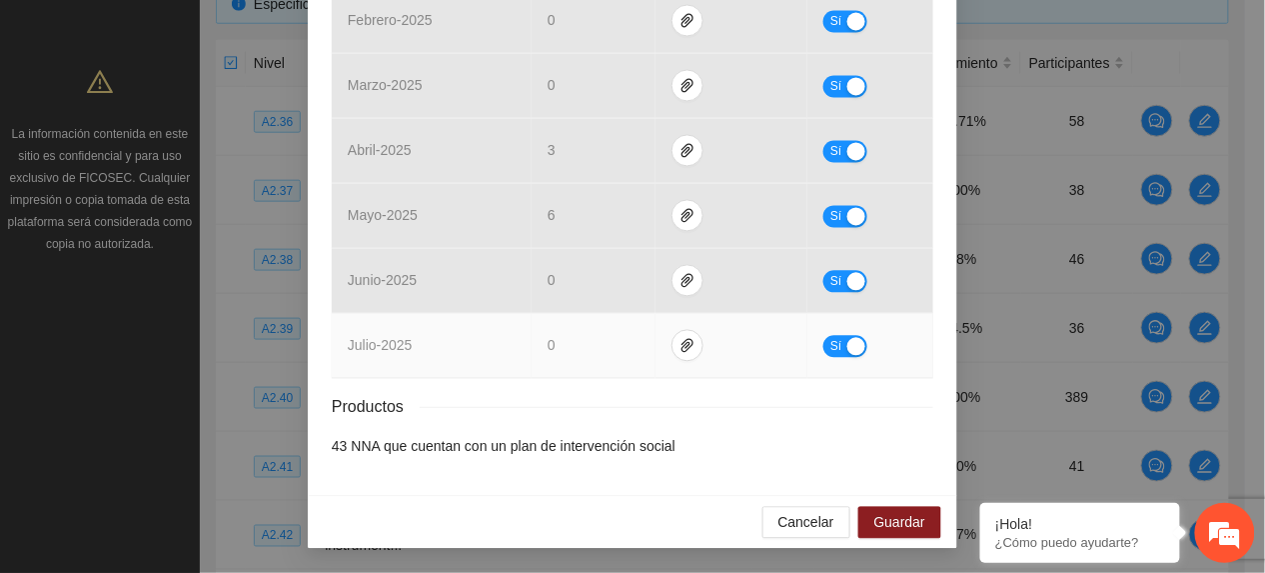
drag, startPoint x: 570, startPoint y: 357, endPoint x: 601, endPoint y: 360, distance: 31.1
click at [572, 358] on td "0" at bounding box center [594, 346] width 124 height 65
click at [682, 341] on icon "paper-clip" at bounding box center [688, 346] width 12 height 14
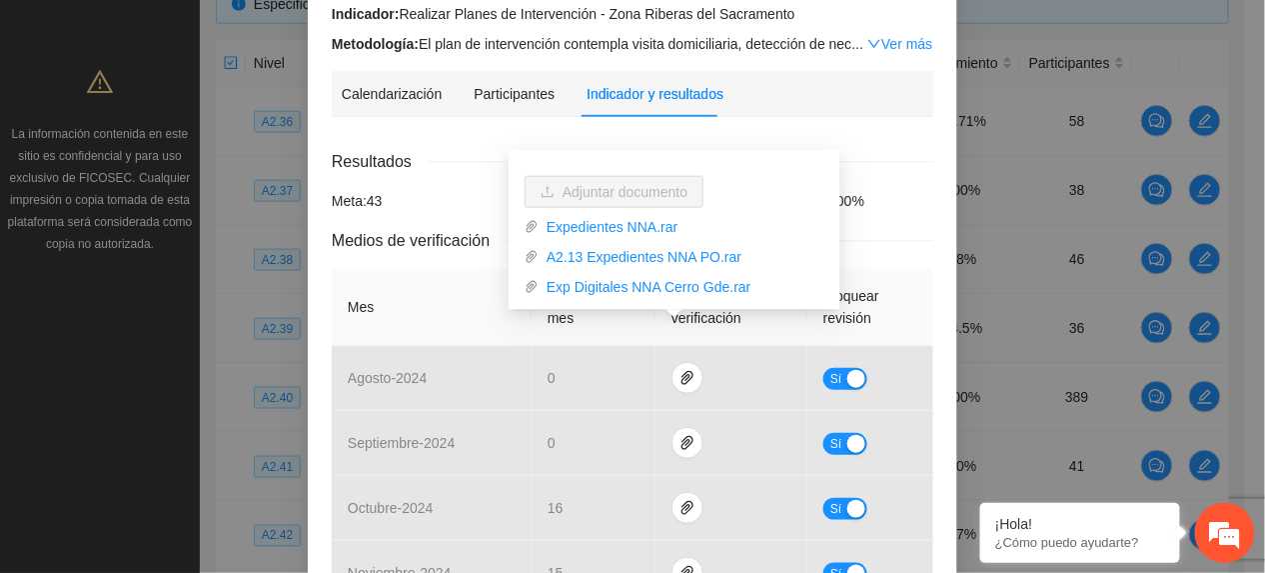
scroll to position [133, 0]
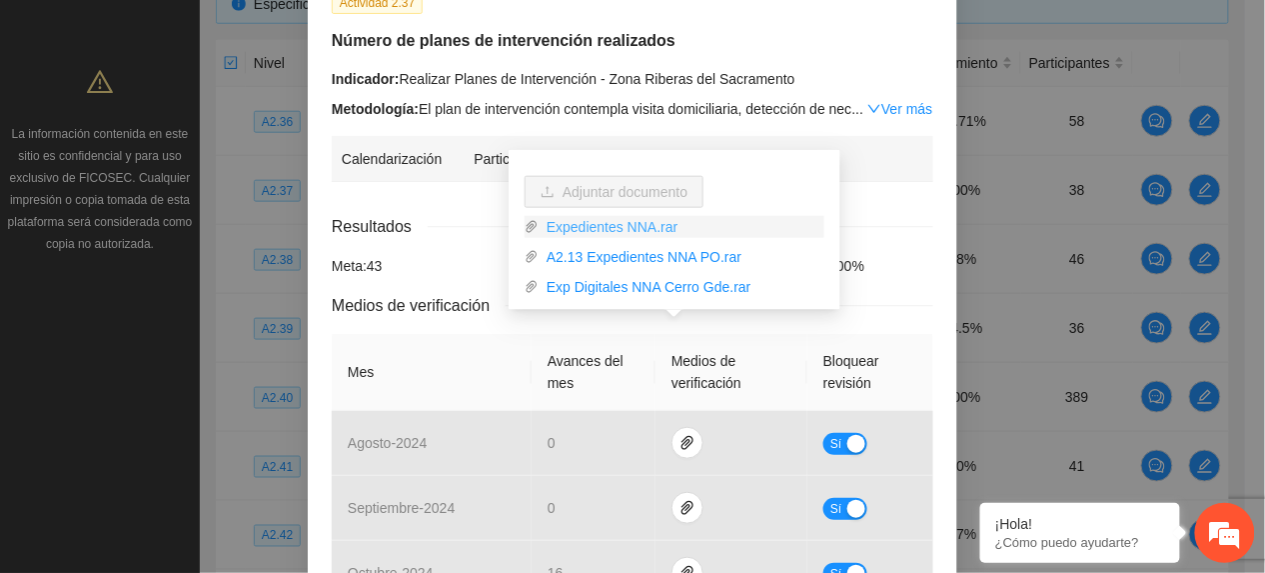
click at [636, 232] on link "Expedientes NNA.rar" at bounding box center [682, 227] width 286 height 22
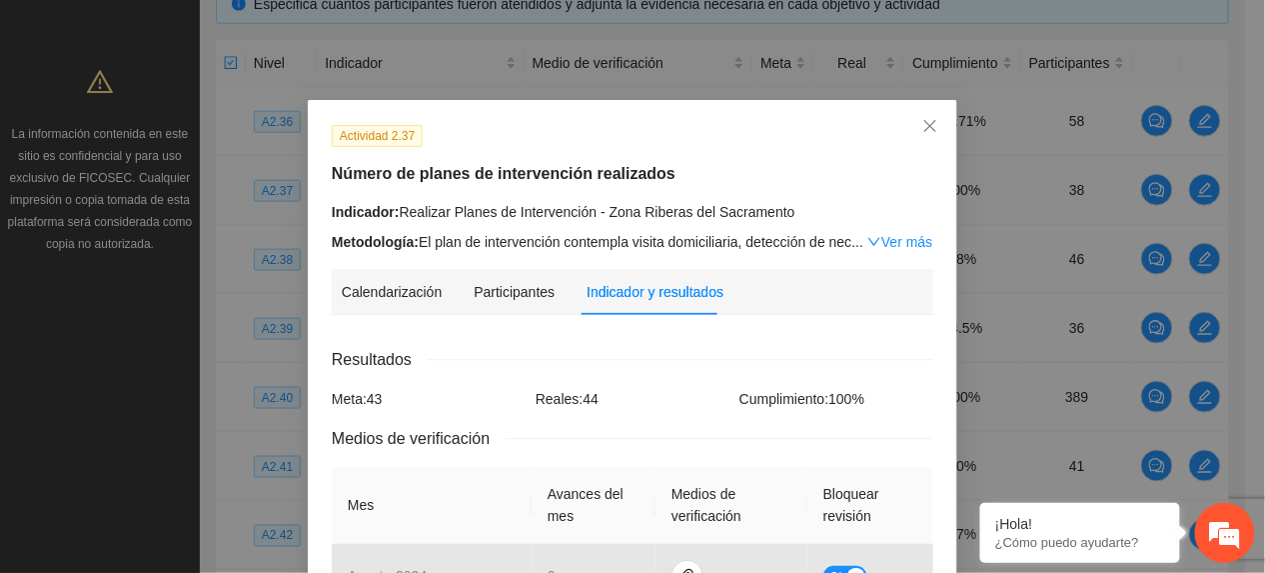
click at [406, 249] on strong "Metodología:" at bounding box center [375, 242] width 87 height 16
click at [925, 128] on icon "close" at bounding box center [931, 126] width 12 height 12
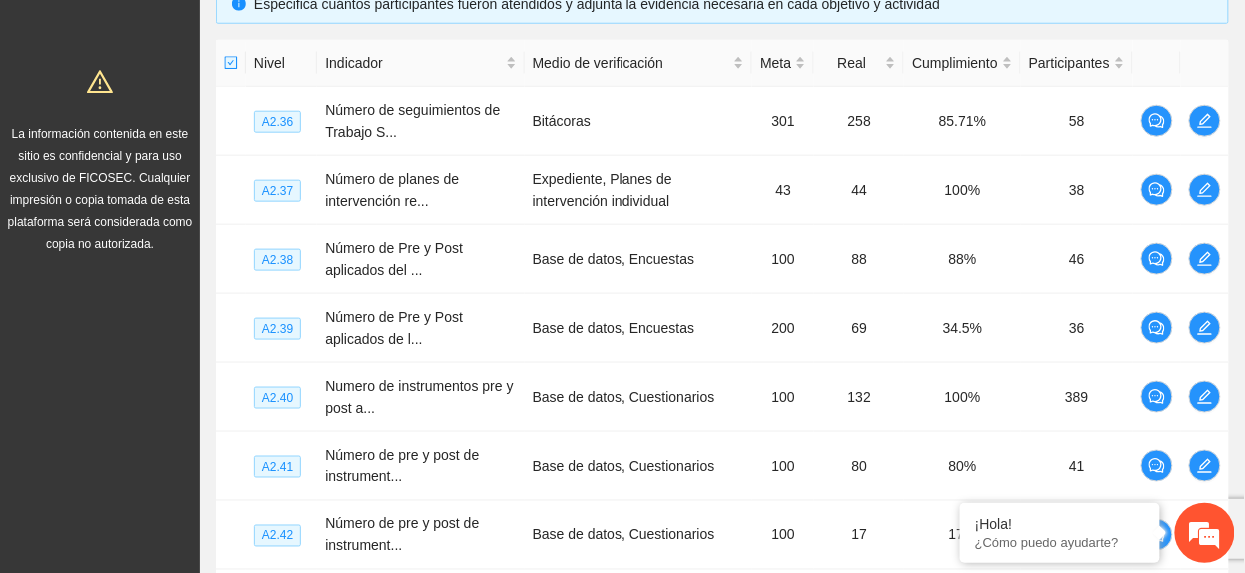
drag, startPoint x: 206, startPoint y: 153, endPoint x: 196, endPoint y: 161, distance: 12.8
click at [196, 160] on section "Solicitudes Monitoreo de proyectos Resumen de monitoreo Resumen de proyectos ap…" at bounding box center [622, 254] width 1245 height 1428
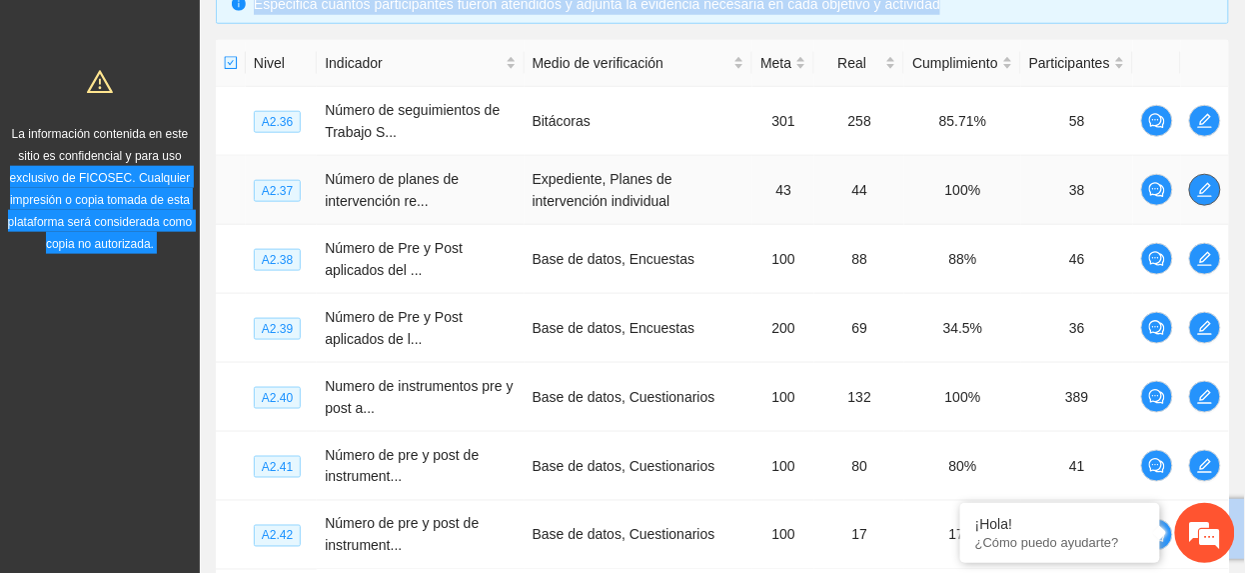
click at [1209, 190] on icon "edit" at bounding box center [1205, 190] width 16 height 16
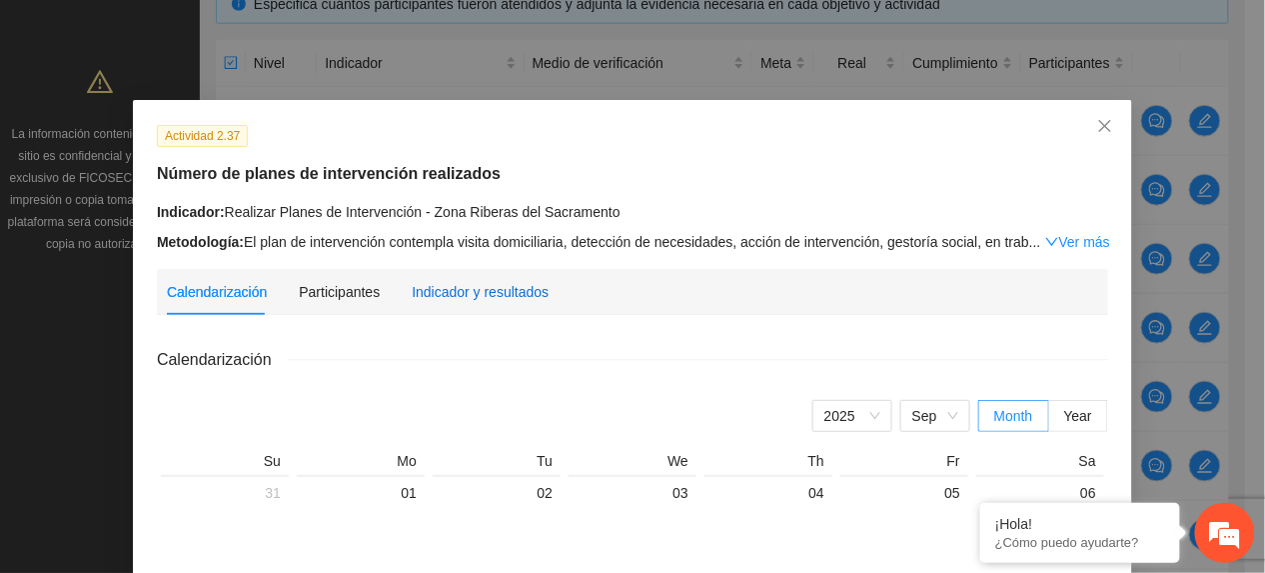
click at [413, 297] on div "Indicador y resultados" at bounding box center [480, 292] width 137 height 22
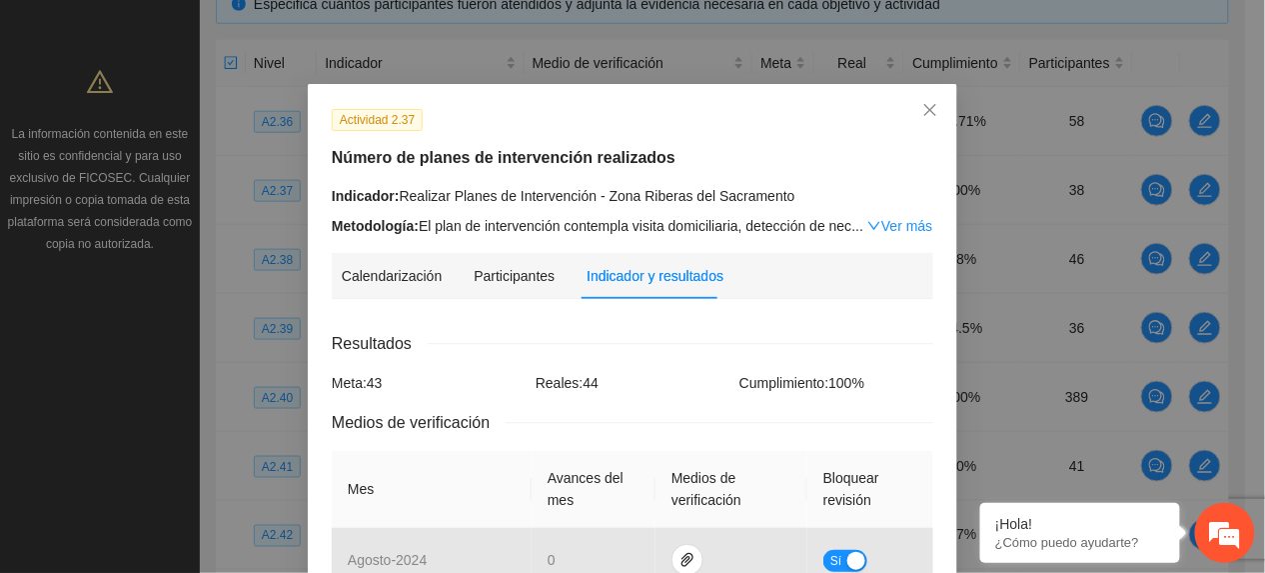
scroll to position [816, 0]
